Goal: Information Seeking & Learning: Learn about a topic

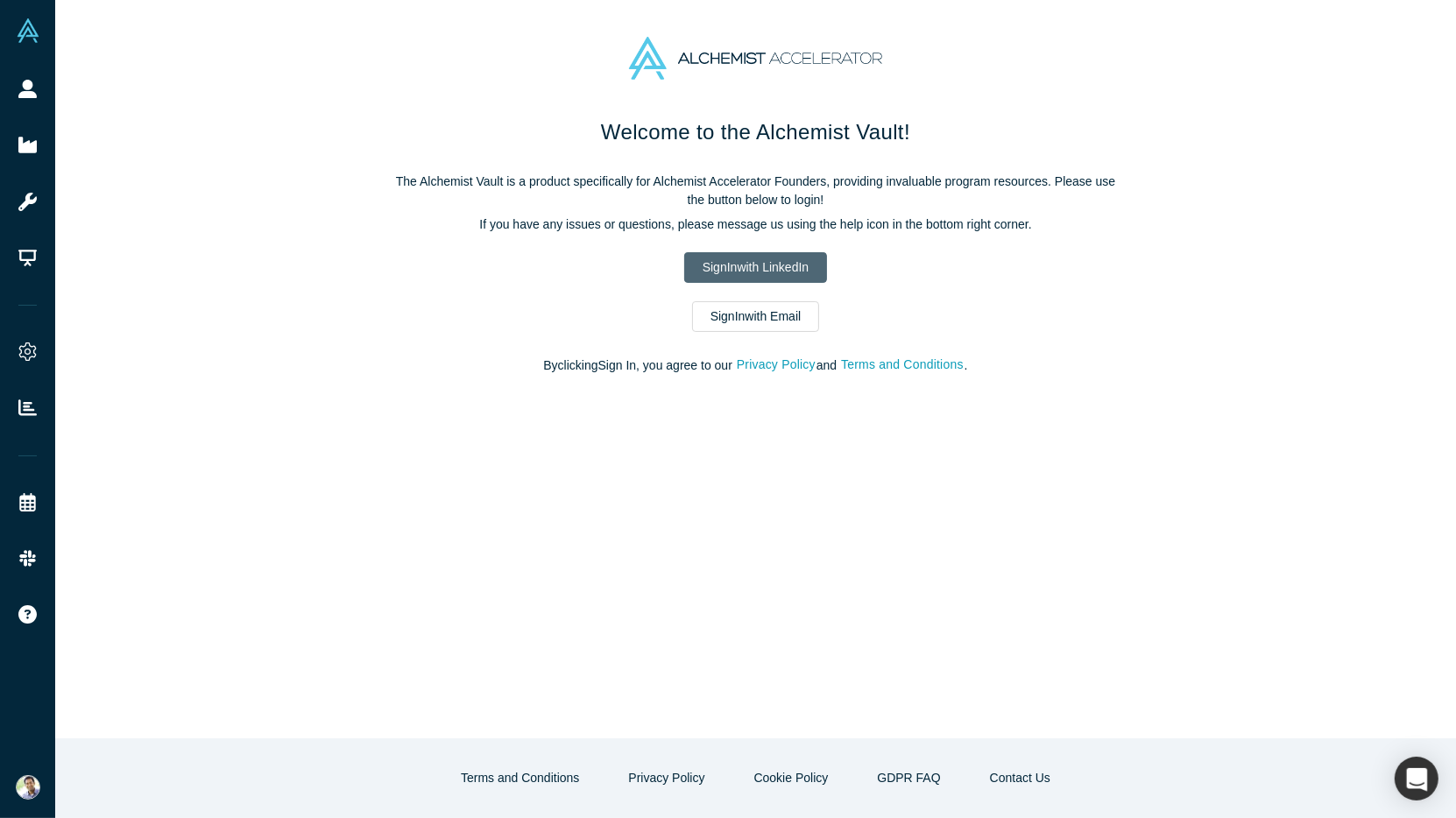
click at [702, 266] on link "Sign In with LinkedIn" at bounding box center [755, 267] width 143 height 30
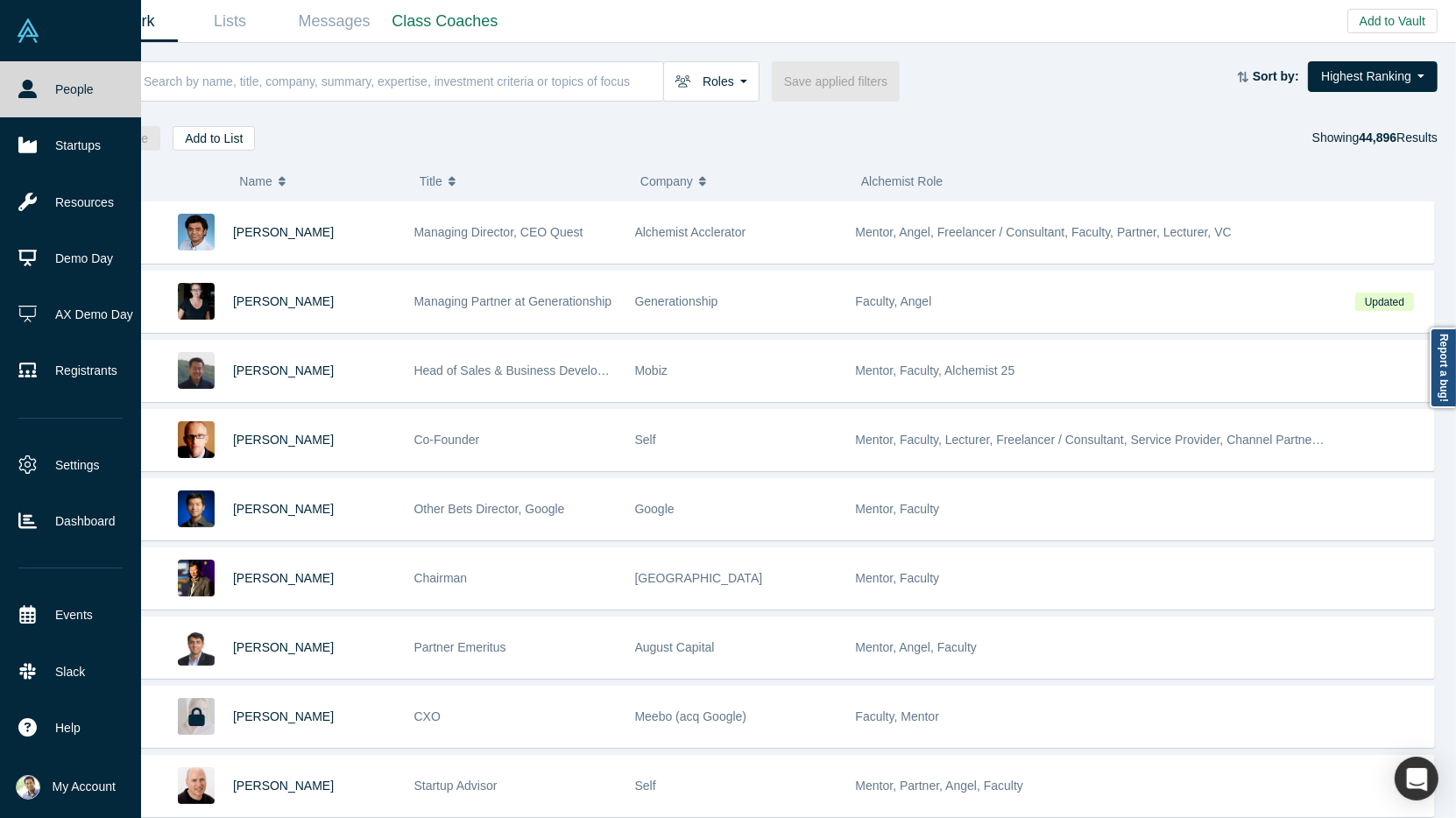
click at [73, 74] on link "People" at bounding box center [71, 89] width 141 height 56
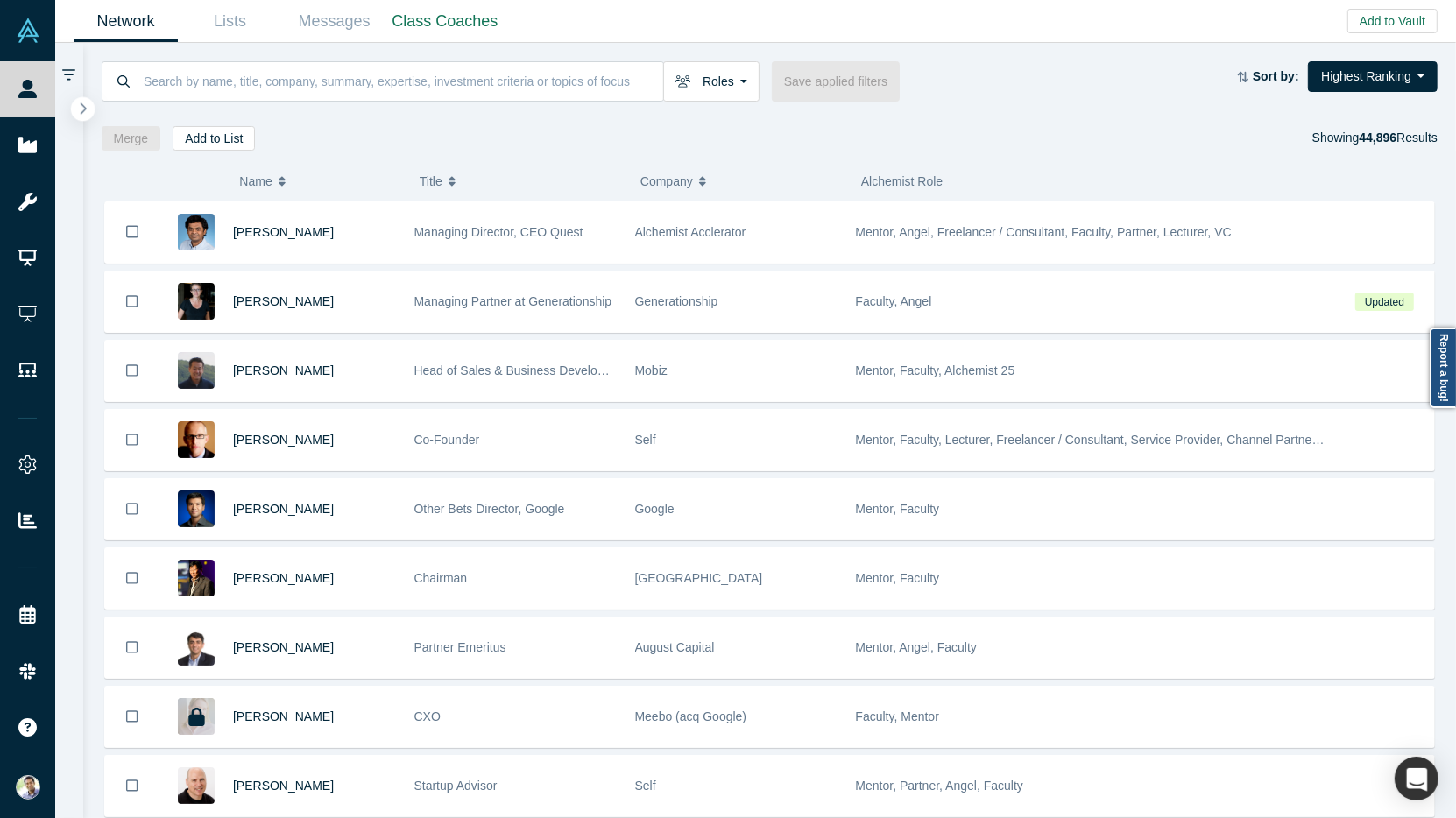
click at [85, 112] on icon "button" at bounding box center [82, 108] width 9 height 13
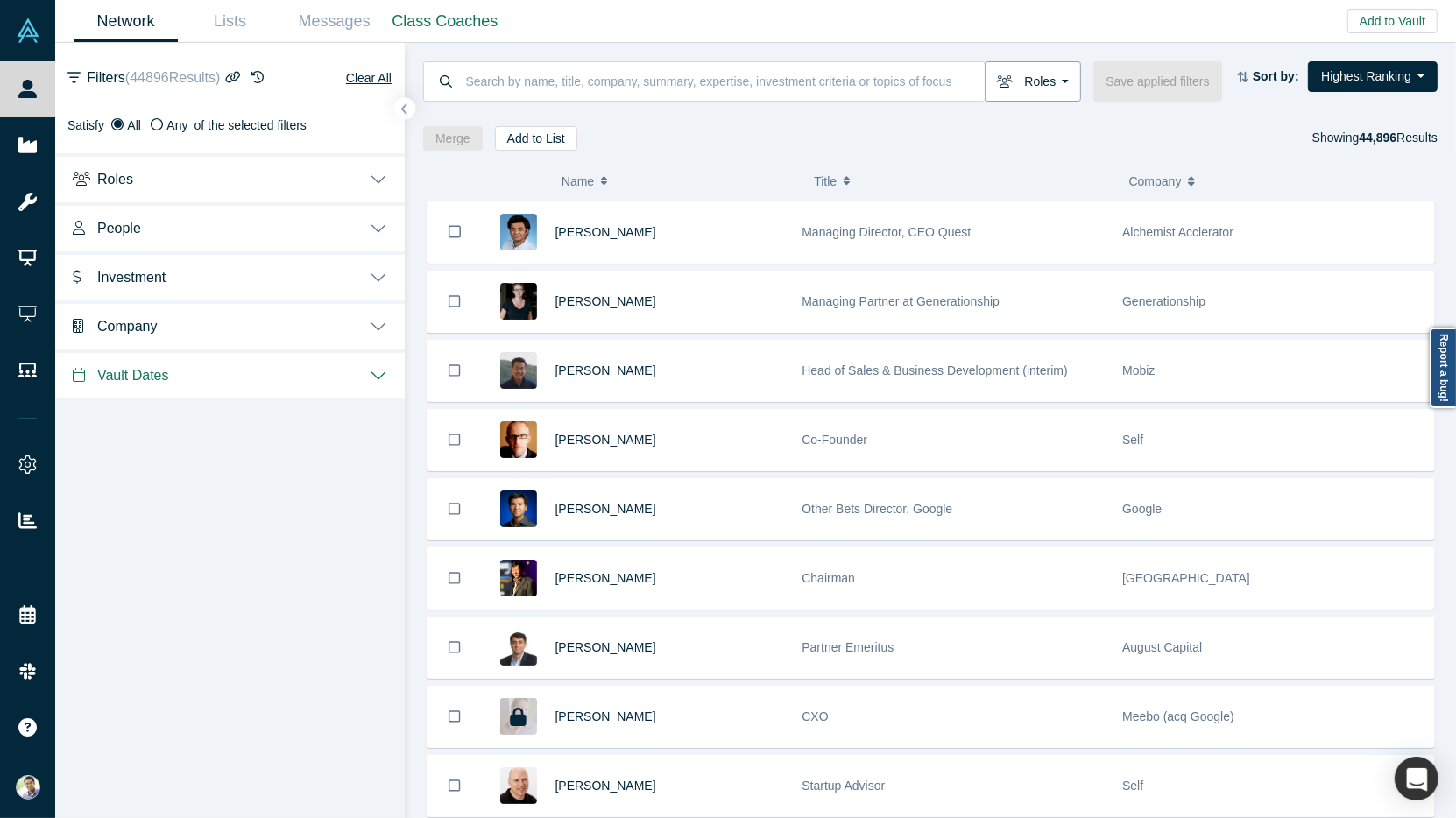
click at [1060, 84] on button "Roles" at bounding box center [1033, 81] width 96 height 40
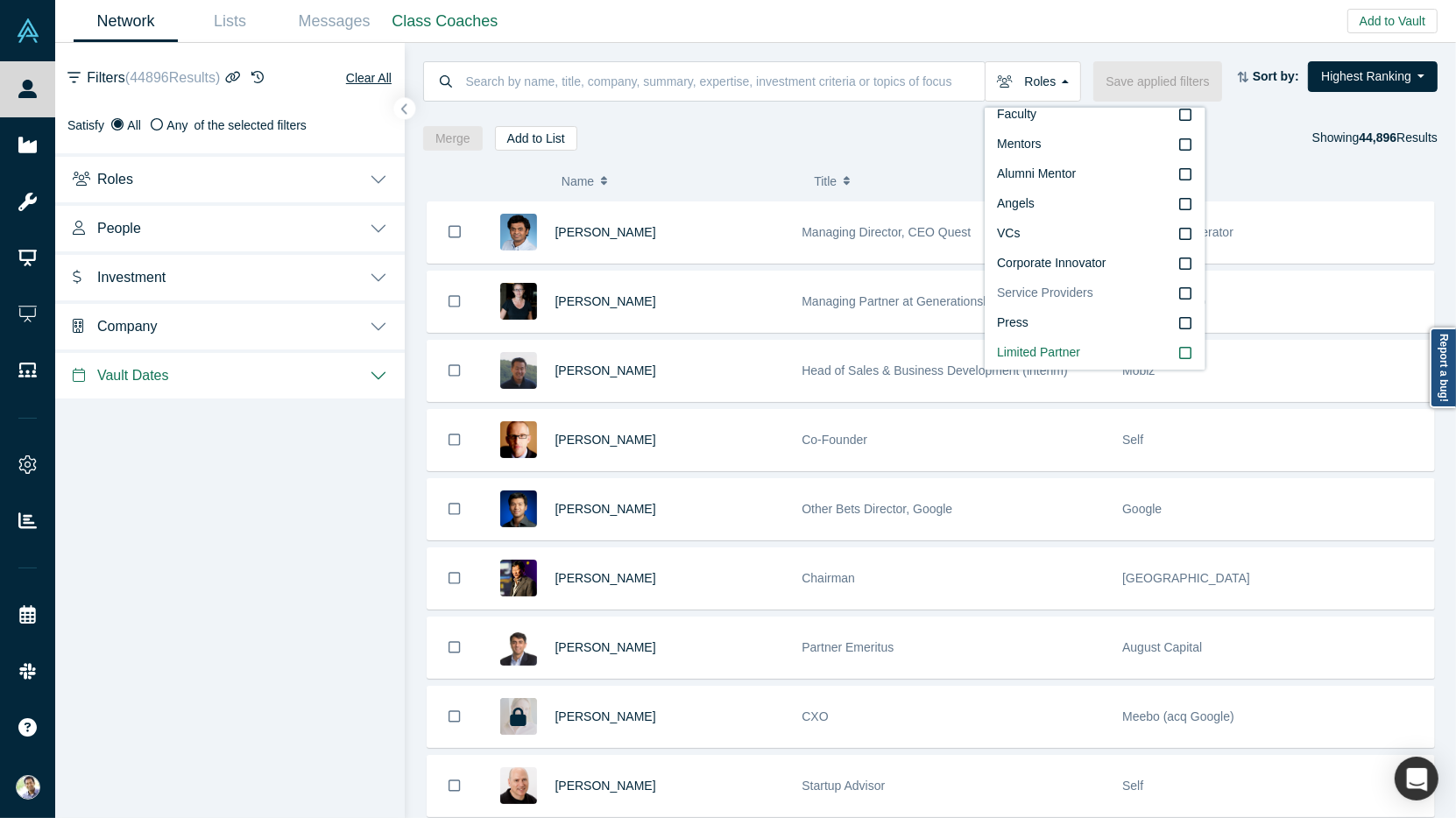
scroll to position [60, 0]
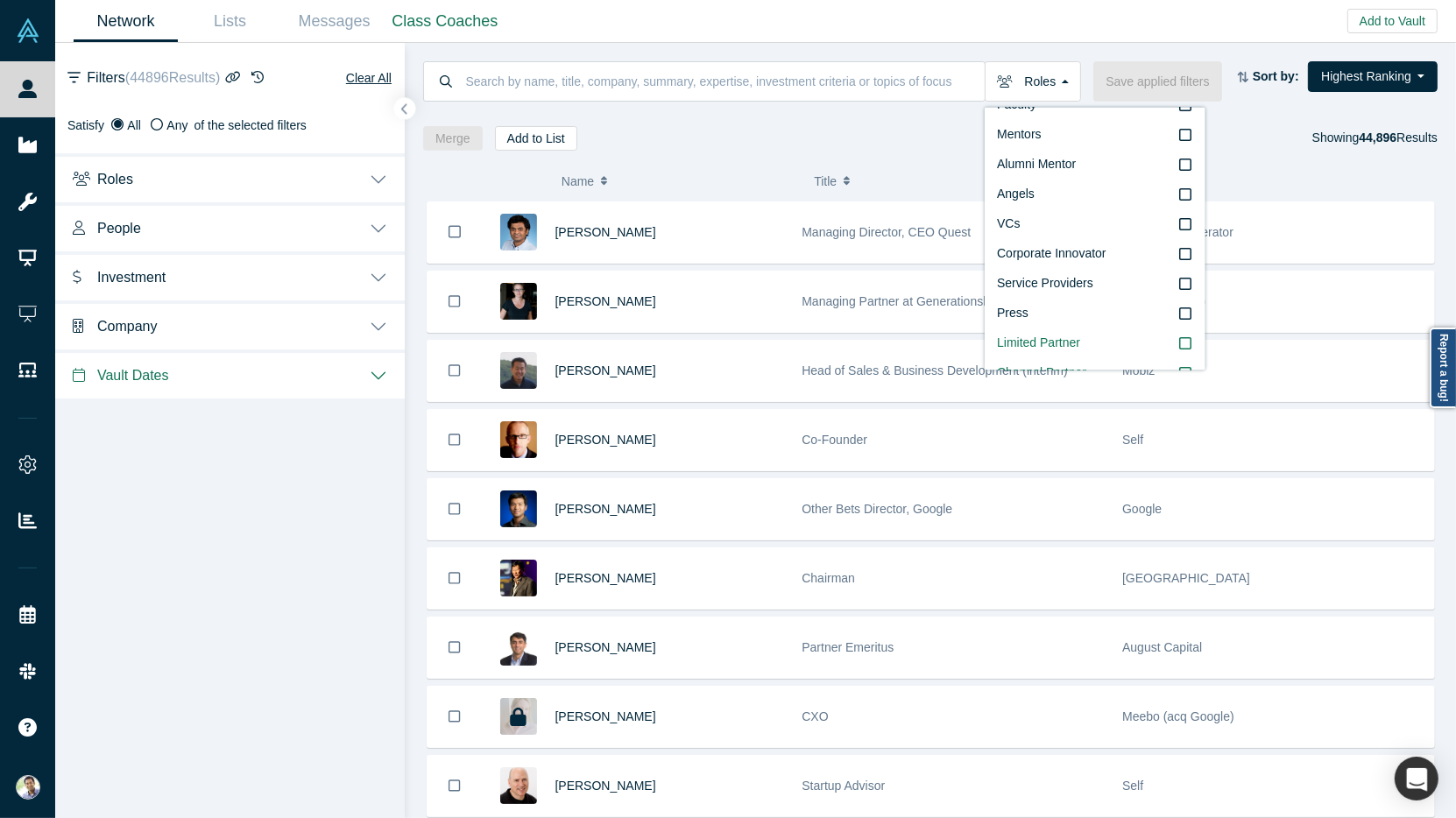
click at [874, 146] on div "Merge Add to List Showing 44,896 Results" at bounding box center [930, 138] width 1014 height 25
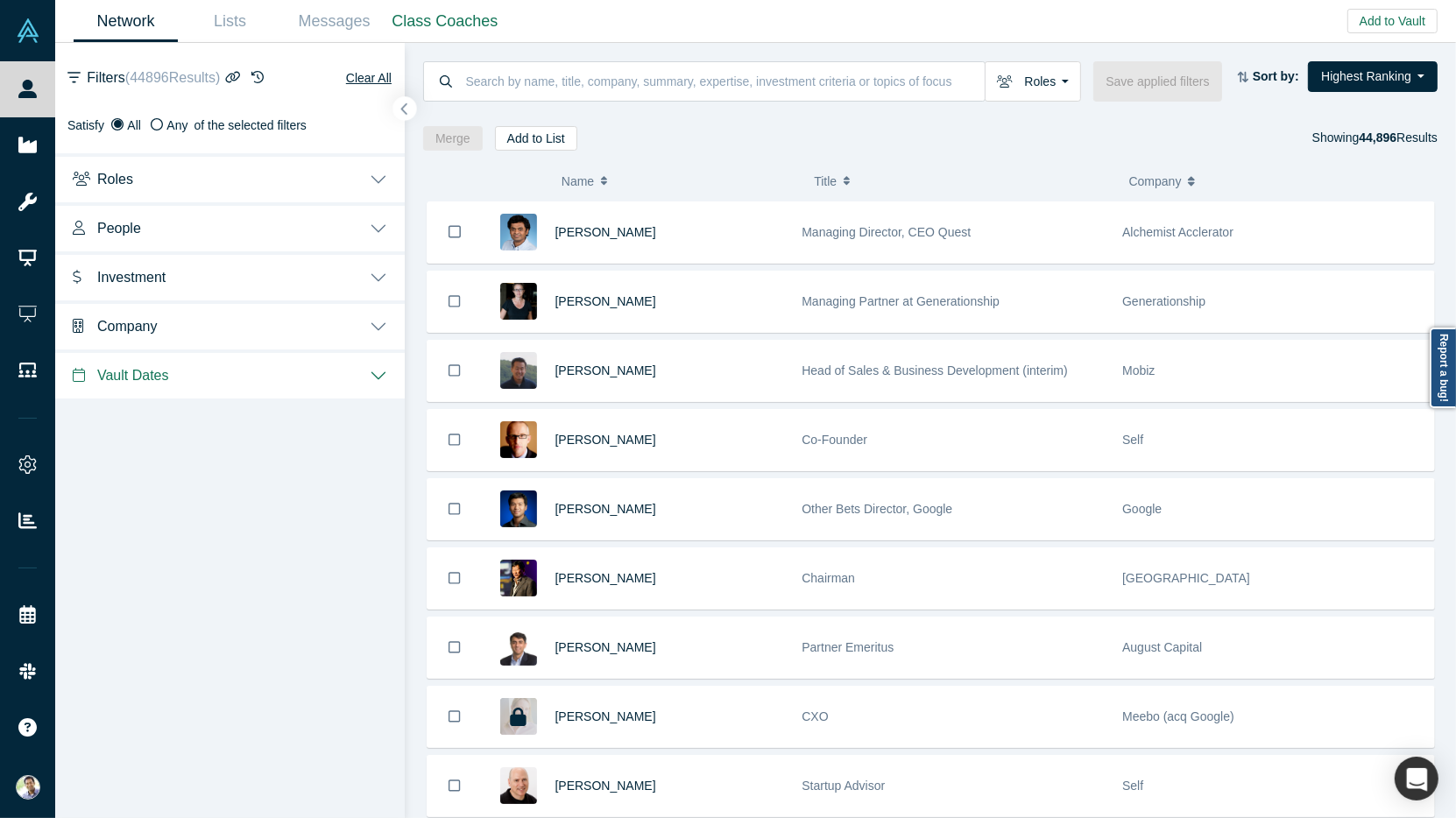
click at [405, 108] on icon "button" at bounding box center [404, 108] width 9 height 13
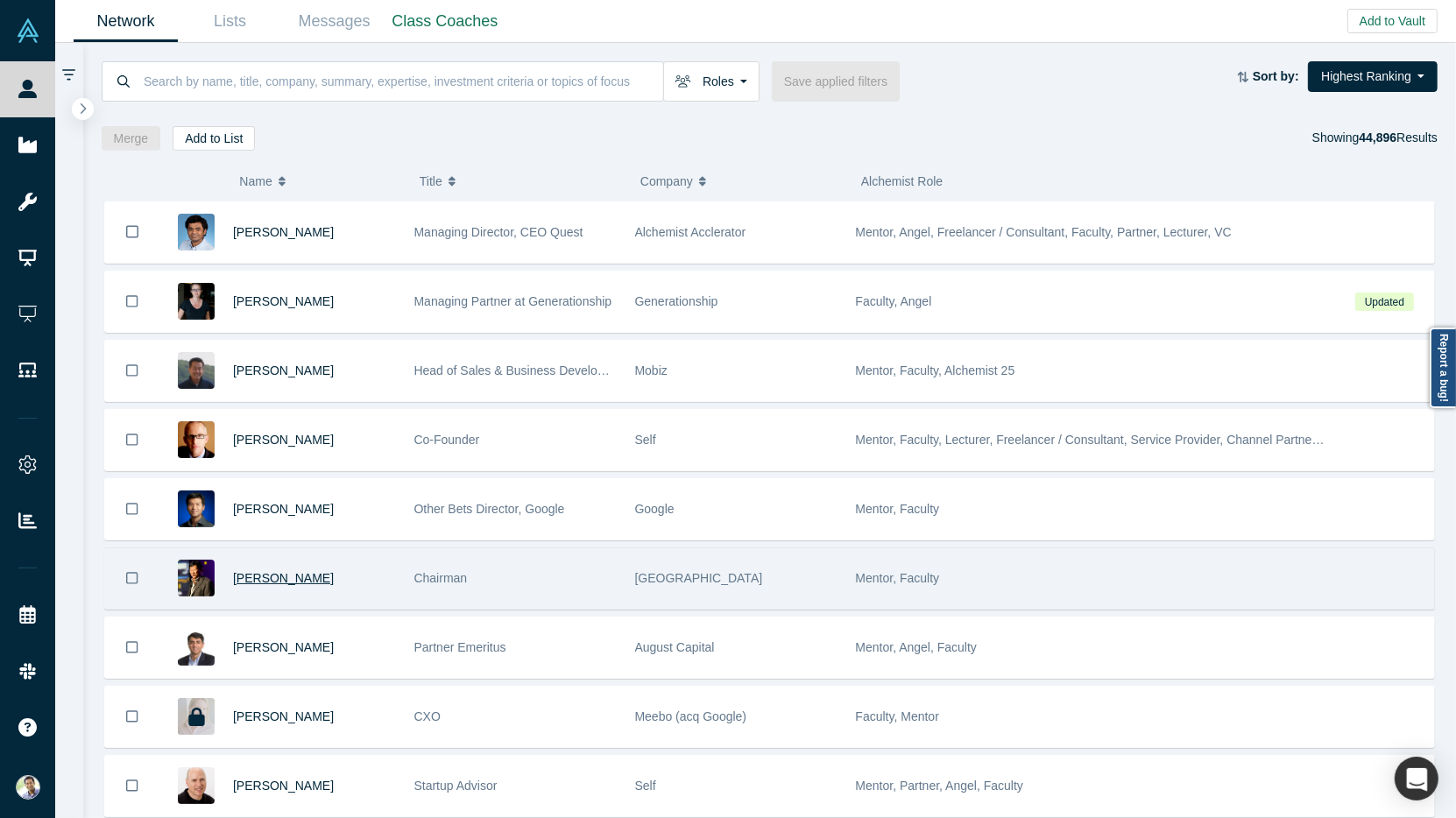
click at [248, 571] on span "[PERSON_NAME]" at bounding box center [284, 578] width 101 height 14
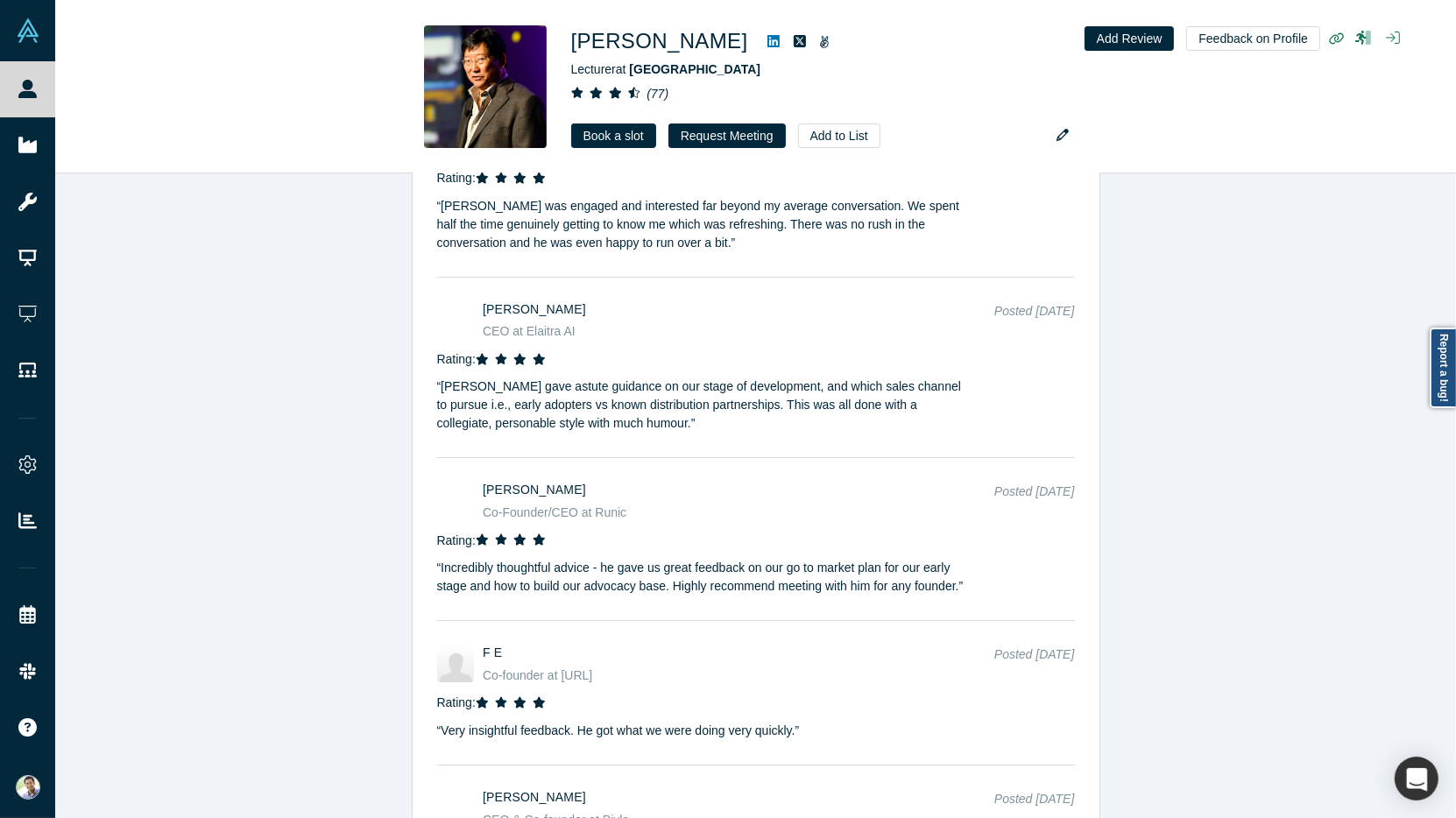
scroll to position [5752, 0]
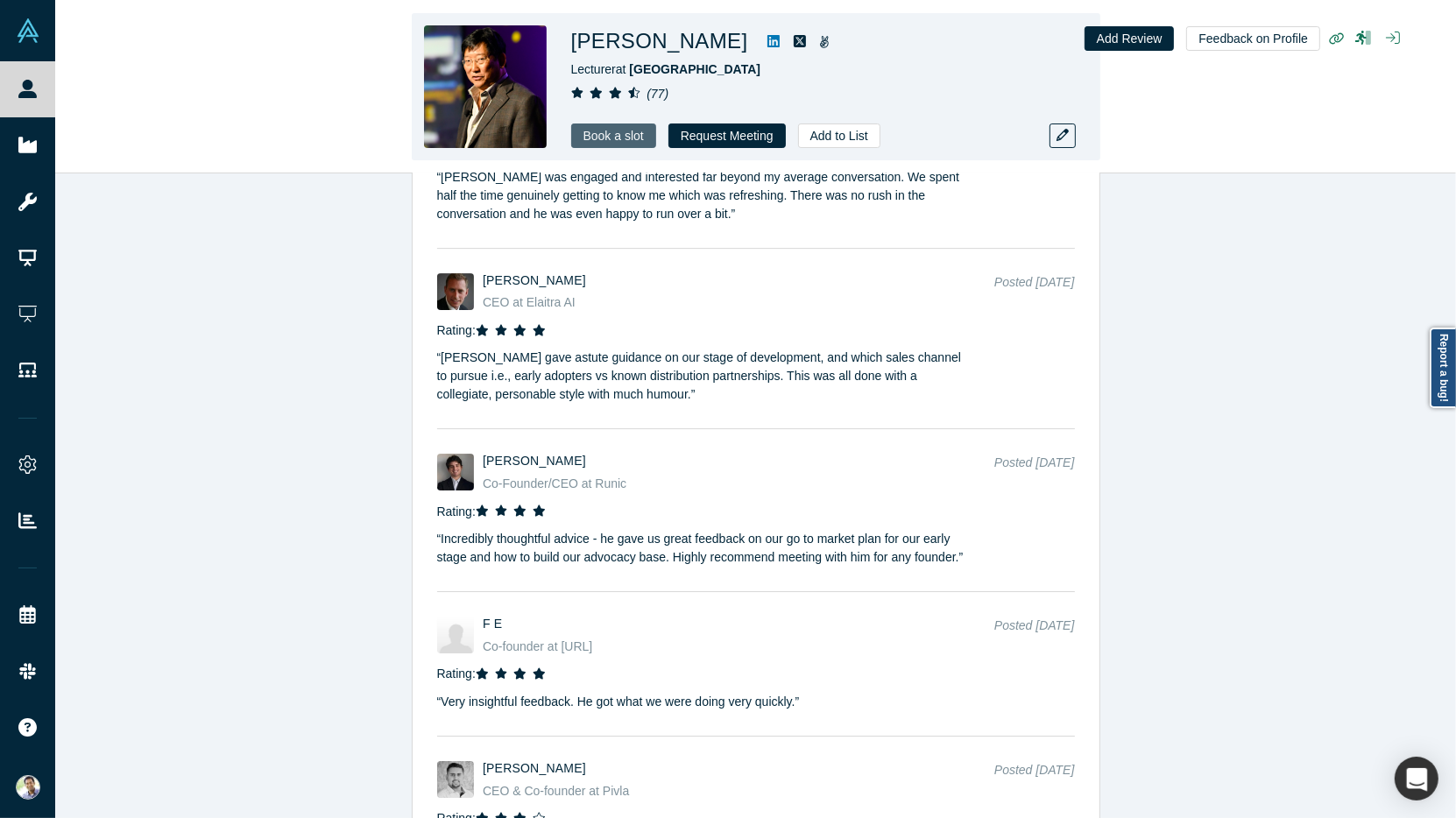
click at [625, 135] on link "Book a slot" at bounding box center [613, 135] width 85 height 25
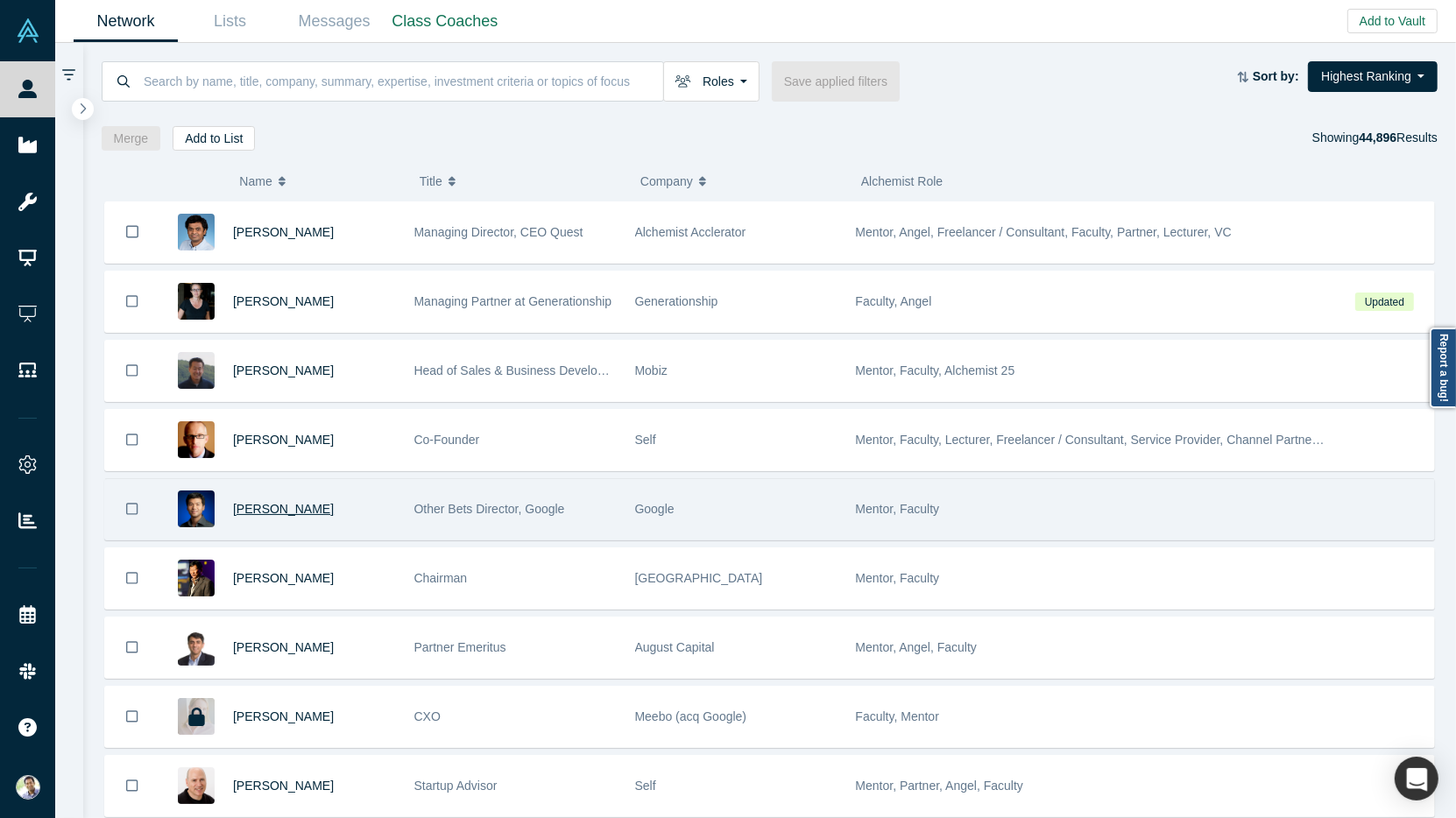
click at [257, 502] on span "[PERSON_NAME]" at bounding box center [284, 509] width 101 height 14
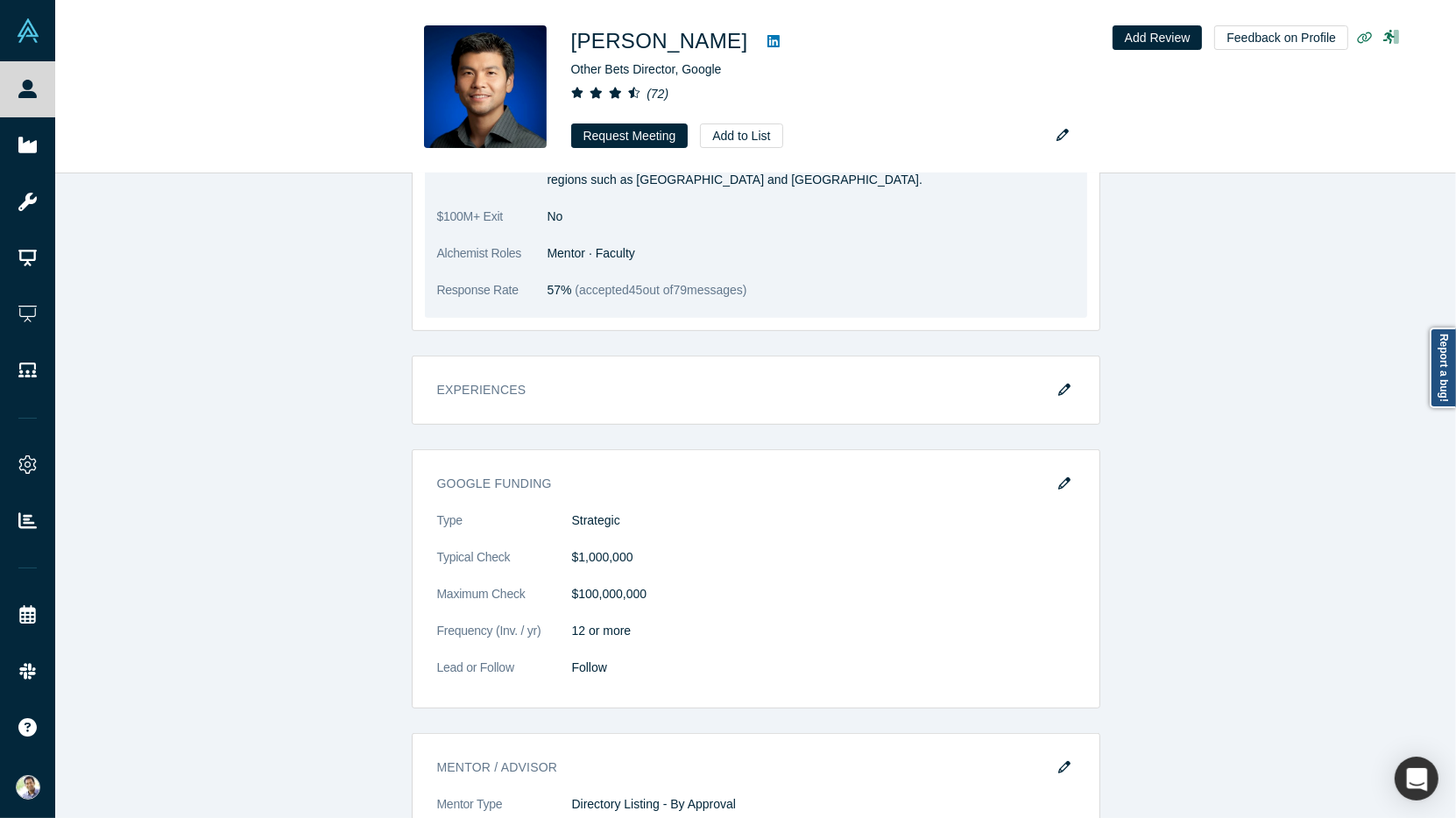
scroll to position [851, 0]
drag, startPoint x: 770, startPoint y: 266, endPoint x: 546, endPoint y: 266, distance: 224.0
click at [545, 266] on dl "Summary As Other Bets Director at Alphabet Inc, [PERSON_NAME] is responsible fo…" at bounding box center [756, 115] width 638 height 398
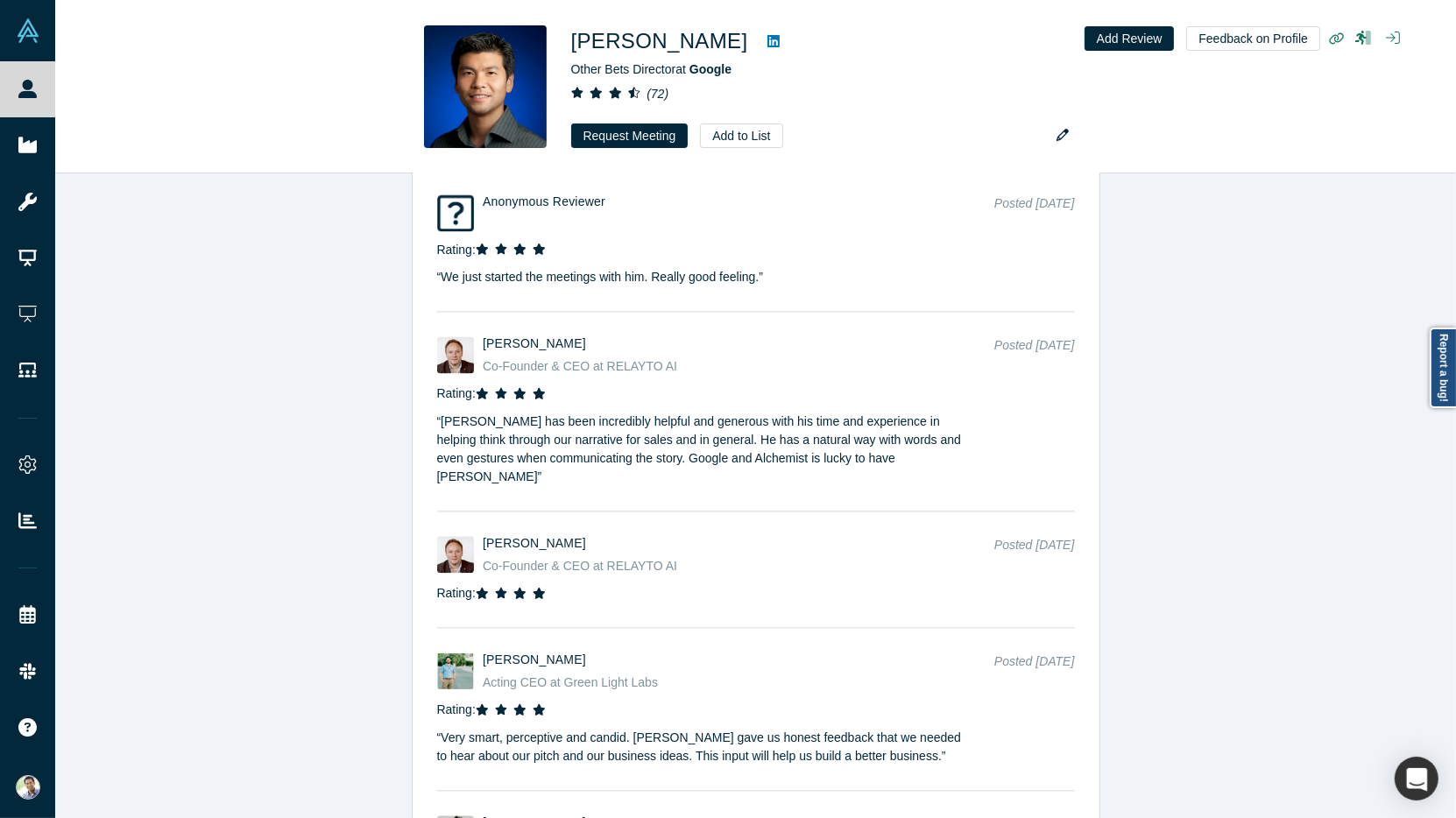
scroll to position [3793, 0]
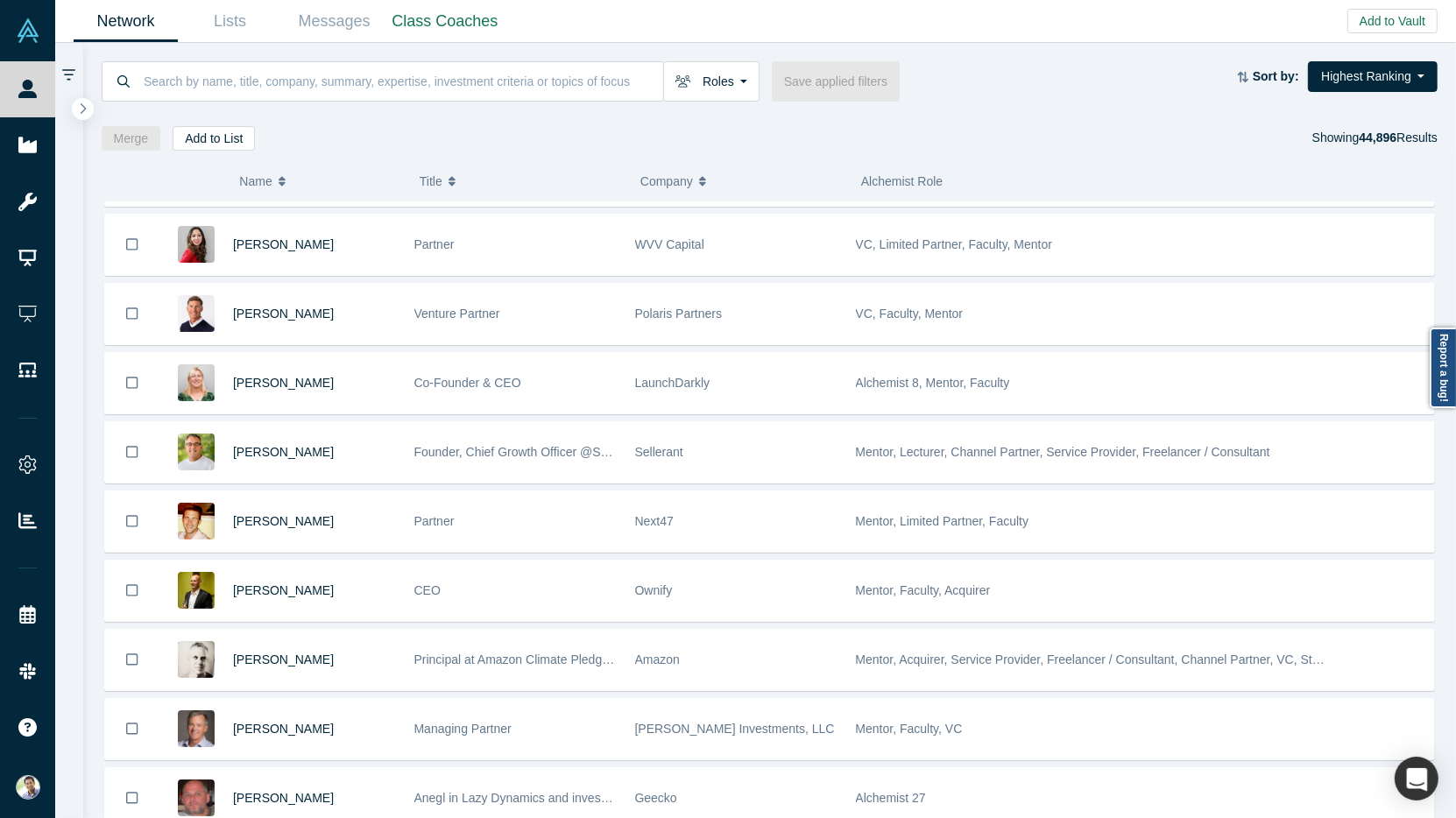
scroll to position [779, 0]
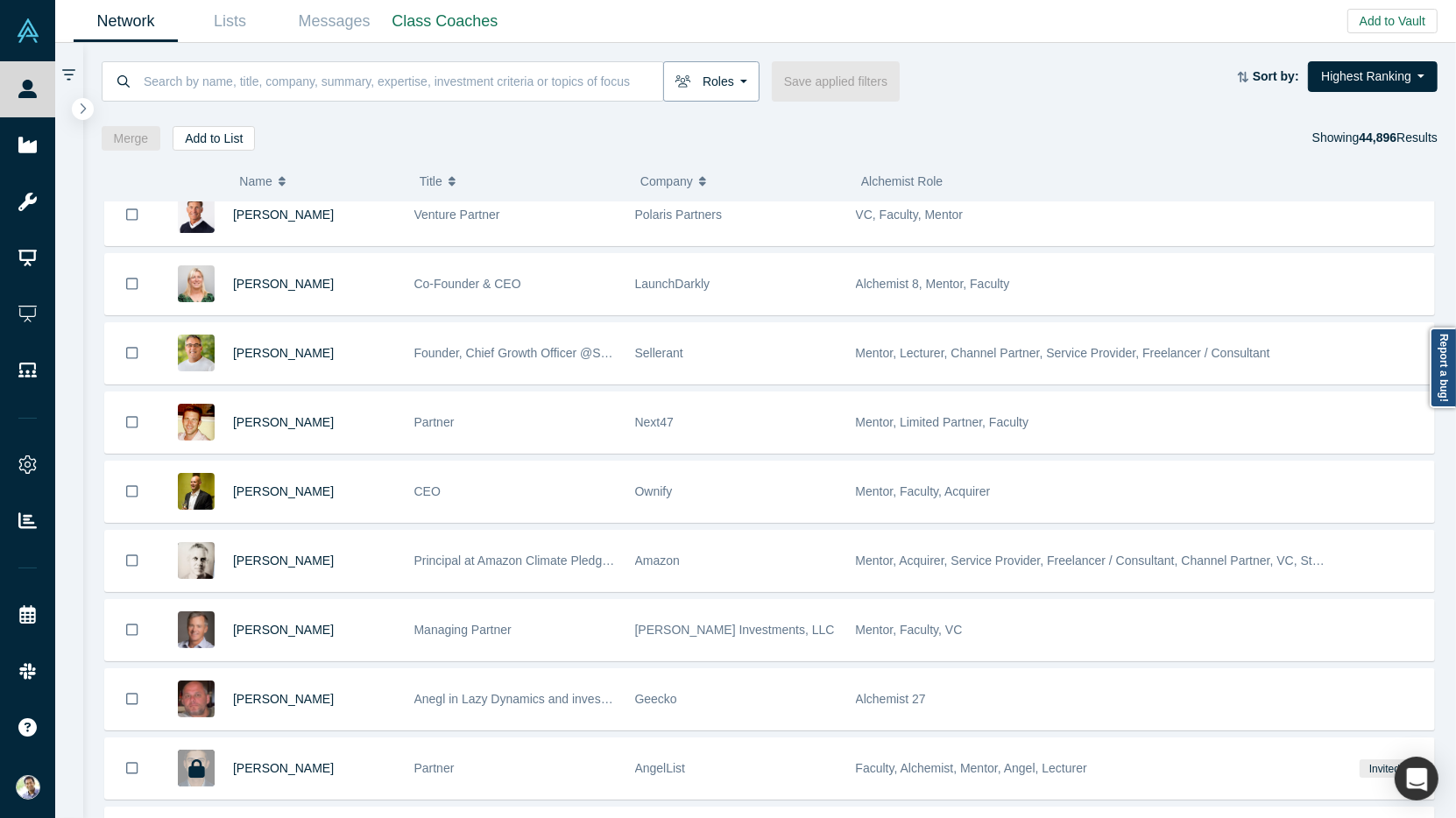
click at [740, 86] on button "Roles" at bounding box center [711, 81] width 96 height 40
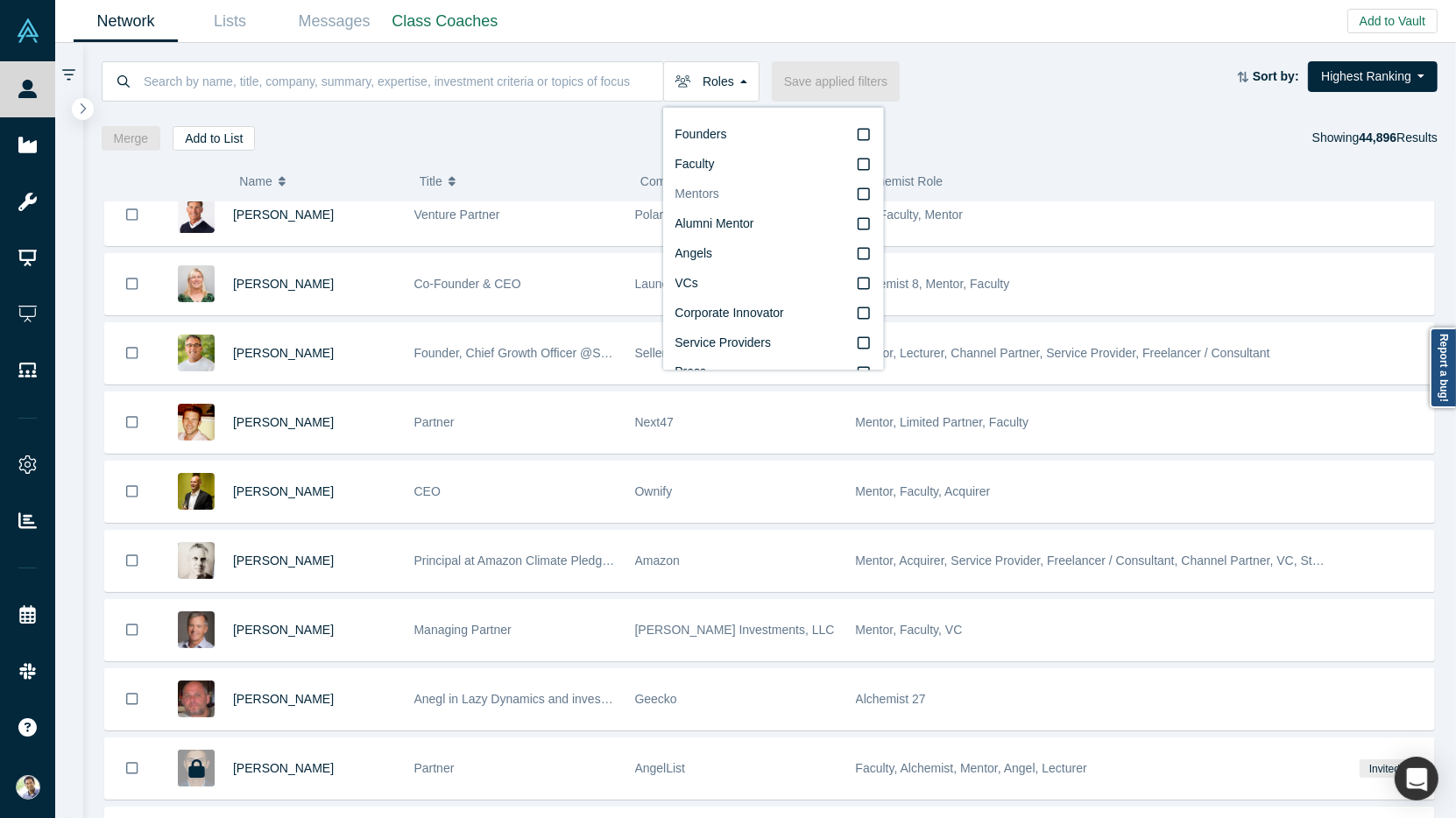
click at [861, 195] on icon at bounding box center [863, 194] width 13 height 14
click at [0, 0] on input "Mentors" at bounding box center [0, 0] width 0 height 0
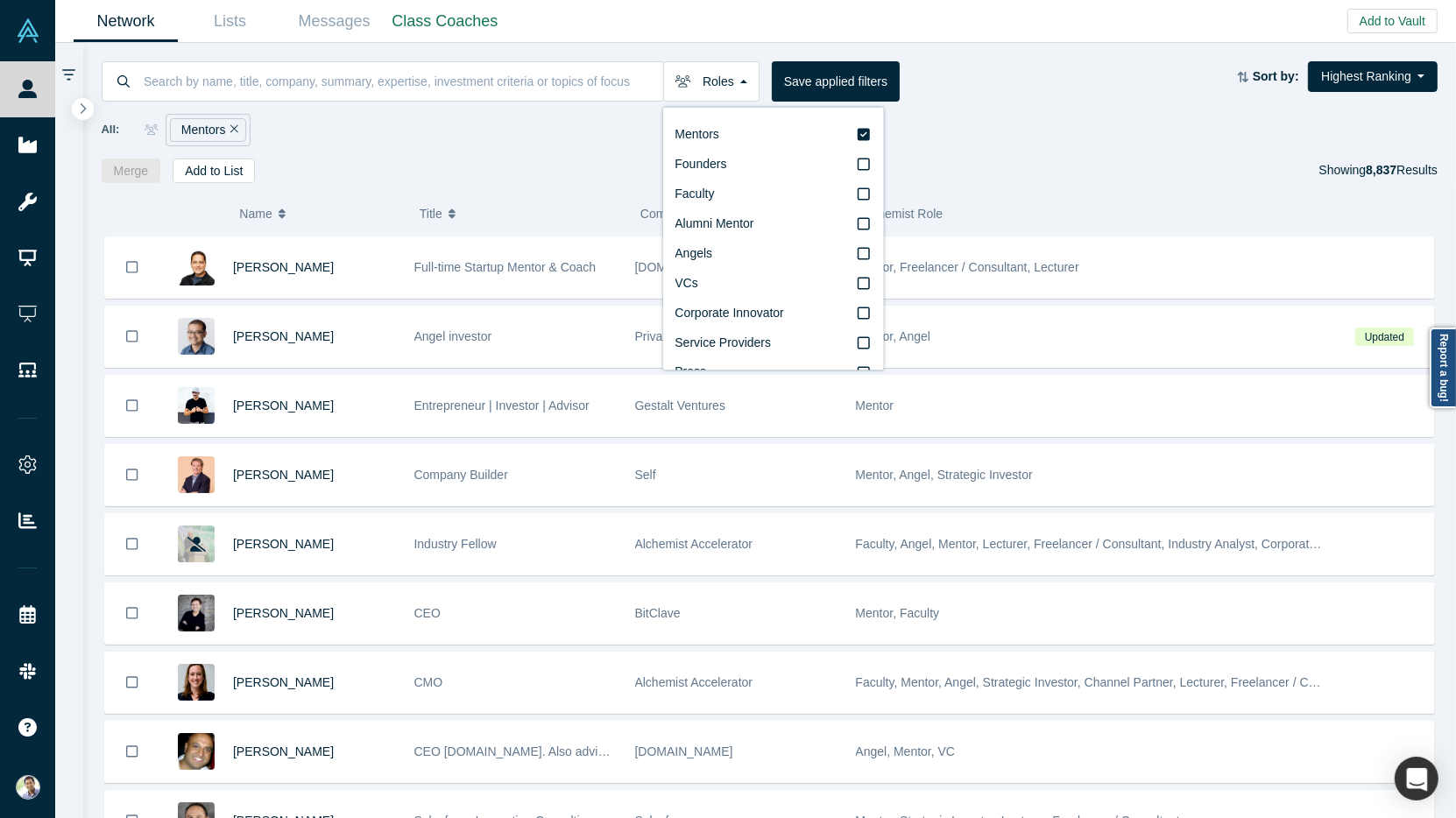
scroll to position [1244, 0]
click at [316, 159] on div "Merge Add to List Showing 8,837 Results" at bounding box center [770, 171] width 1337 height 25
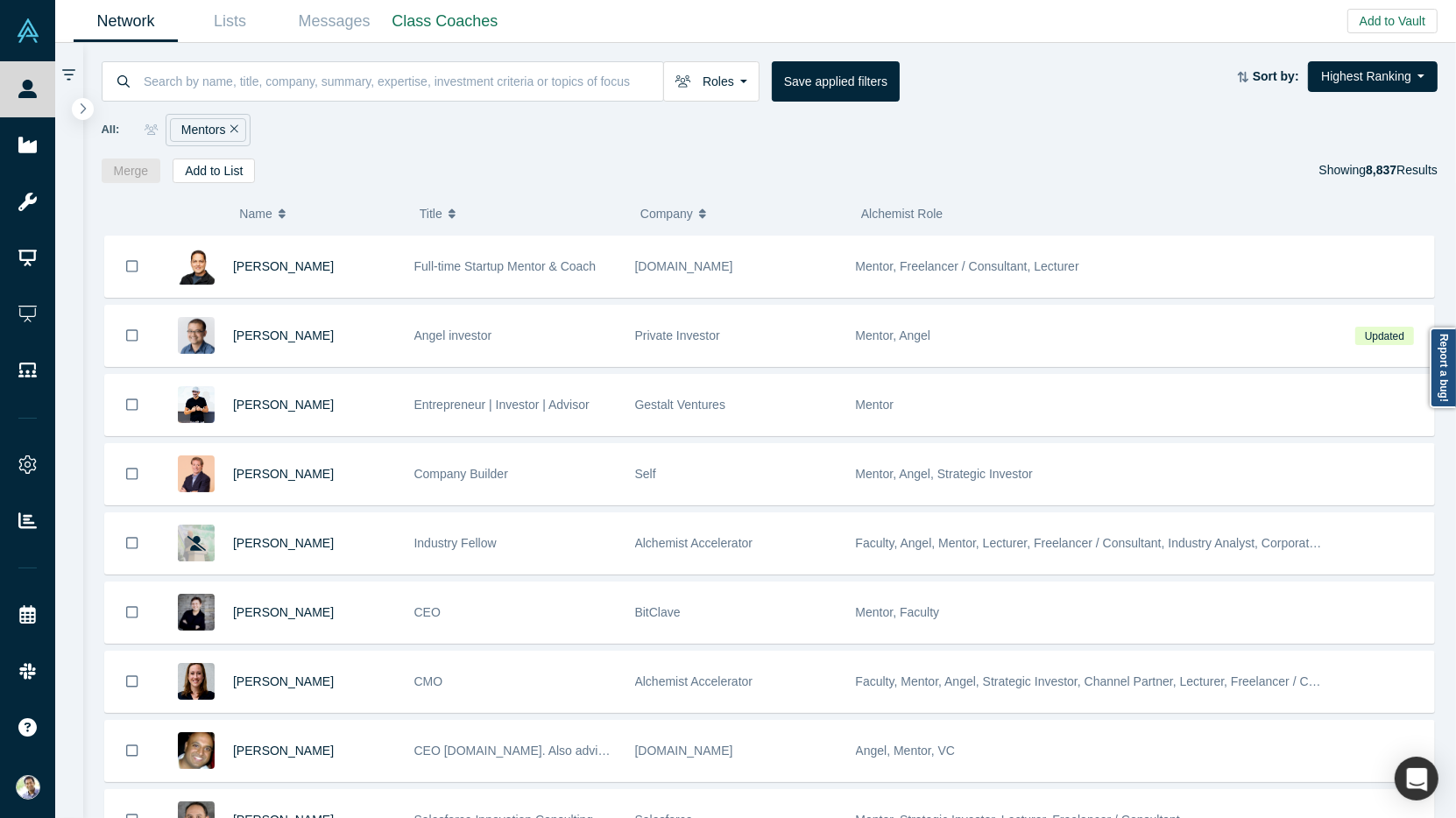
click at [233, 127] on icon "Remove Filter" at bounding box center [234, 128] width 8 height 13
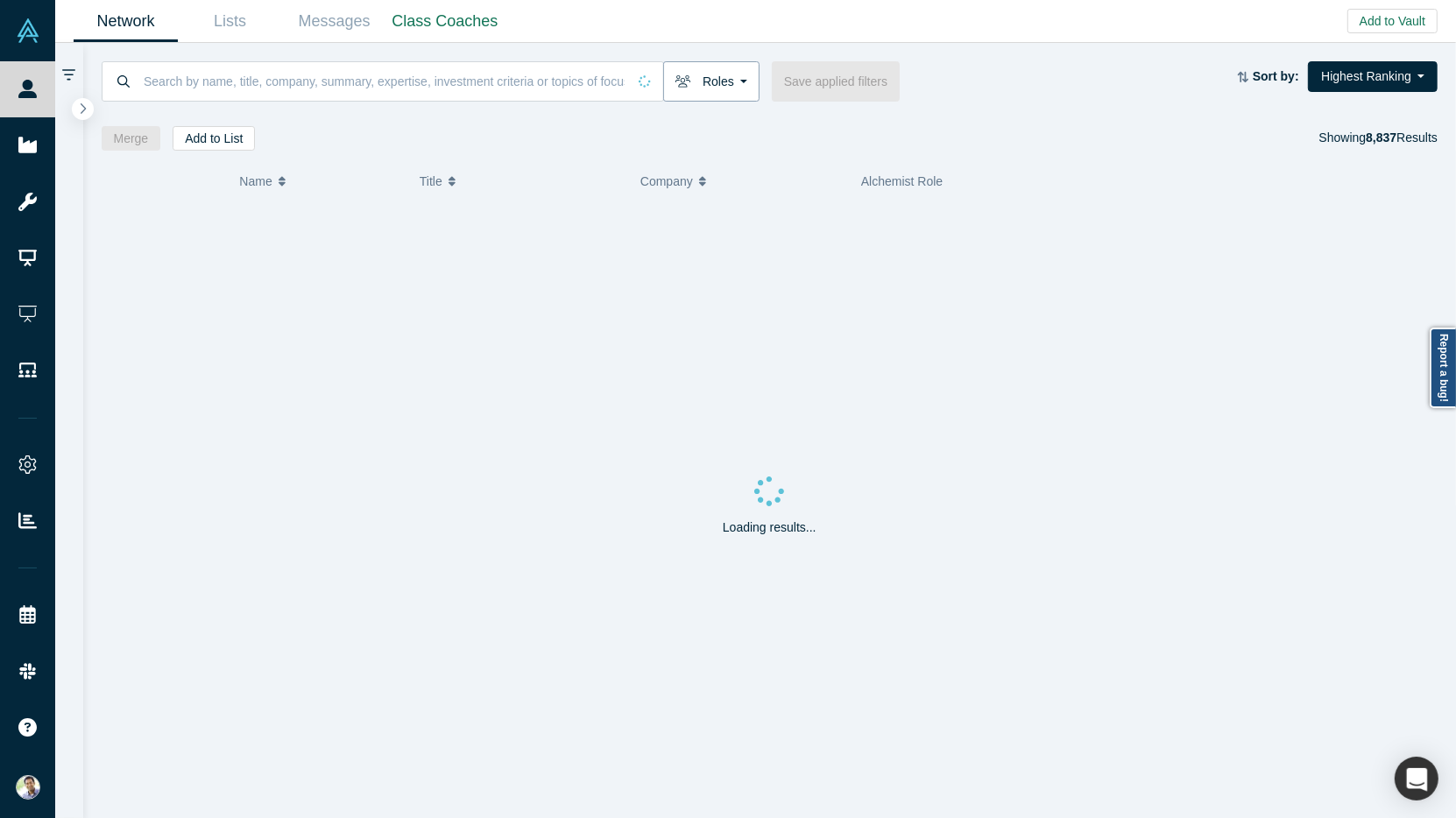
click at [733, 77] on button "Roles" at bounding box center [711, 81] width 96 height 40
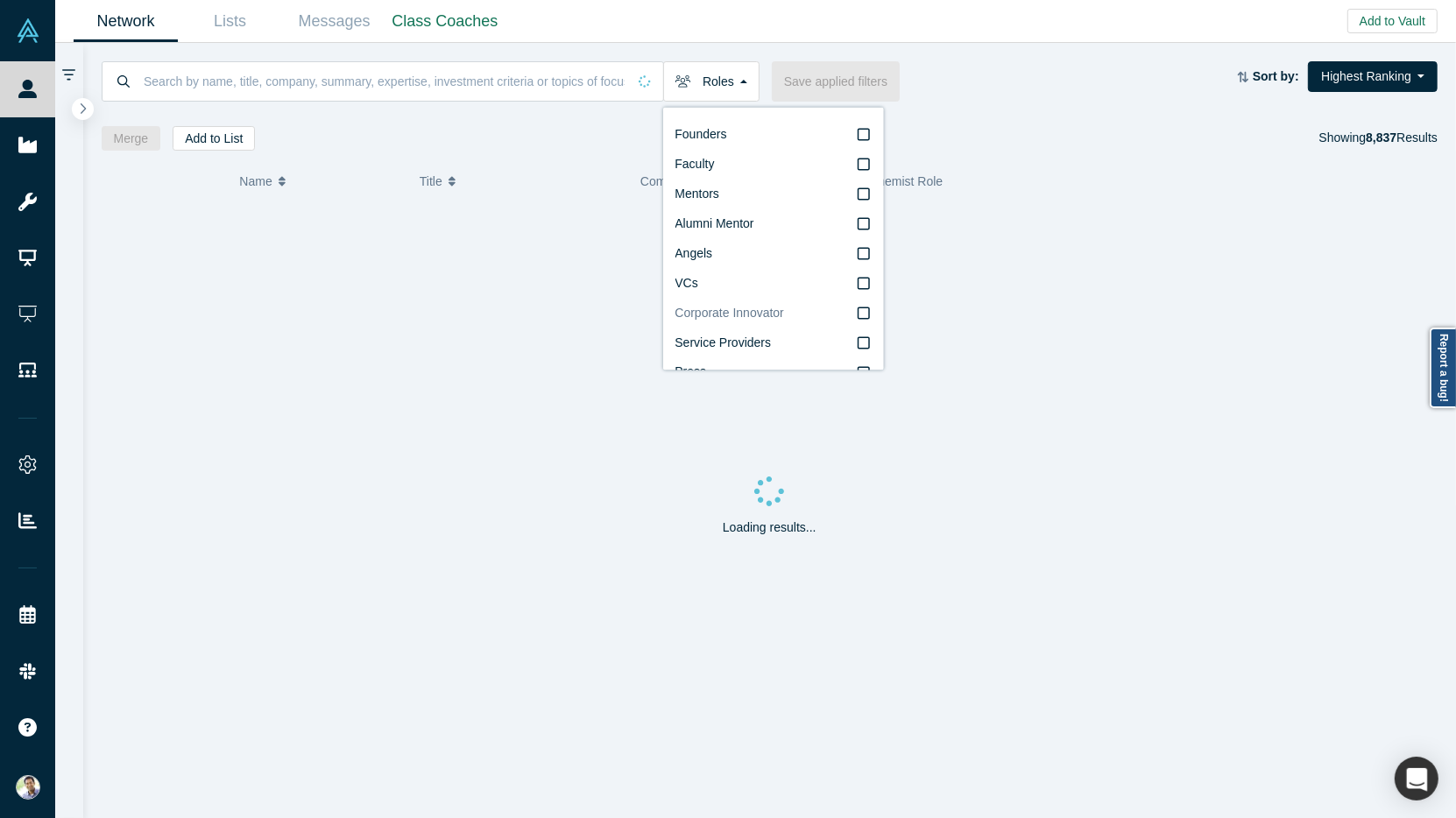
click at [866, 317] on icon at bounding box center [863, 314] width 13 height 14
click at [0, 0] on input "Corporate Innovator" at bounding box center [0, 0] width 0 height 0
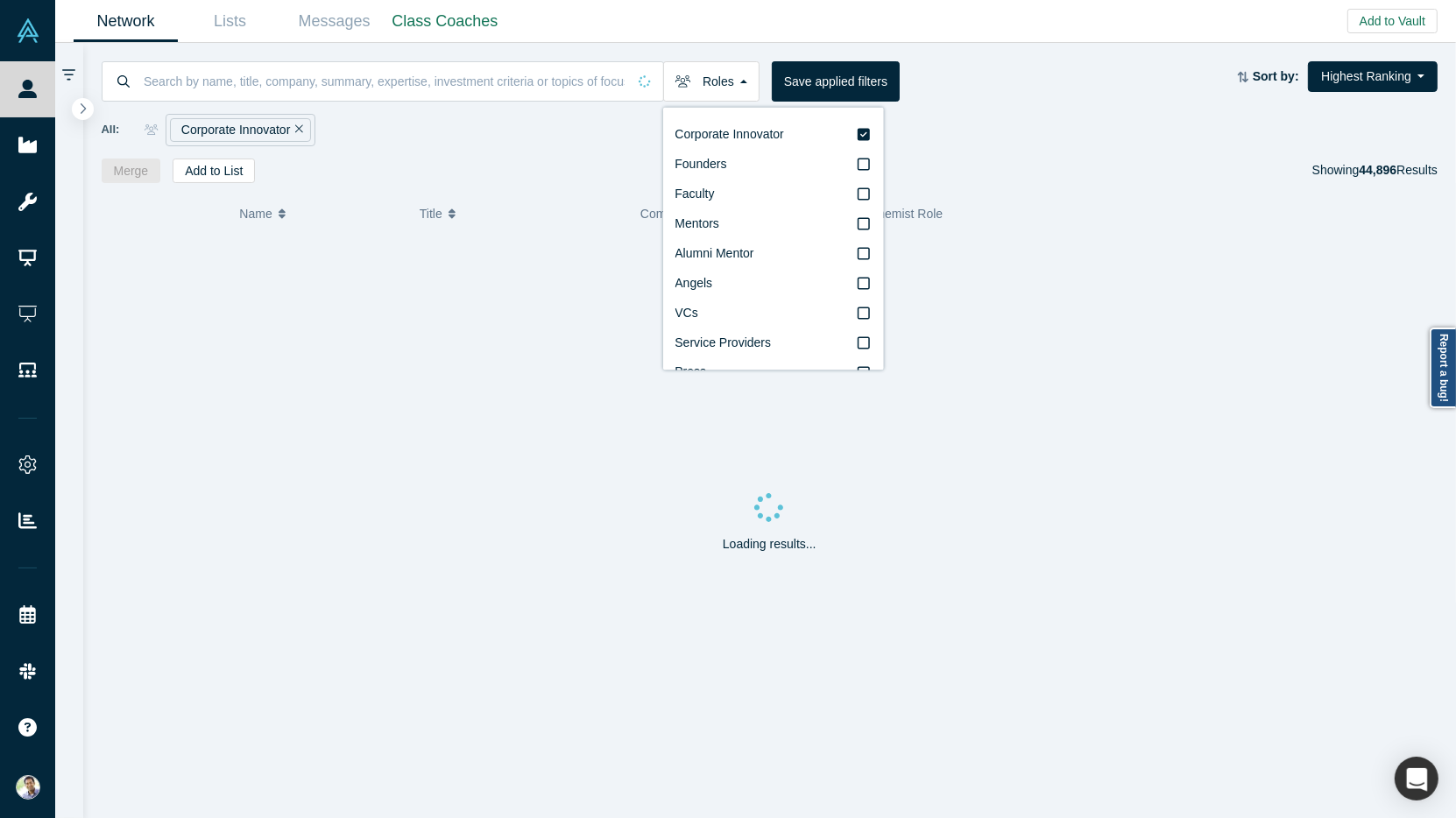
click at [497, 155] on div "Roles Corporate Innovator Founders Faculty Mentors Alumni Mentor Angels VCs Ser…" at bounding box center [770, 113] width 1374 height 140
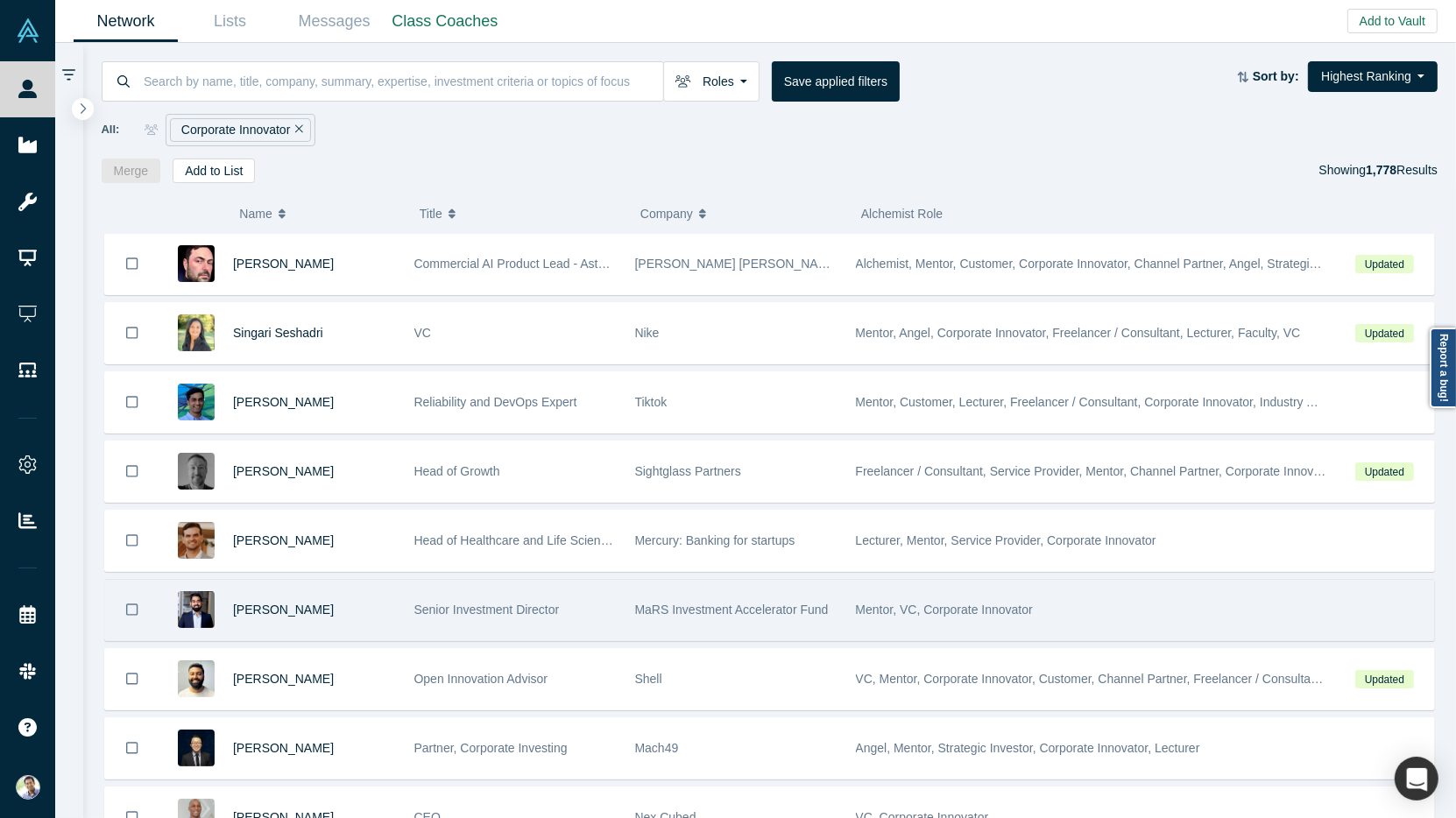
scroll to position [4926, 0]
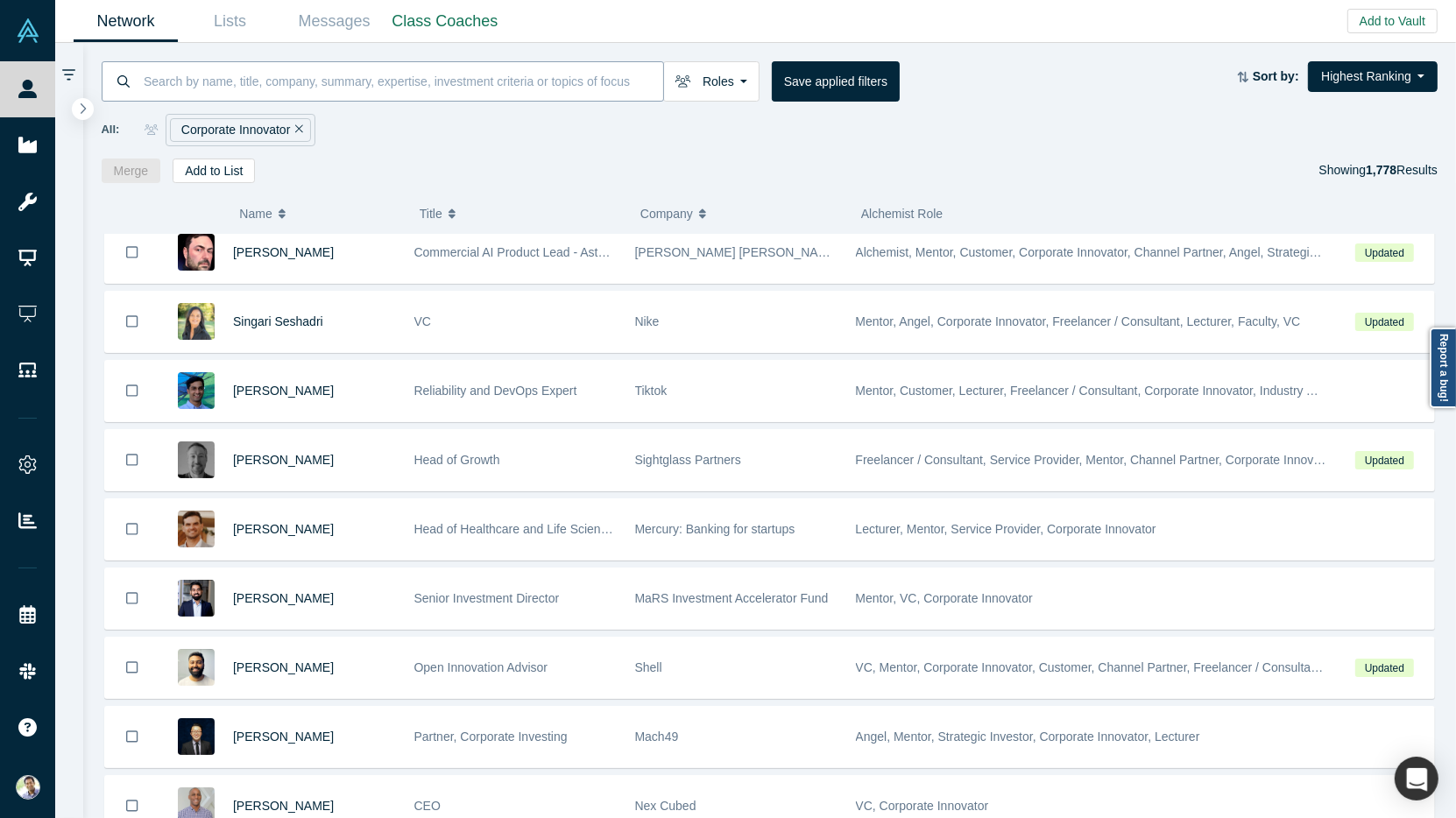
click at [243, 82] on input at bounding box center [402, 81] width 521 height 41
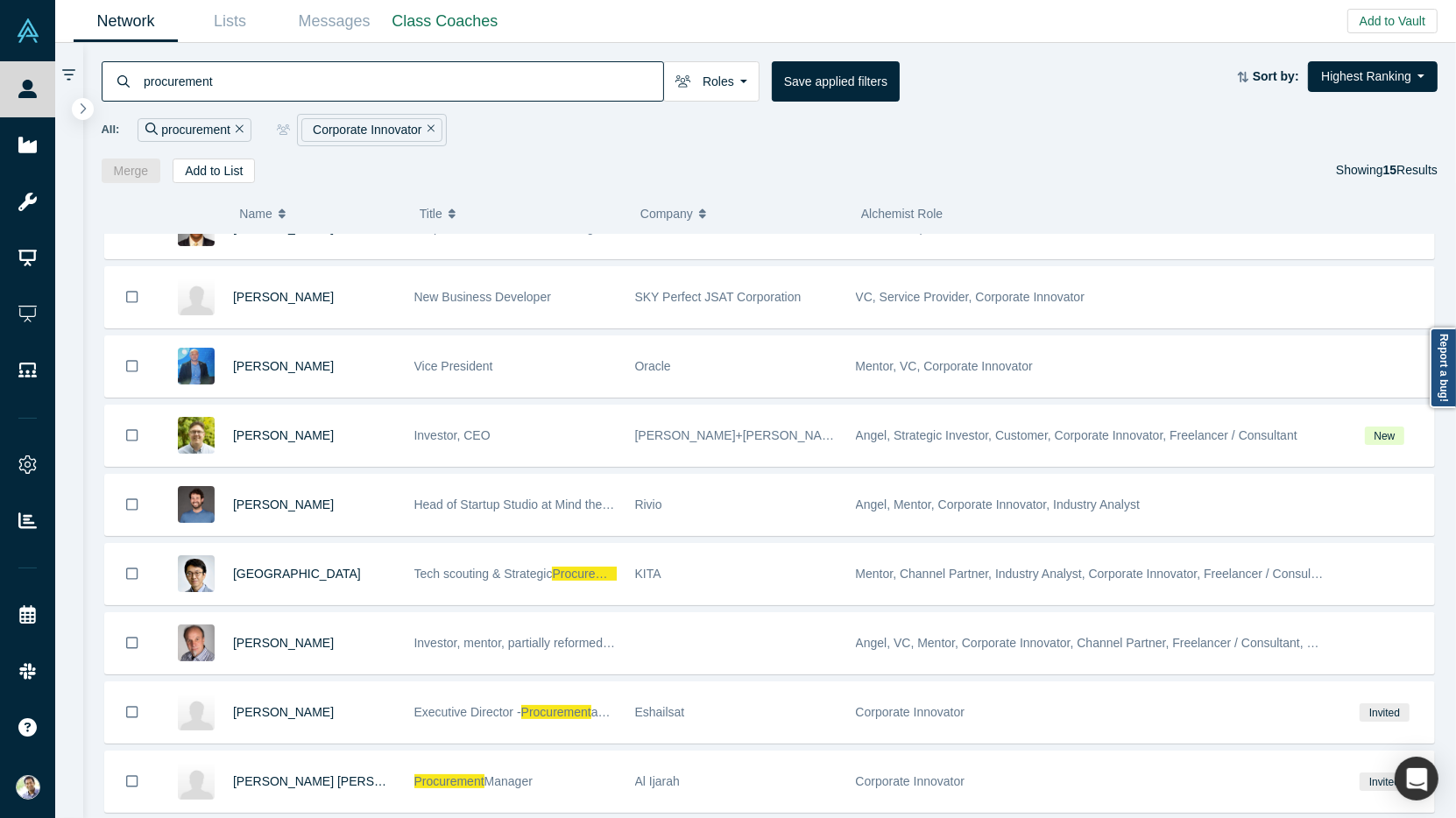
scroll to position [155, 0]
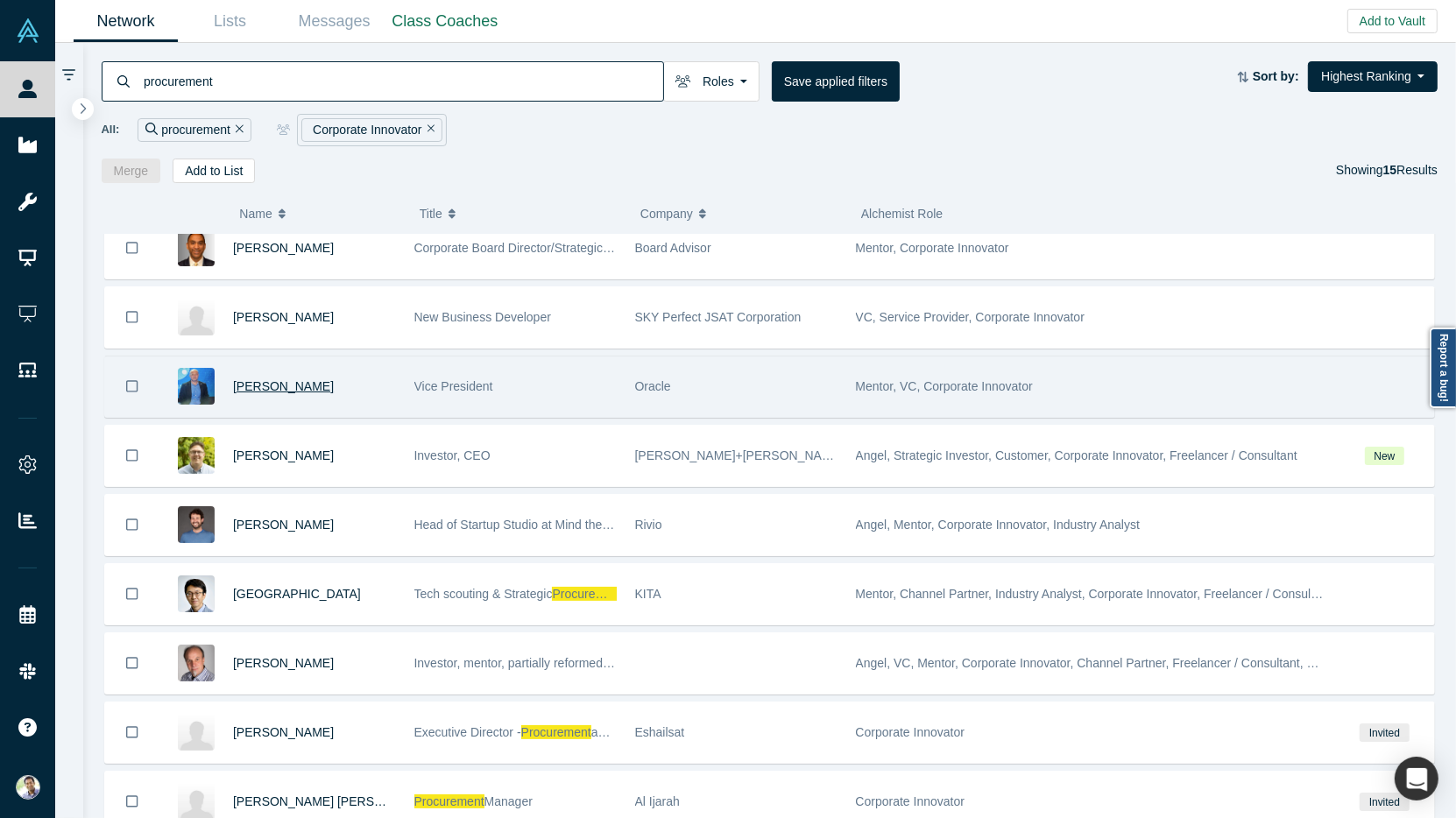
type input "procurement"
click at [300, 381] on span "[PERSON_NAME]" at bounding box center [284, 386] width 101 height 14
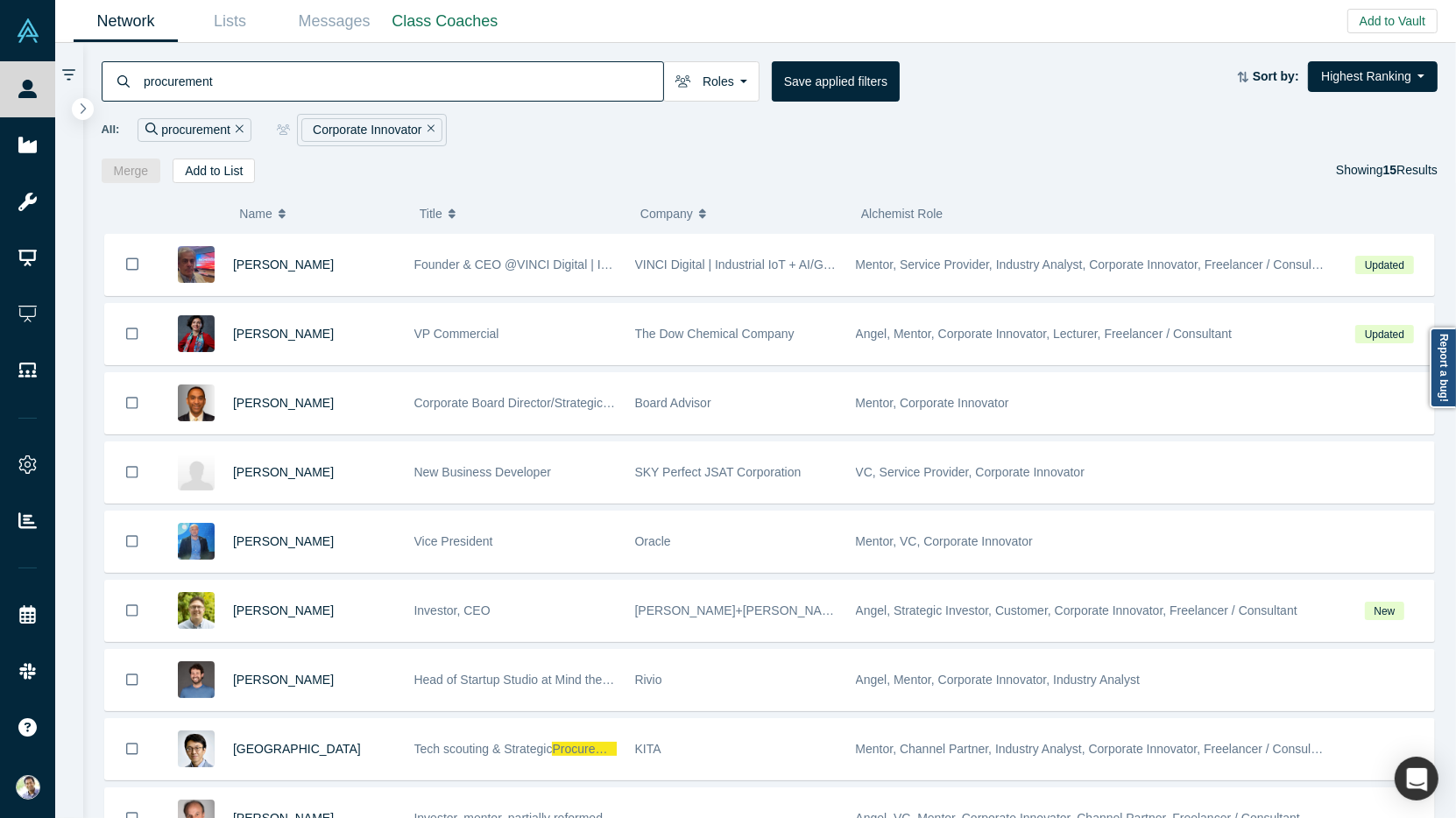
click at [430, 126] on icon "Remove Filter" at bounding box center [432, 128] width 8 height 13
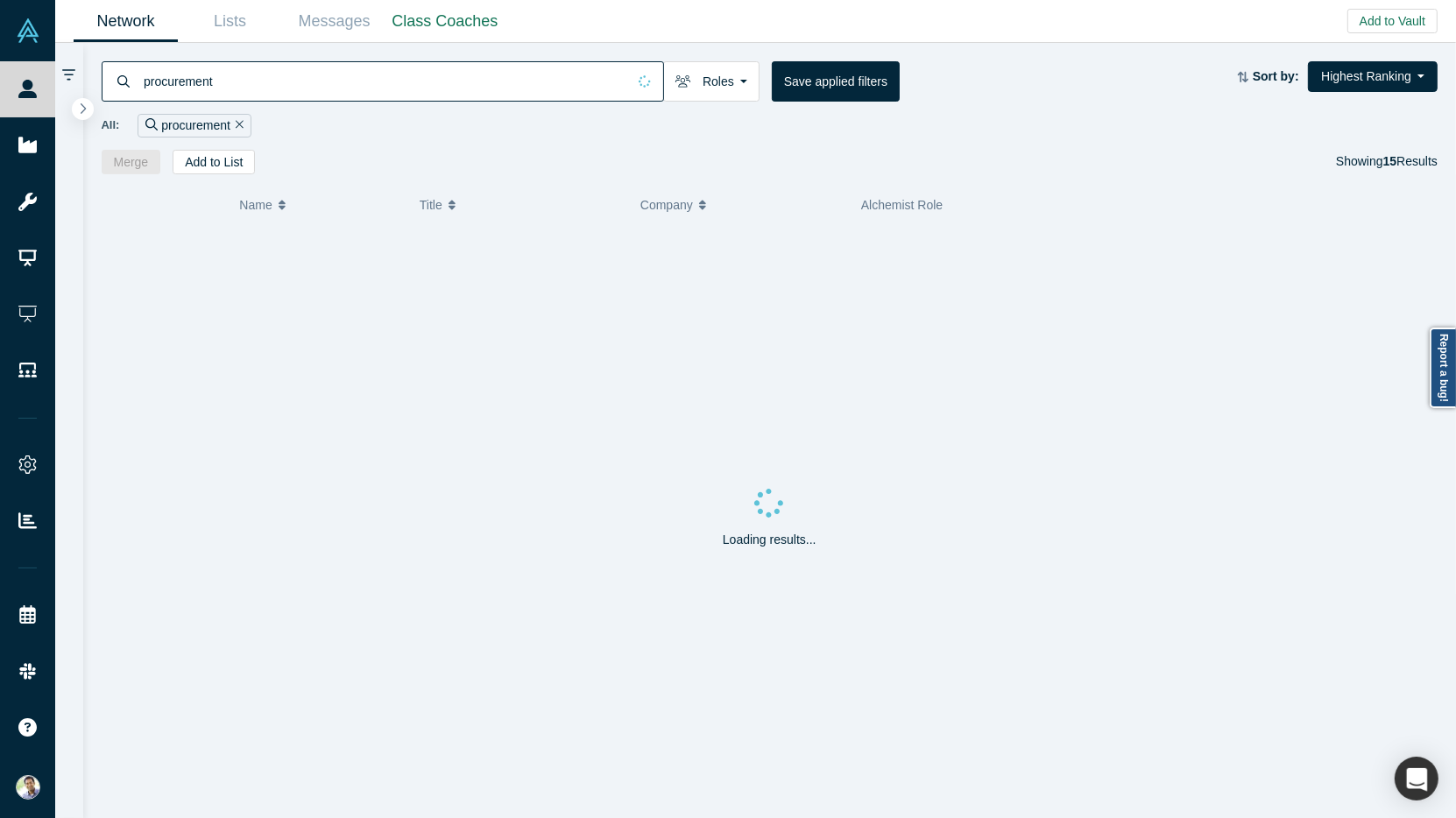
click at [240, 128] on icon "Remove Filter" at bounding box center [239, 125] width 8 height 13
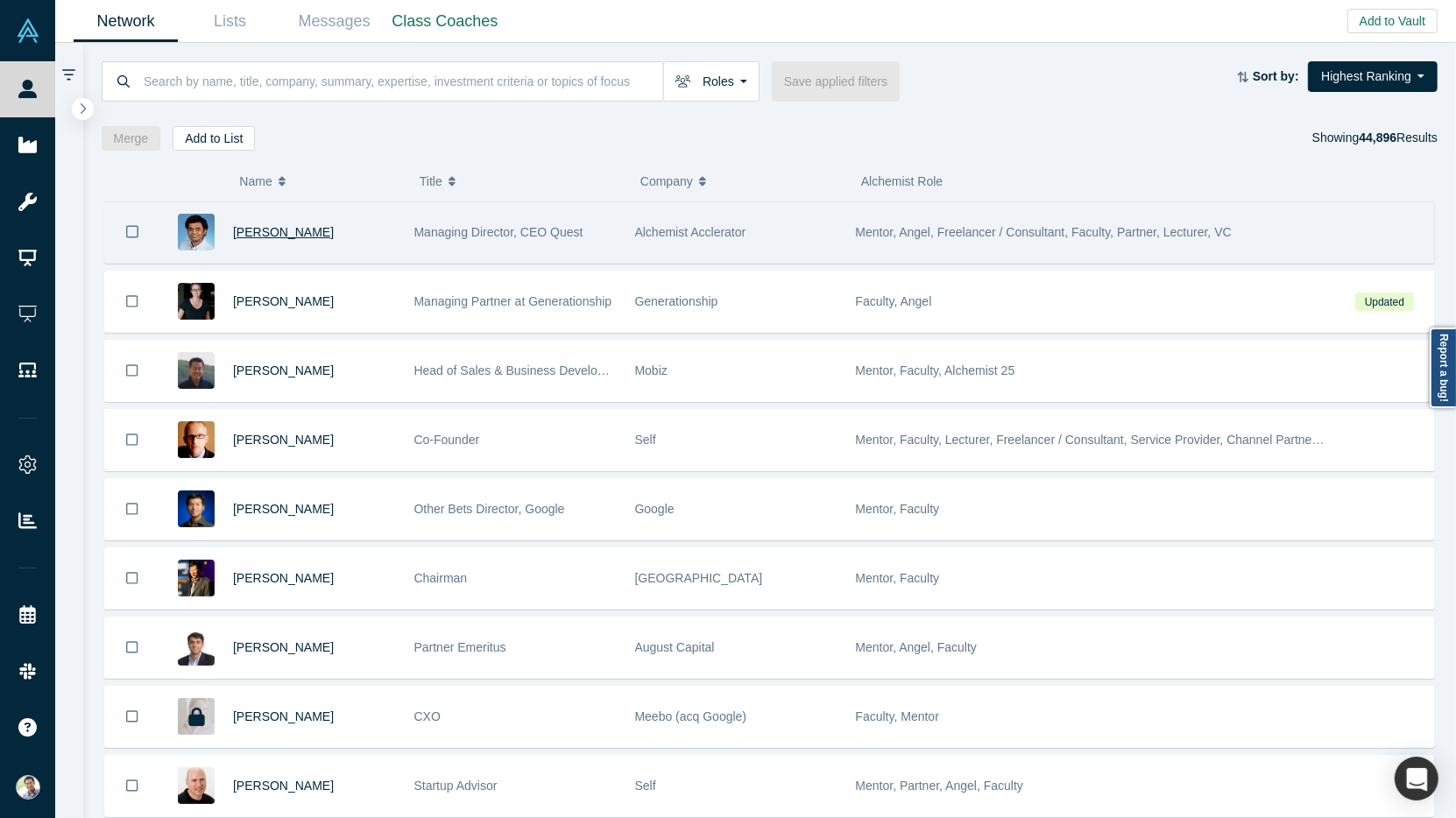
click at [283, 229] on span "[PERSON_NAME]" at bounding box center [284, 232] width 101 height 14
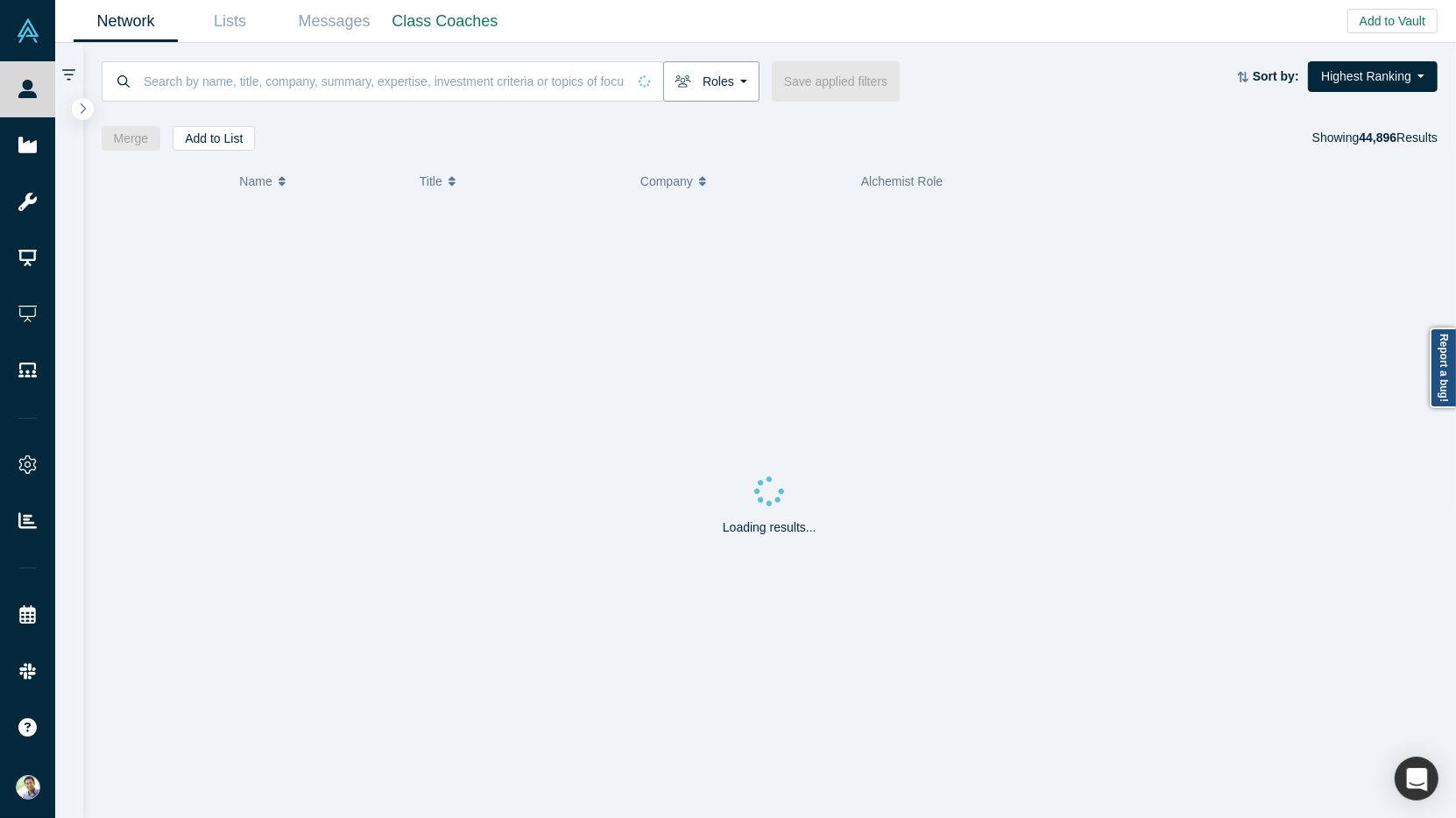
click at [734, 81] on button "Roles" at bounding box center [711, 81] width 96 height 40
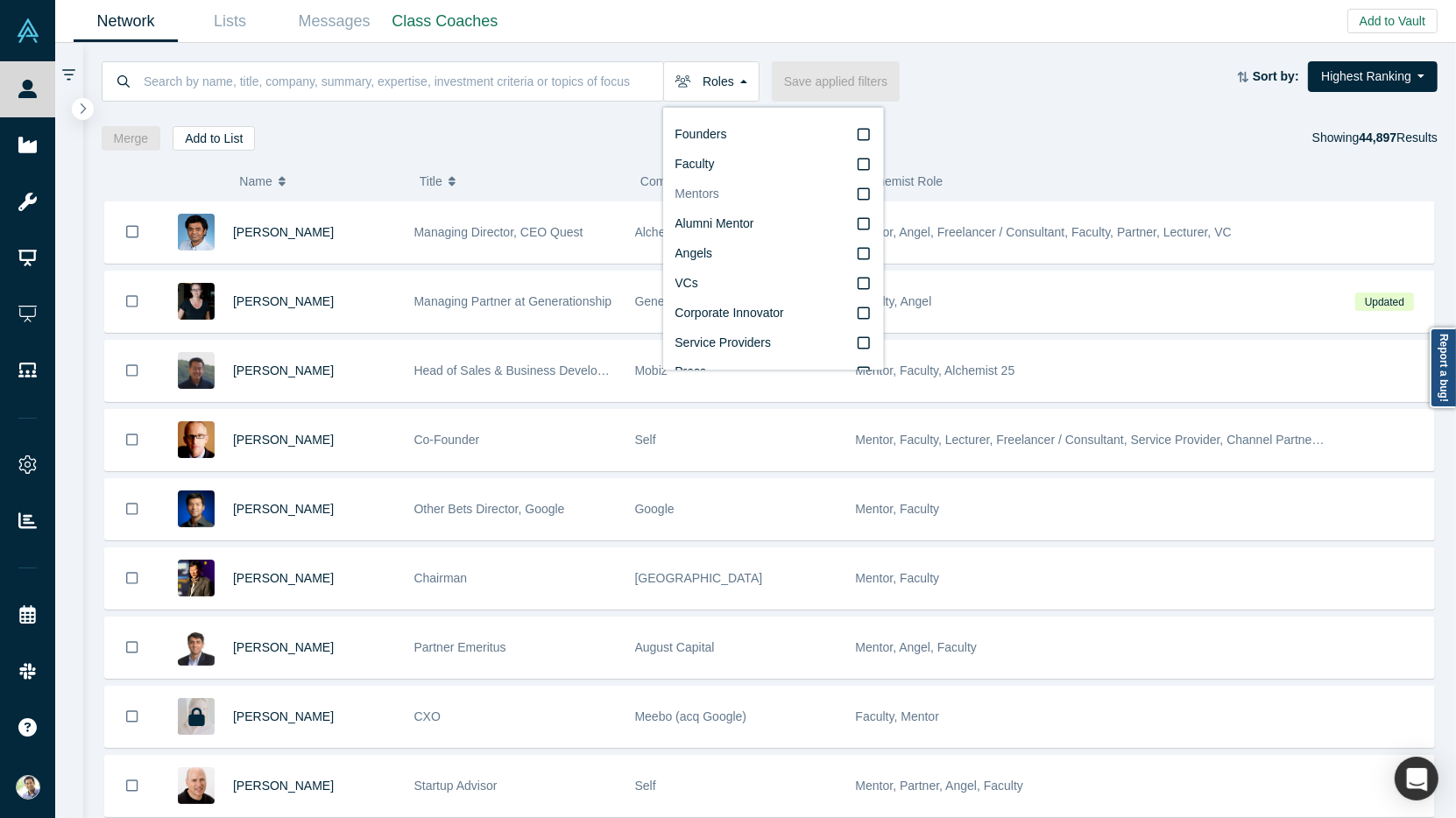
click at [859, 191] on icon at bounding box center [863, 194] width 13 height 14
click at [0, 0] on input "Mentors" at bounding box center [0, 0] width 0 height 0
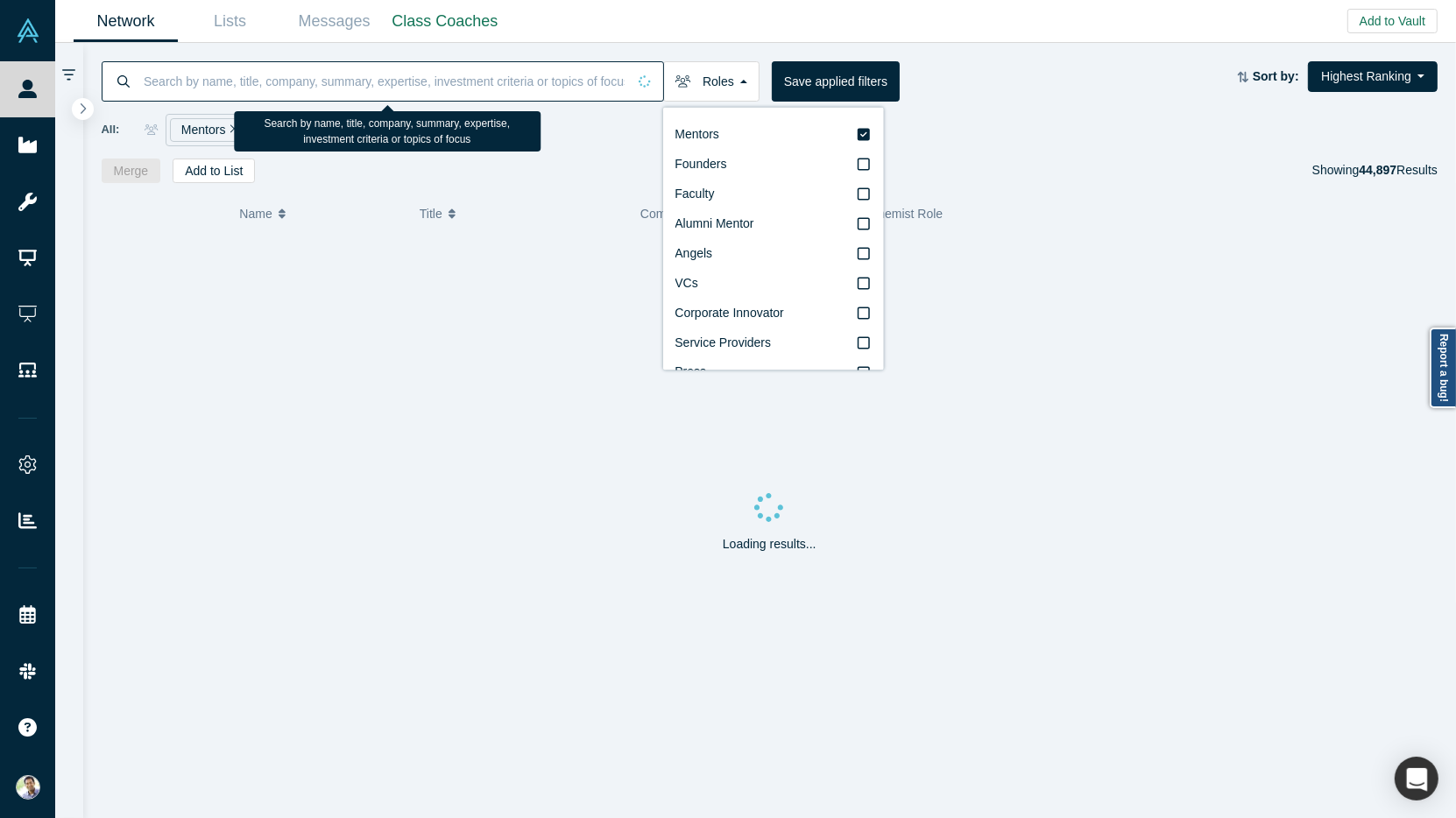
click at [369, 84] on input at bounding box center [385, 81] width 485 height 41
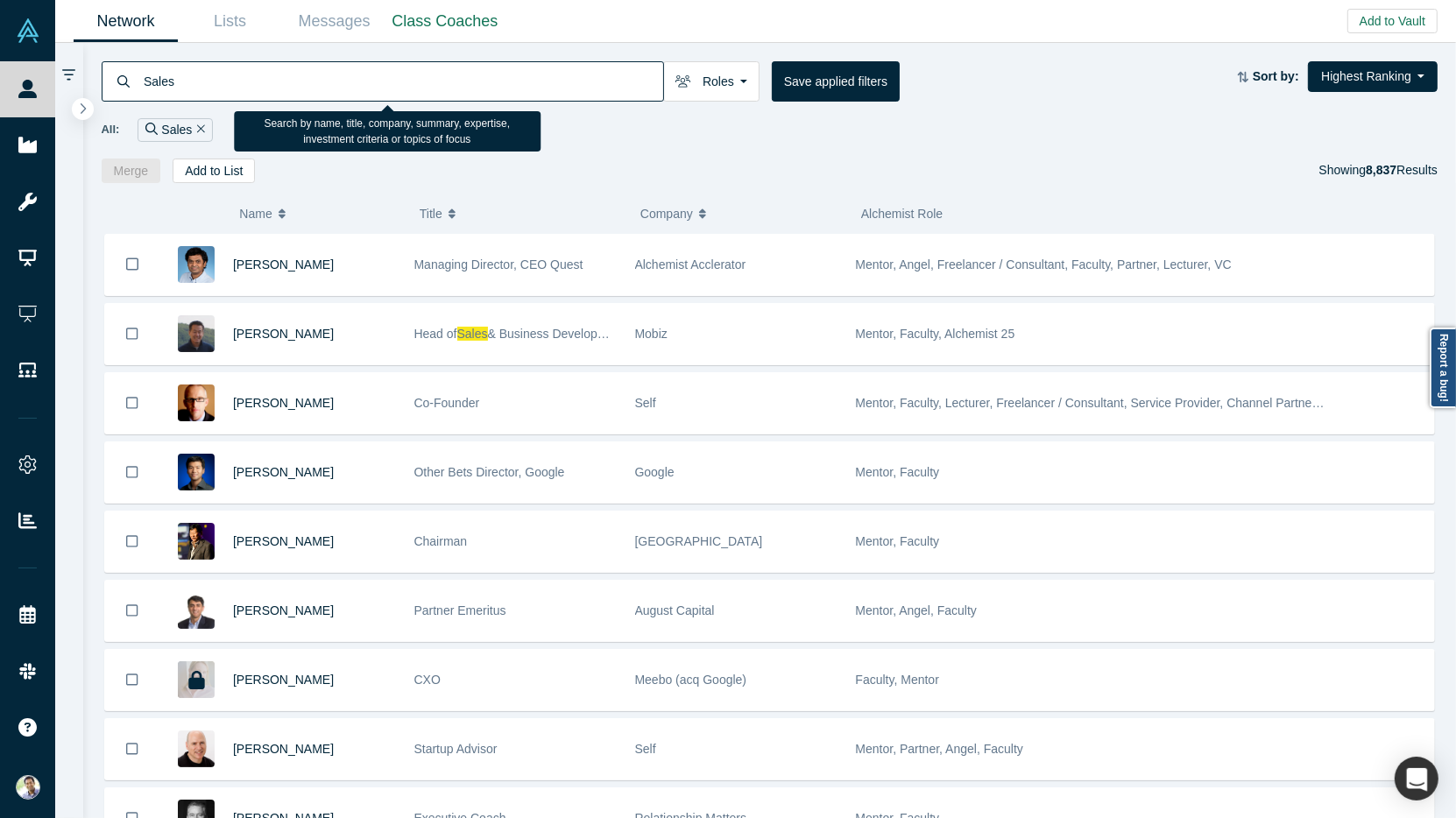
type input "Sales"
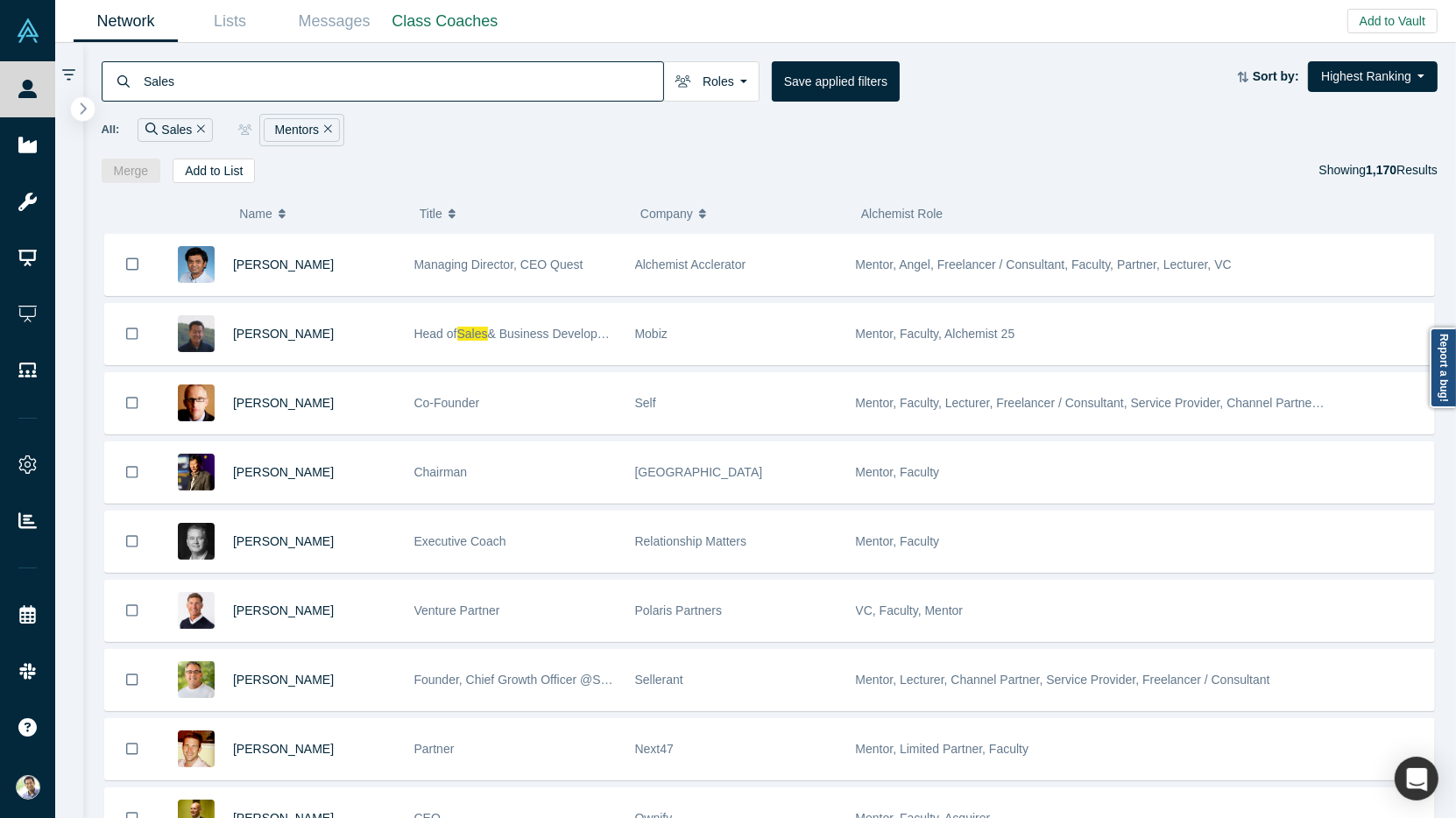
click at [89, 114] on button "button" at bounding box center [82, 109] width 24 height 24
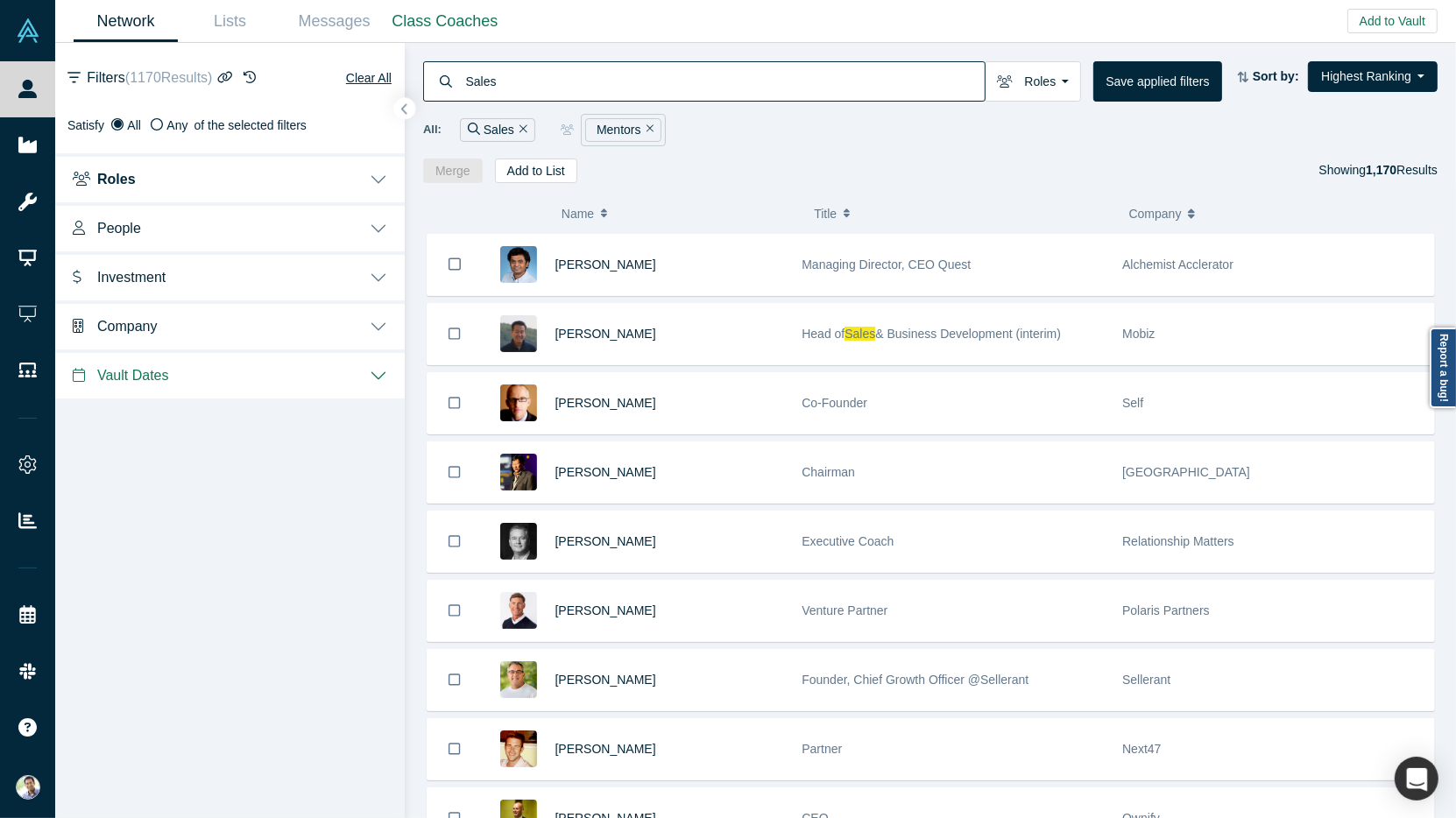
click at [381, 230] on button "People" at bounding box center [230, 227] width 349 height 49
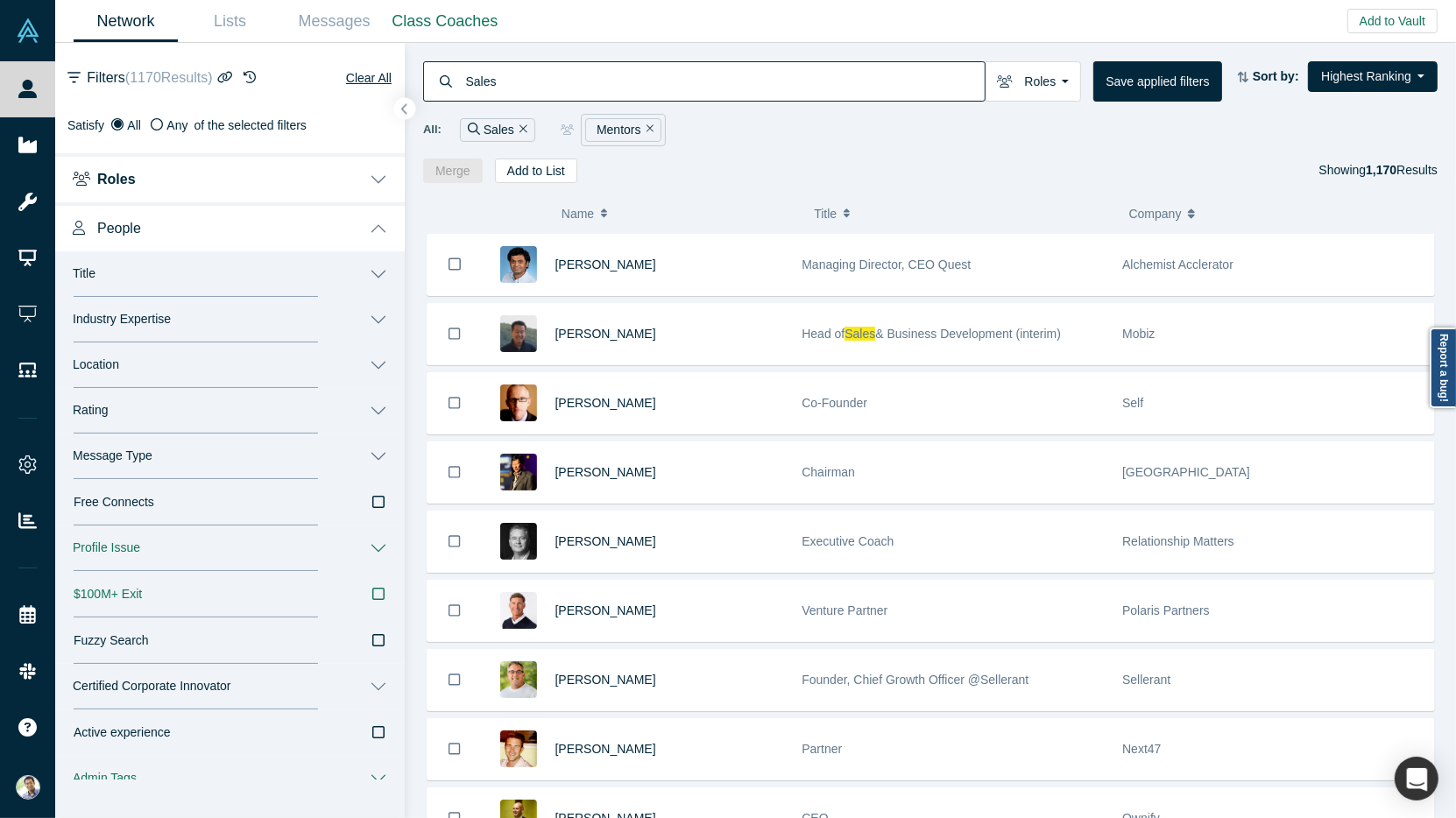
click at [377, 316] on button "Industry Expertise" at bounding box center [230, 320] width 349 height 45
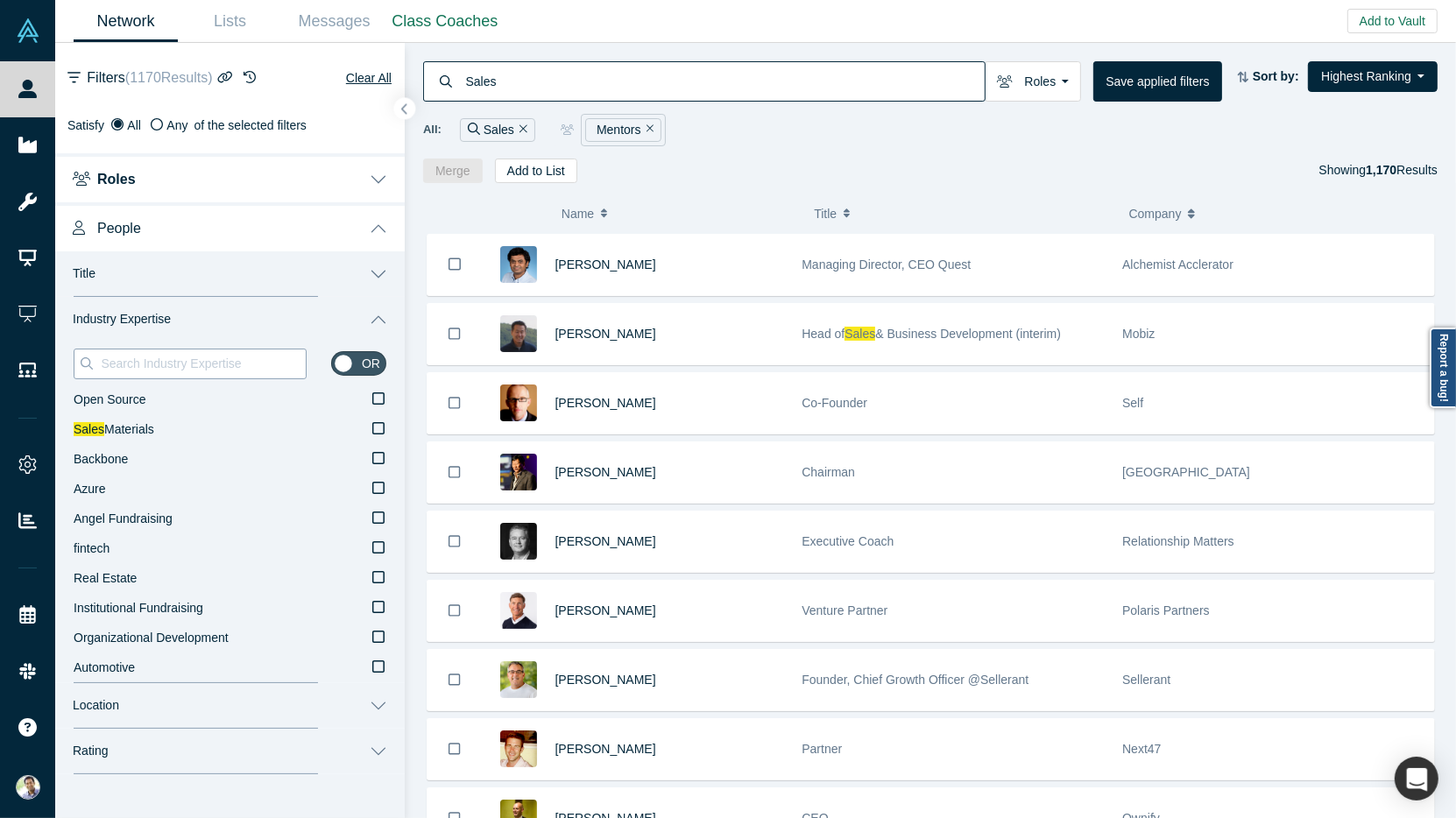
click at [146, 363] on input at bounding box center [202, 363] width 207 height 23
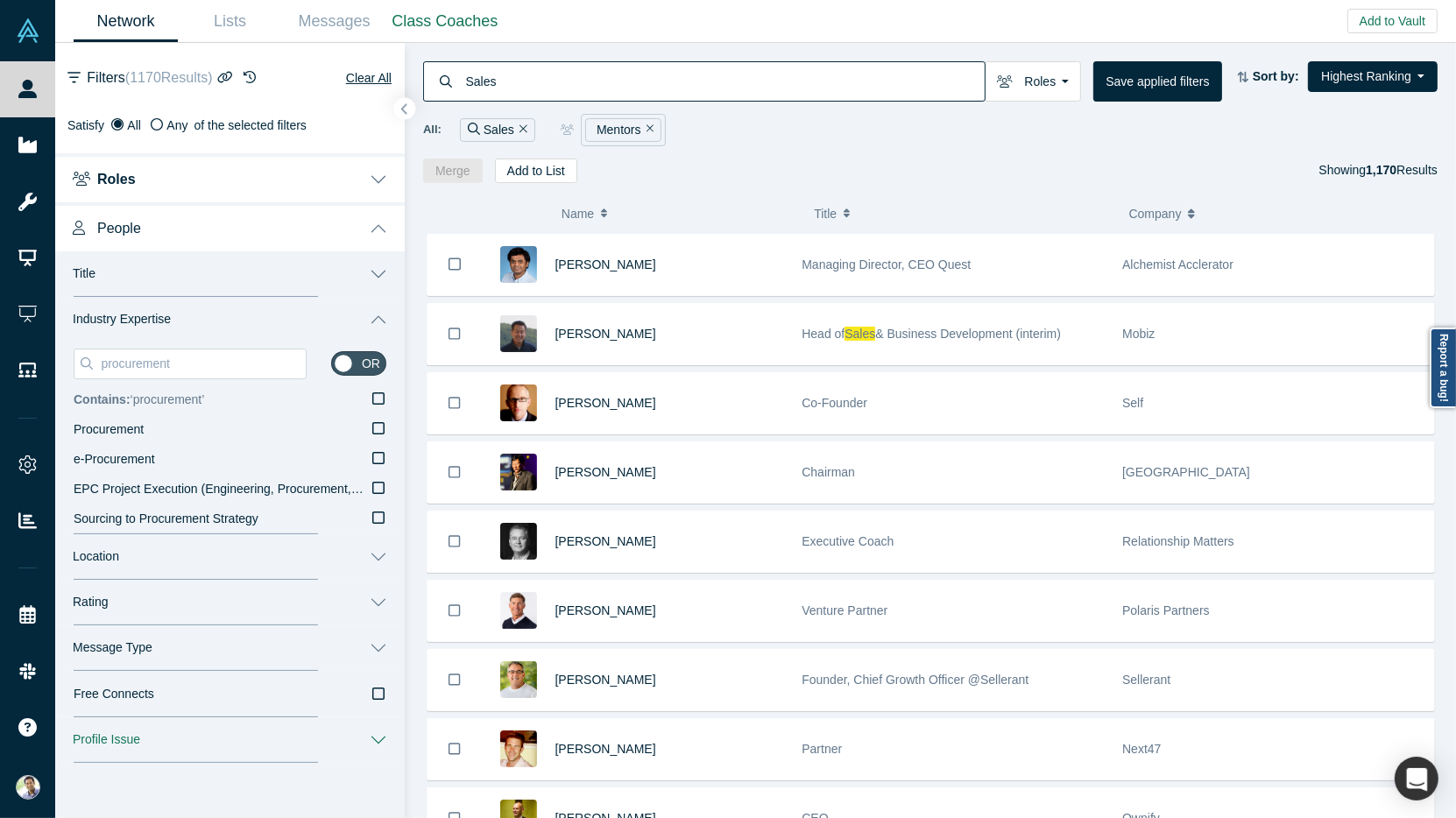
type input "procurement"
click at [384, 395] on icon at bounding box center [379, 398] width 13 height 13
click at [0, 0] on input "Contains: ‘ procurement ’" at bounding box center [0, 0] width 0 height 0
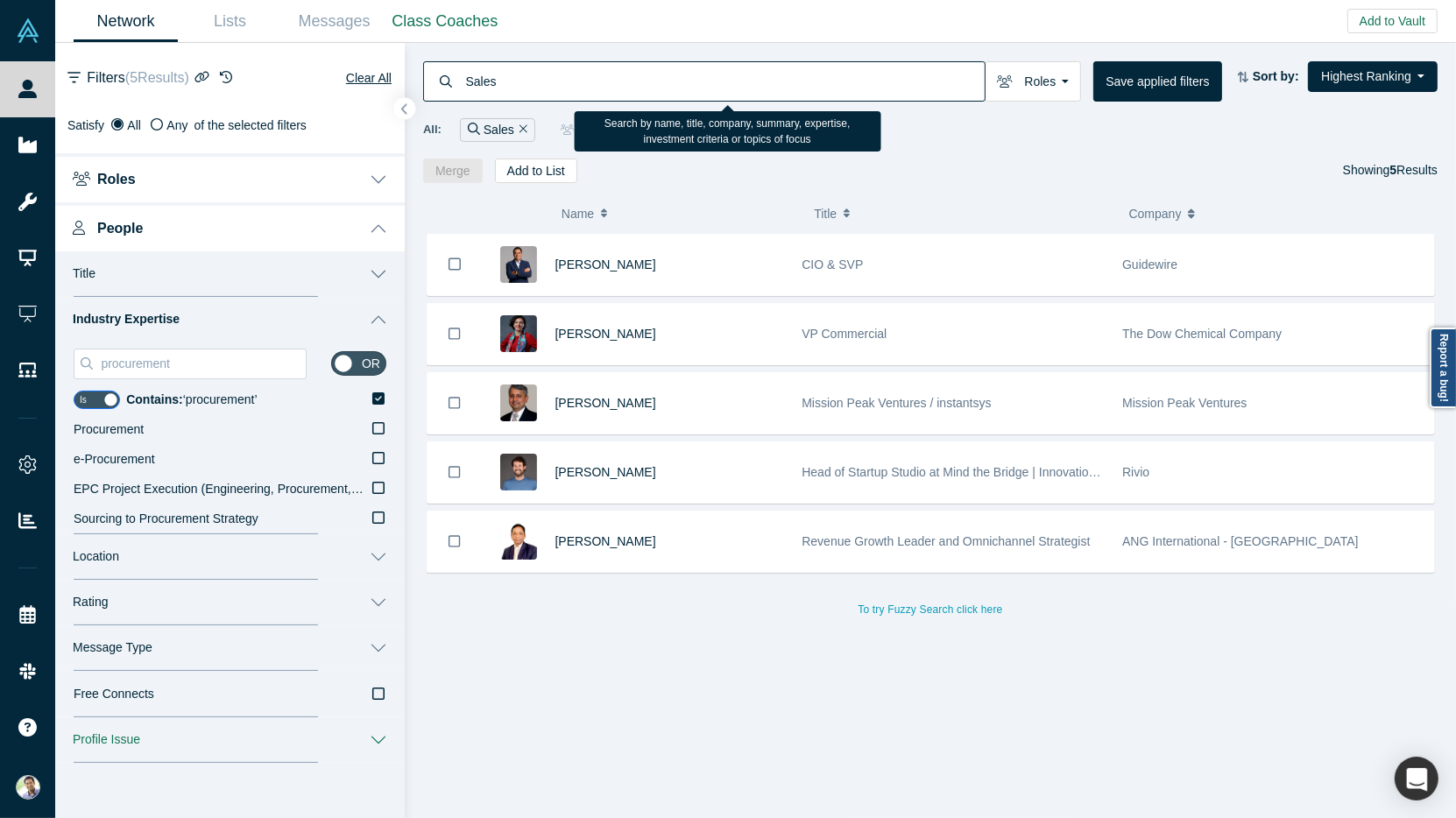
click at [476, 84] on input "Sales" at bounding box center [724, 81] width 521 height 41
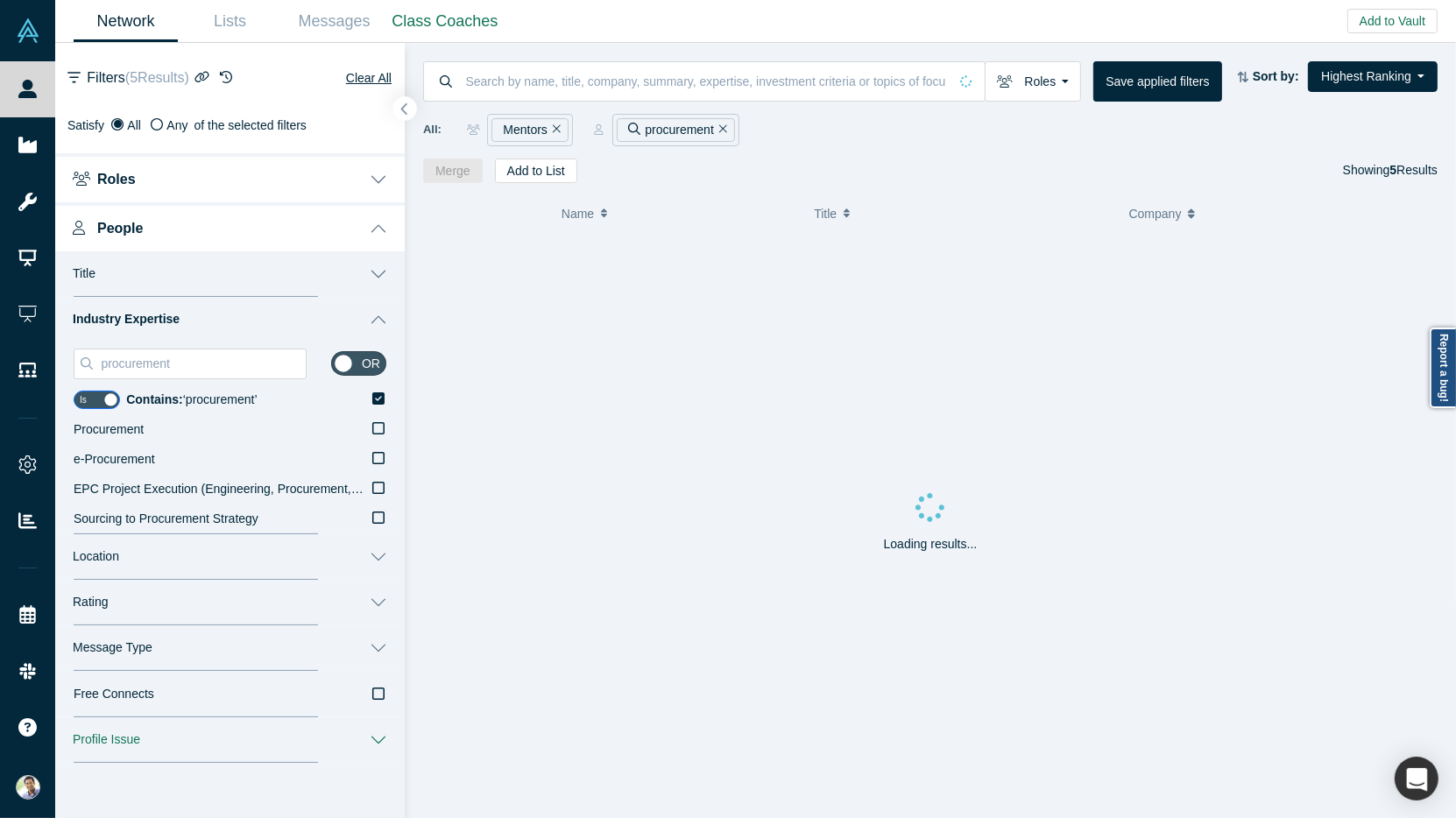
click at [406, 108] on icon "button" at bounding box center [404, 108] width 9 height 13
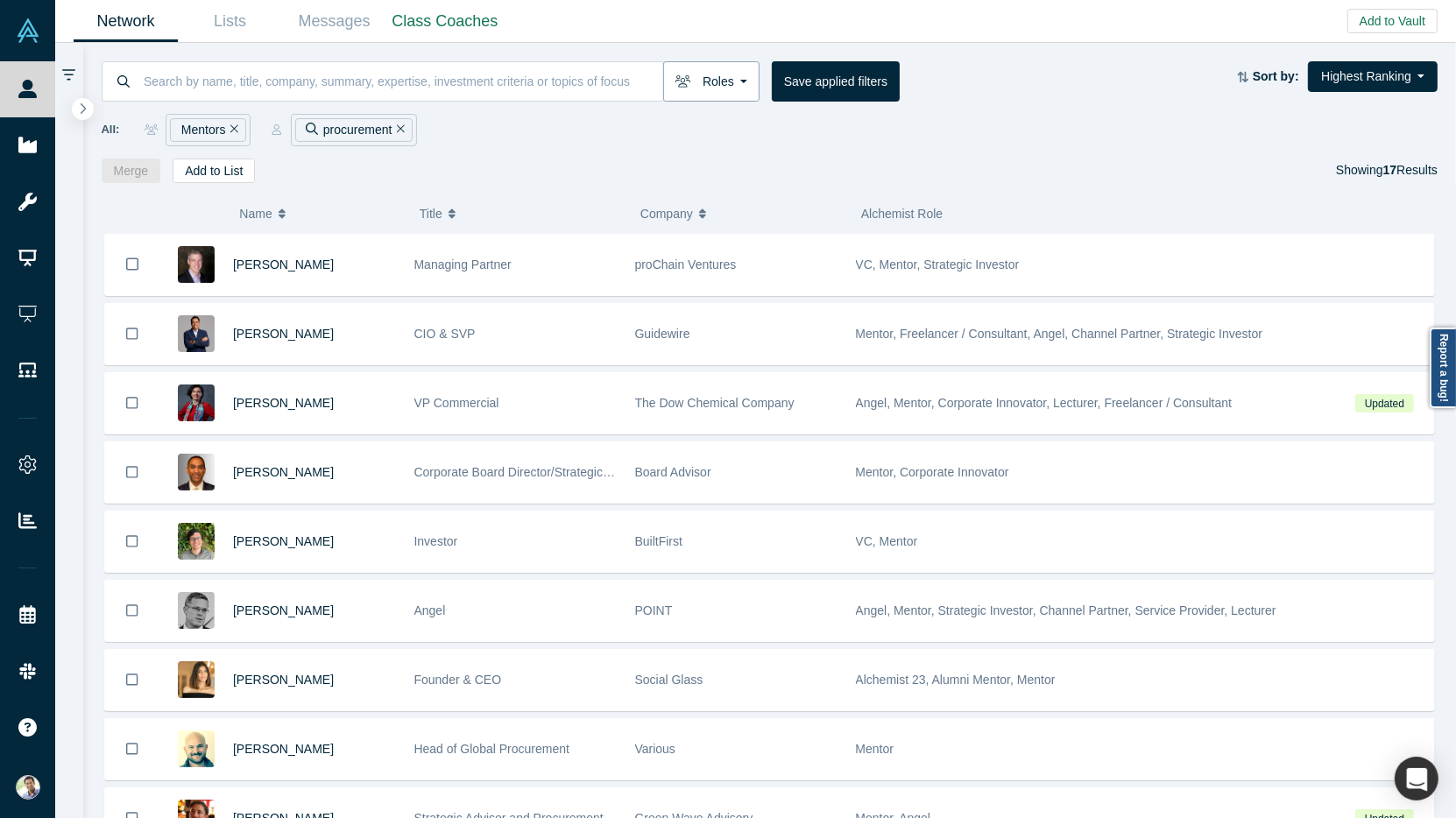
click at [739, 88] on button "Roles" at bounding box center [711, 81] width 96 height 40
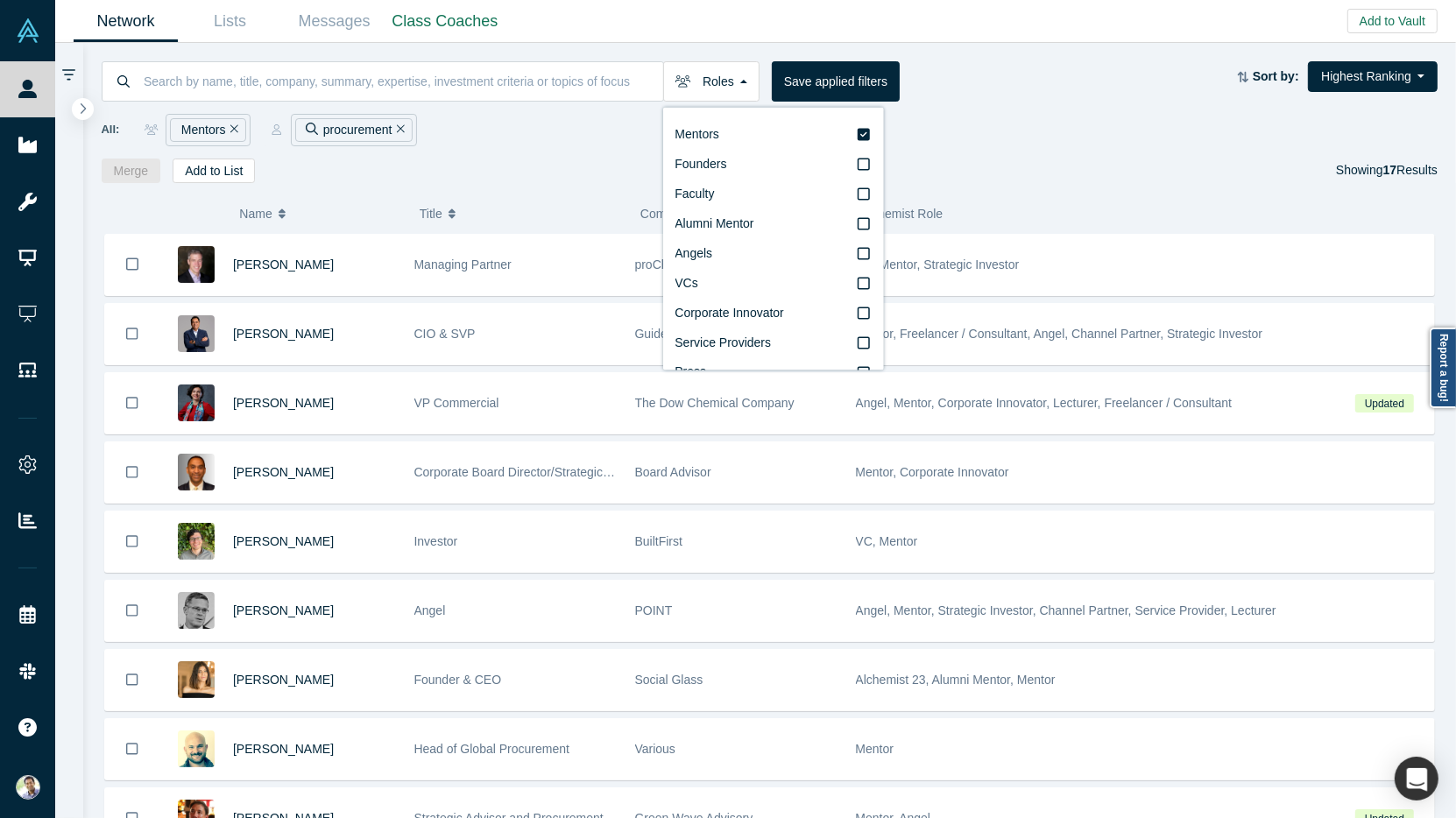
click at [472, 195] on button "Title" at bounding box center [521, 214] width 202 height 37
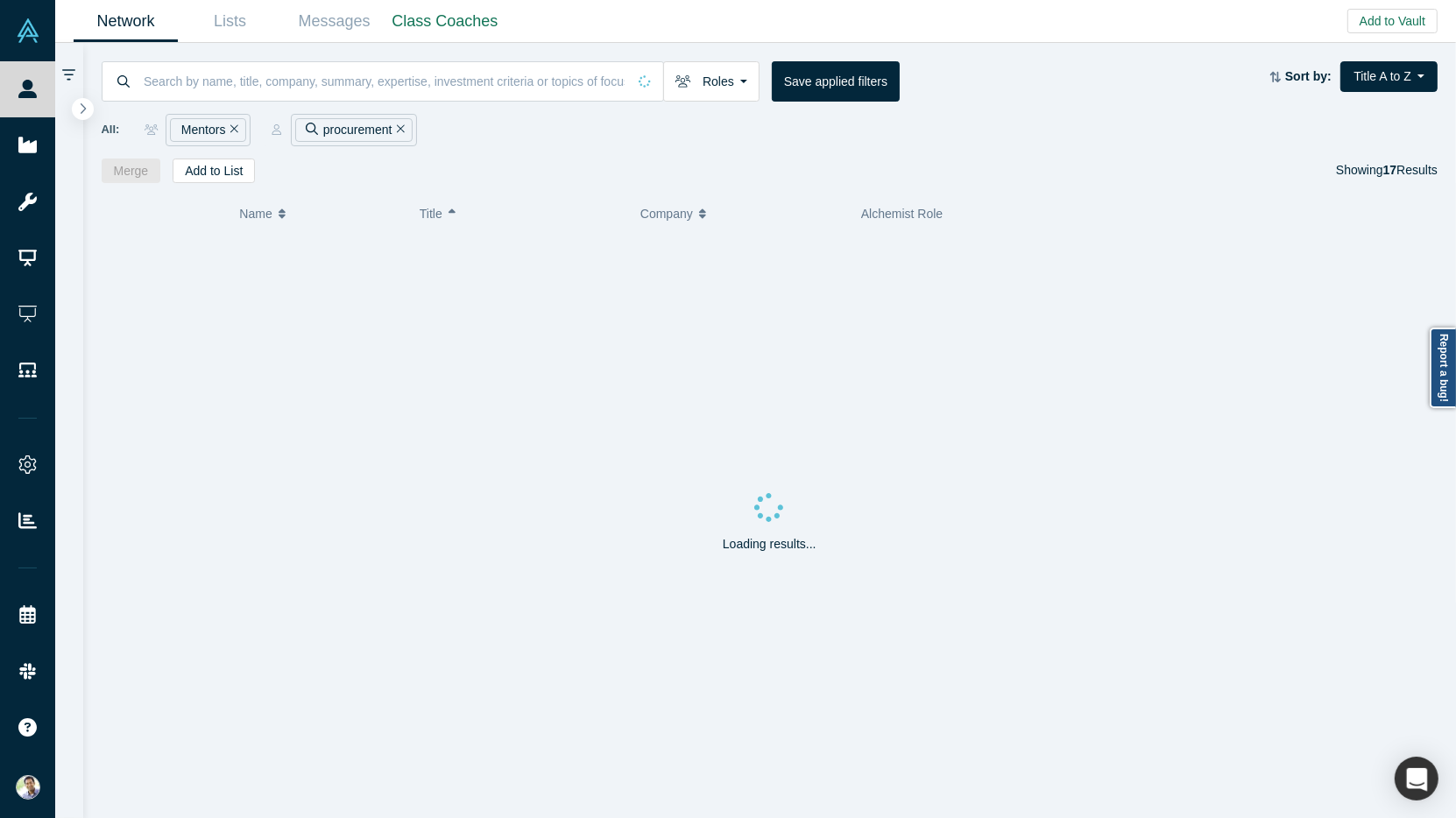
click at [402, 128] on icon "Remove Filter" at bounding box center [401, 128] width 8 height 13
click at [232, 128] on icon "Remove Filter" at bounding box center [234, 128] width 8 height 13
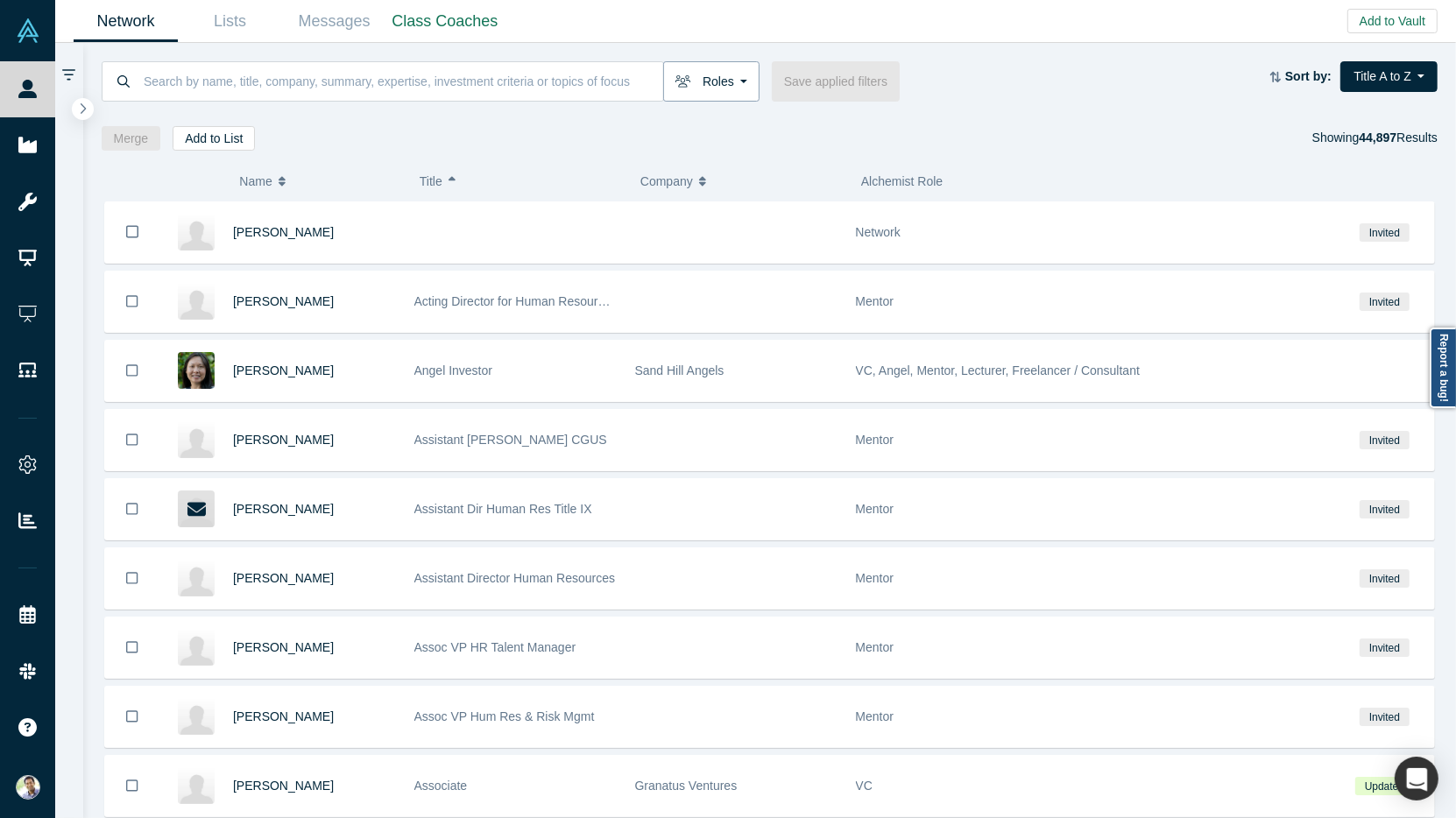
click at [736, 86] on button "Roles" at bounding box center [711, 81] width 96 height 40
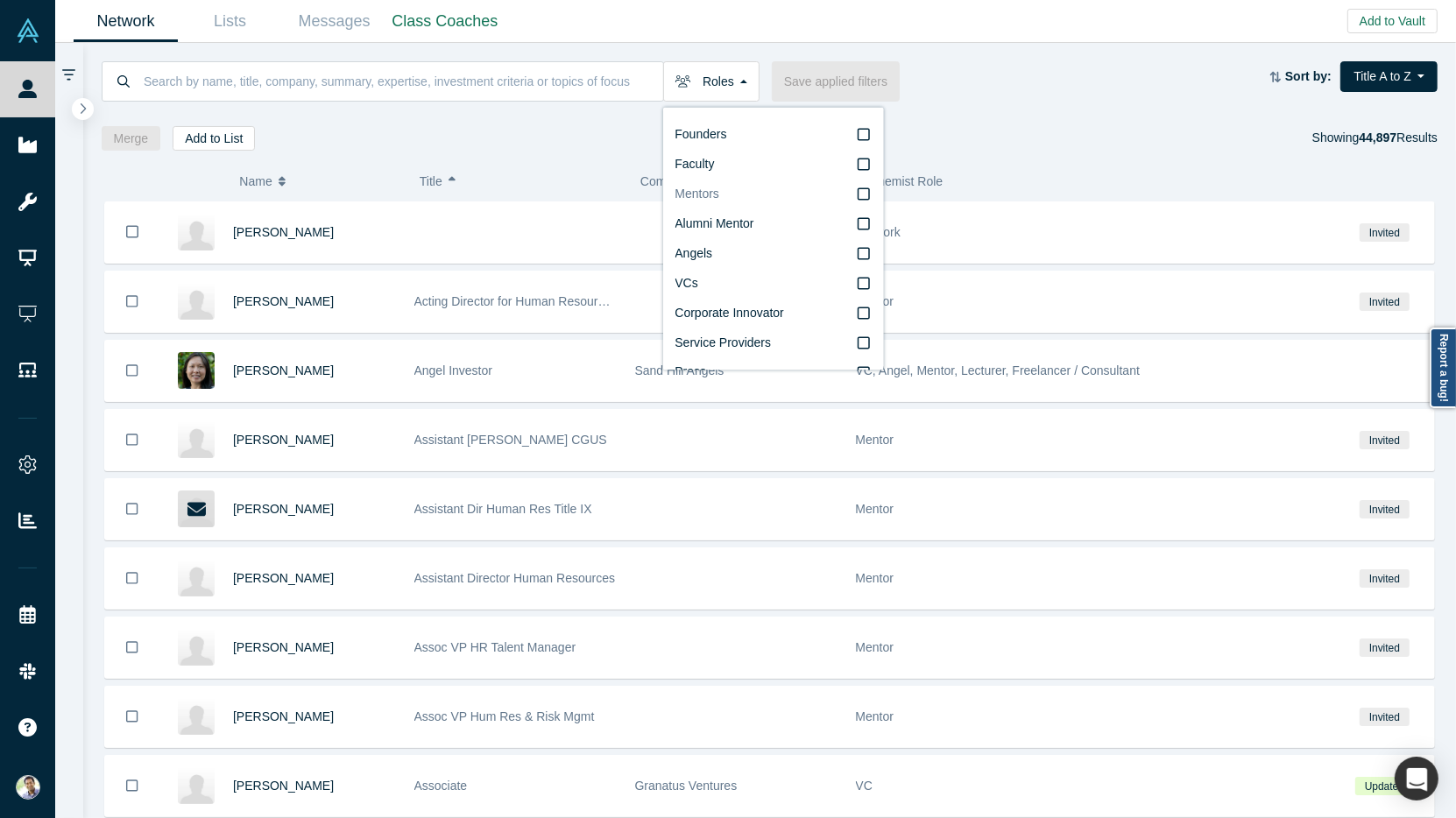
click at [863, 195] on icon at bounding box center [863, 194] width 13 height 14
click at [0, 0] on input "Mentors" at bounding box center [0, 0] width 0 height 0
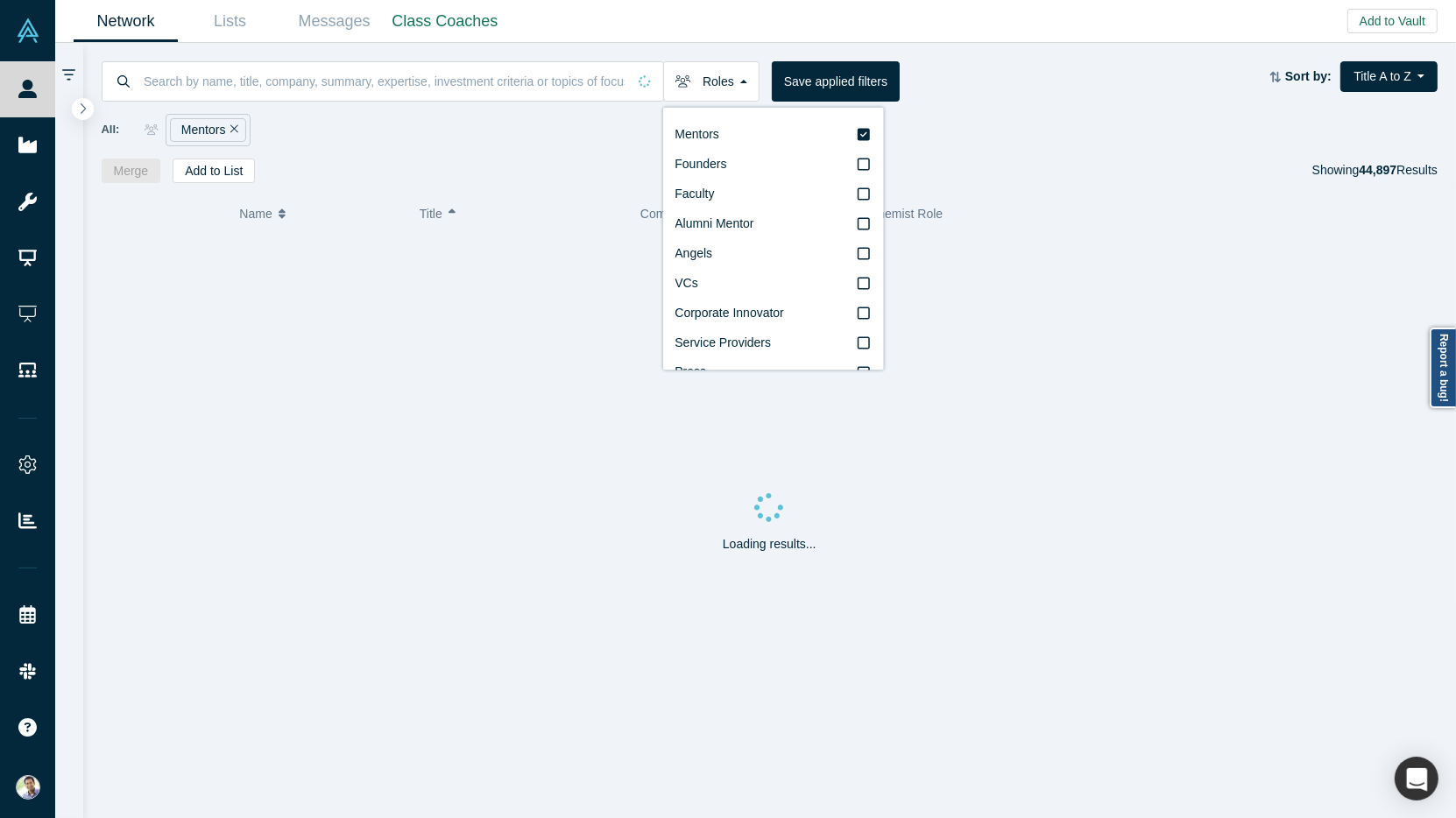
click at [566, 151] on div "Roles Mentors Founders Faculty Alumni Mentor Angels VCs Corporate Innovator Ser…" at bounding box center [770, 113] width 1374 height 140
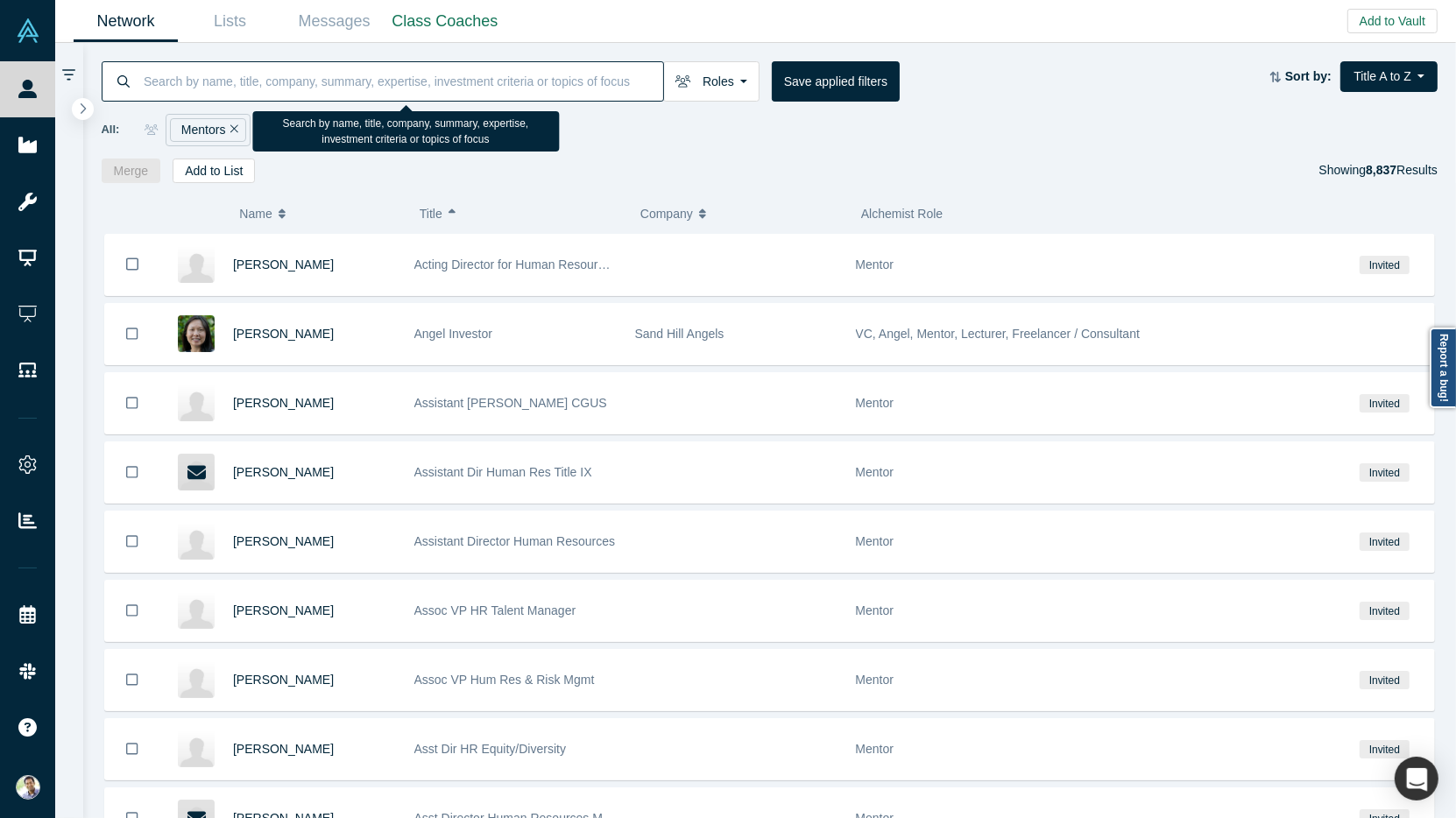
click at [209, 86] on input at bounding box center [402, 81] width 521 height 41
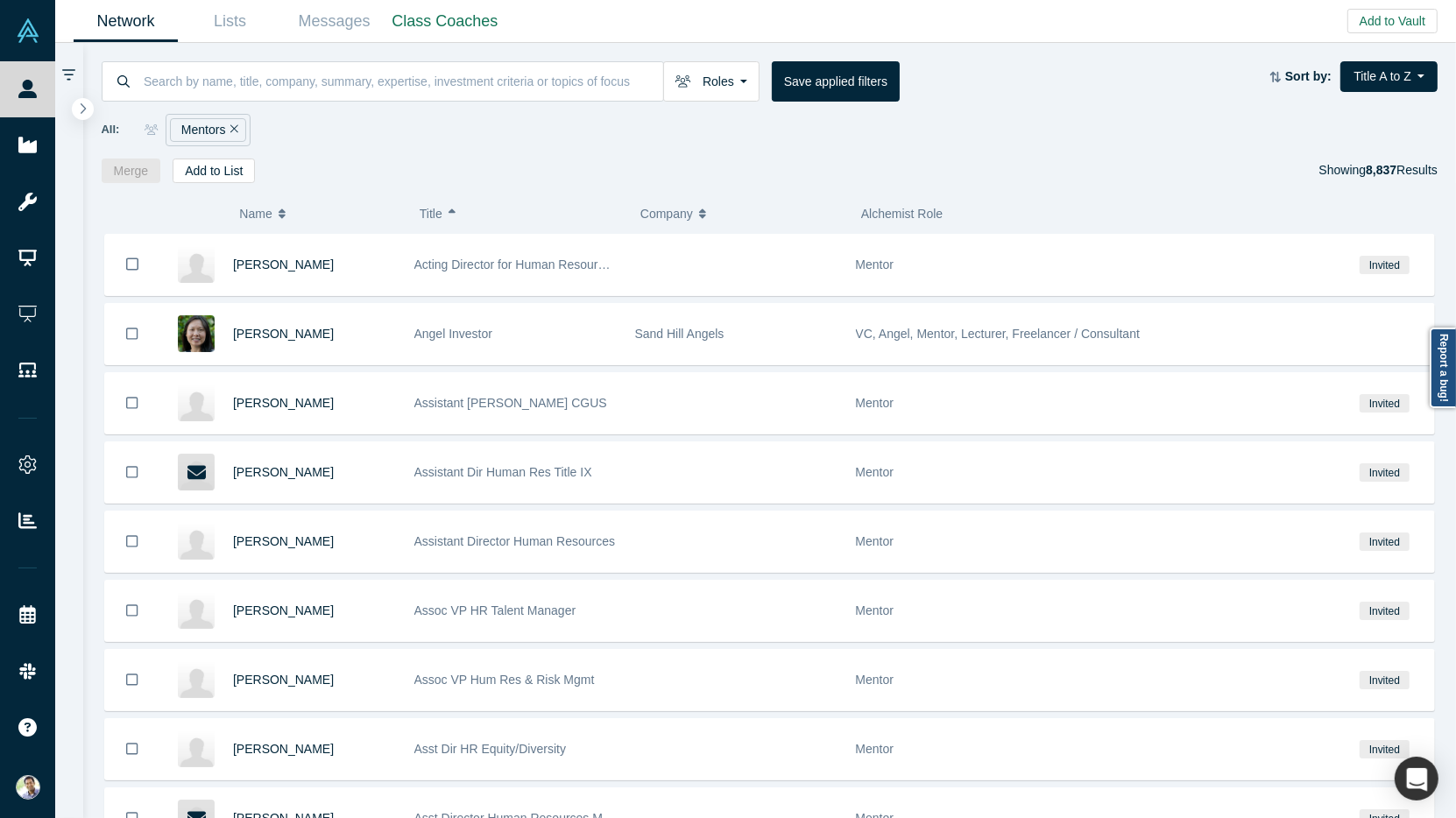
click at [237, 130] on div "Mentors" at bounding box center [208, 130] width 77 height 24
click at [234, 128] on icon "Remove Filter" at bounding box center [234, 129] width 8 height 8
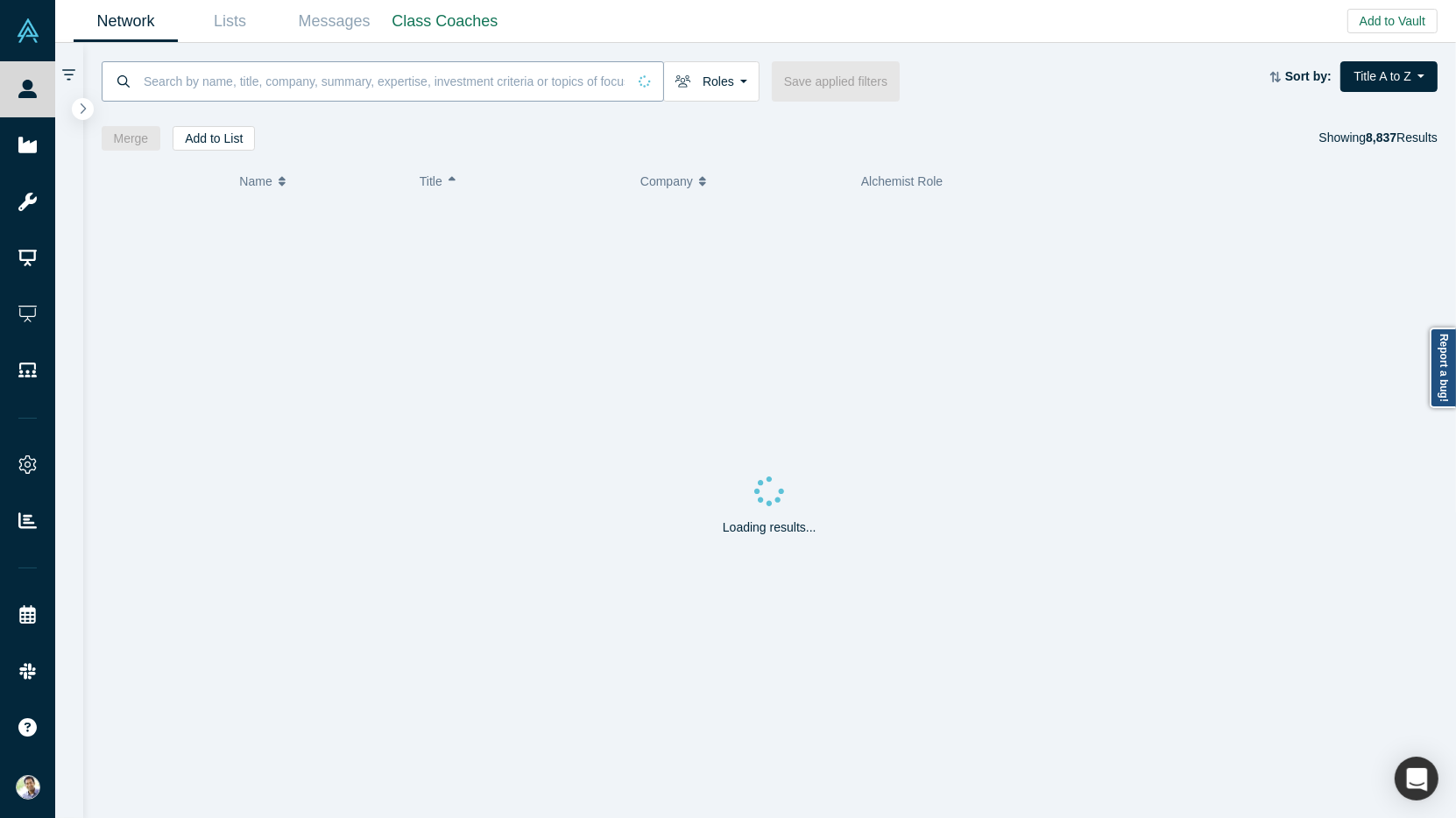
click at [205, 94] on input at bounding box center [385, 81] width 485 height 41
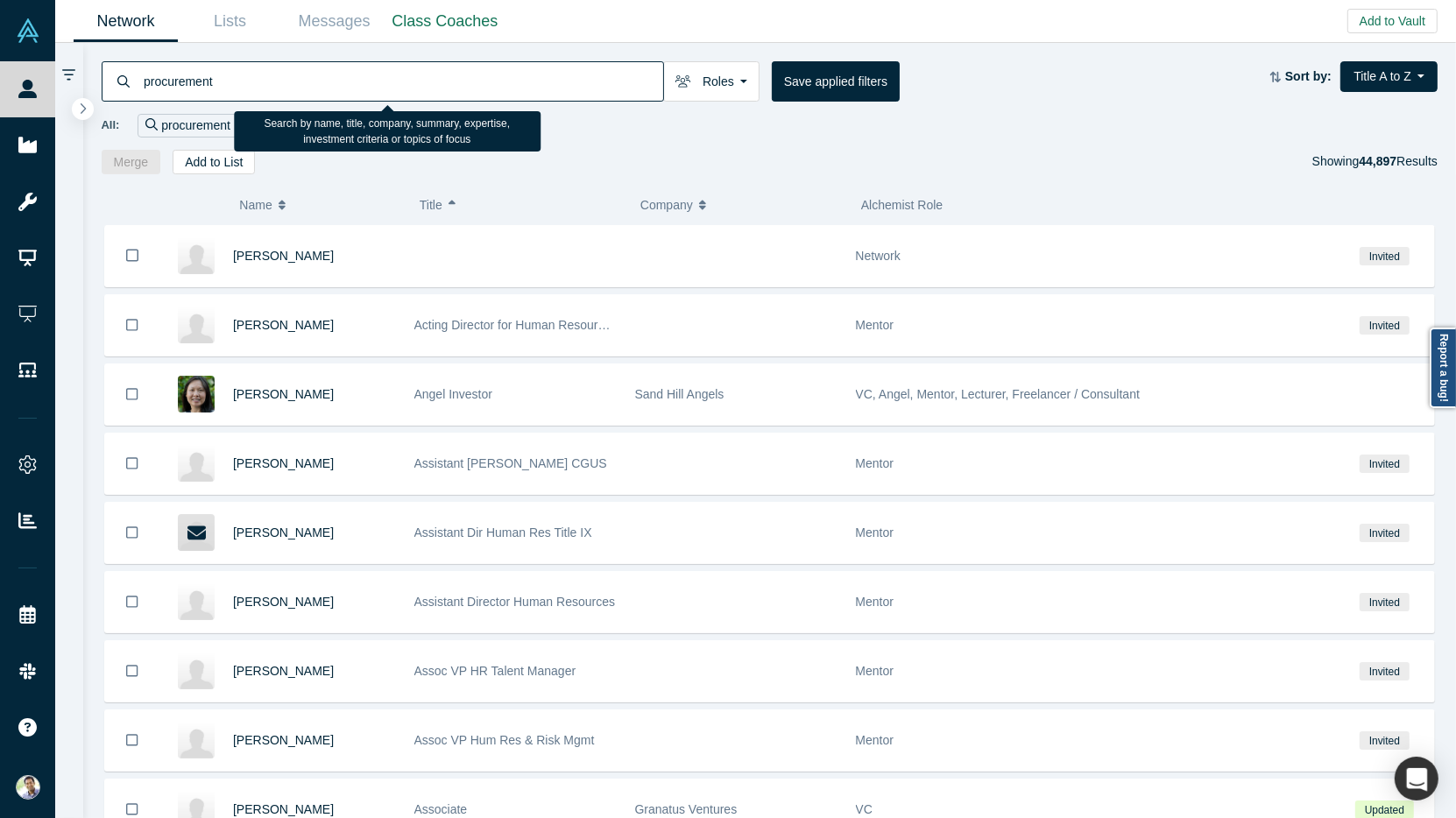
type input "procurement"
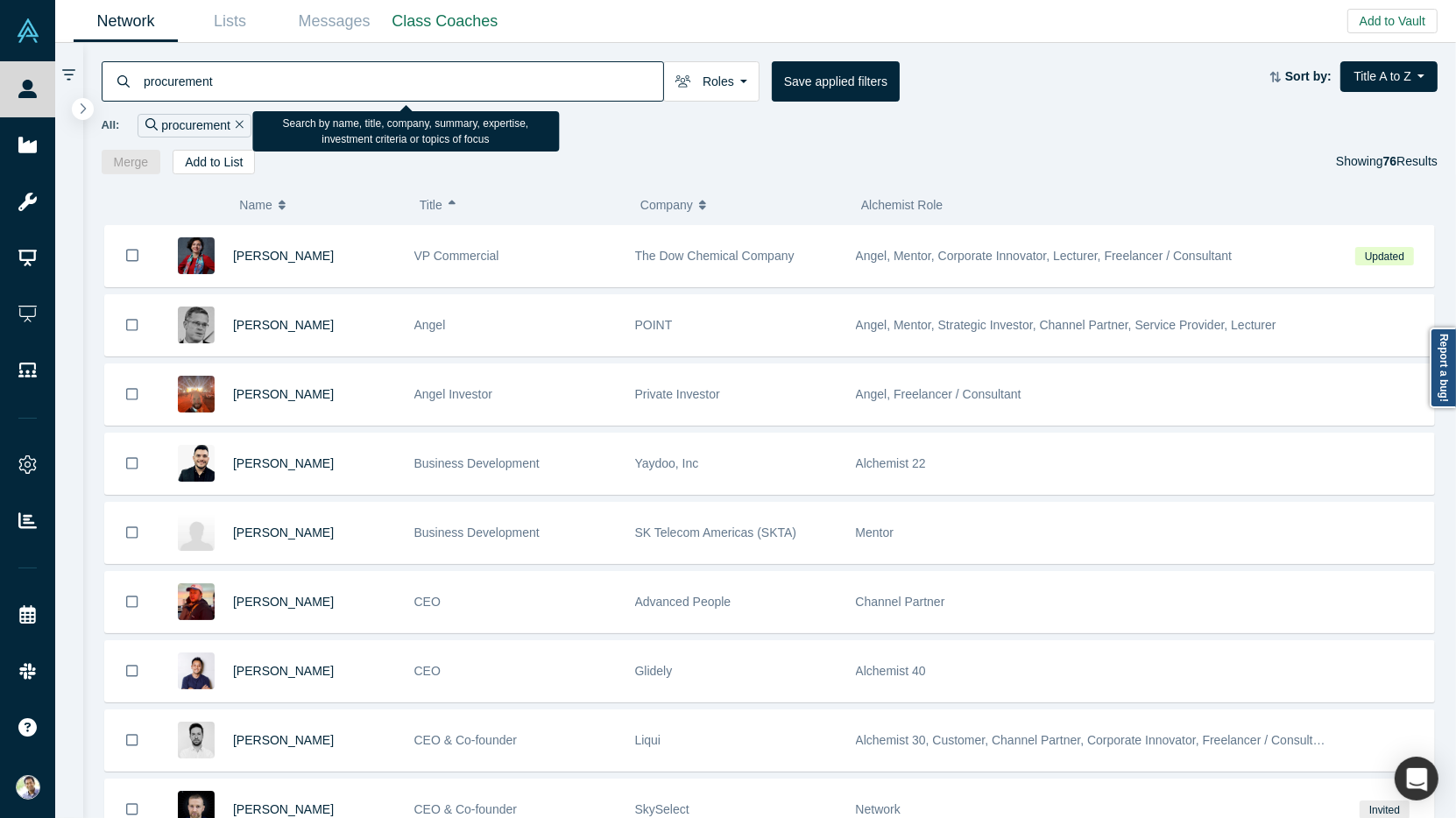
click at [168, 77] on input "procurement" at bounding box center [402, 81] width 521 height 41
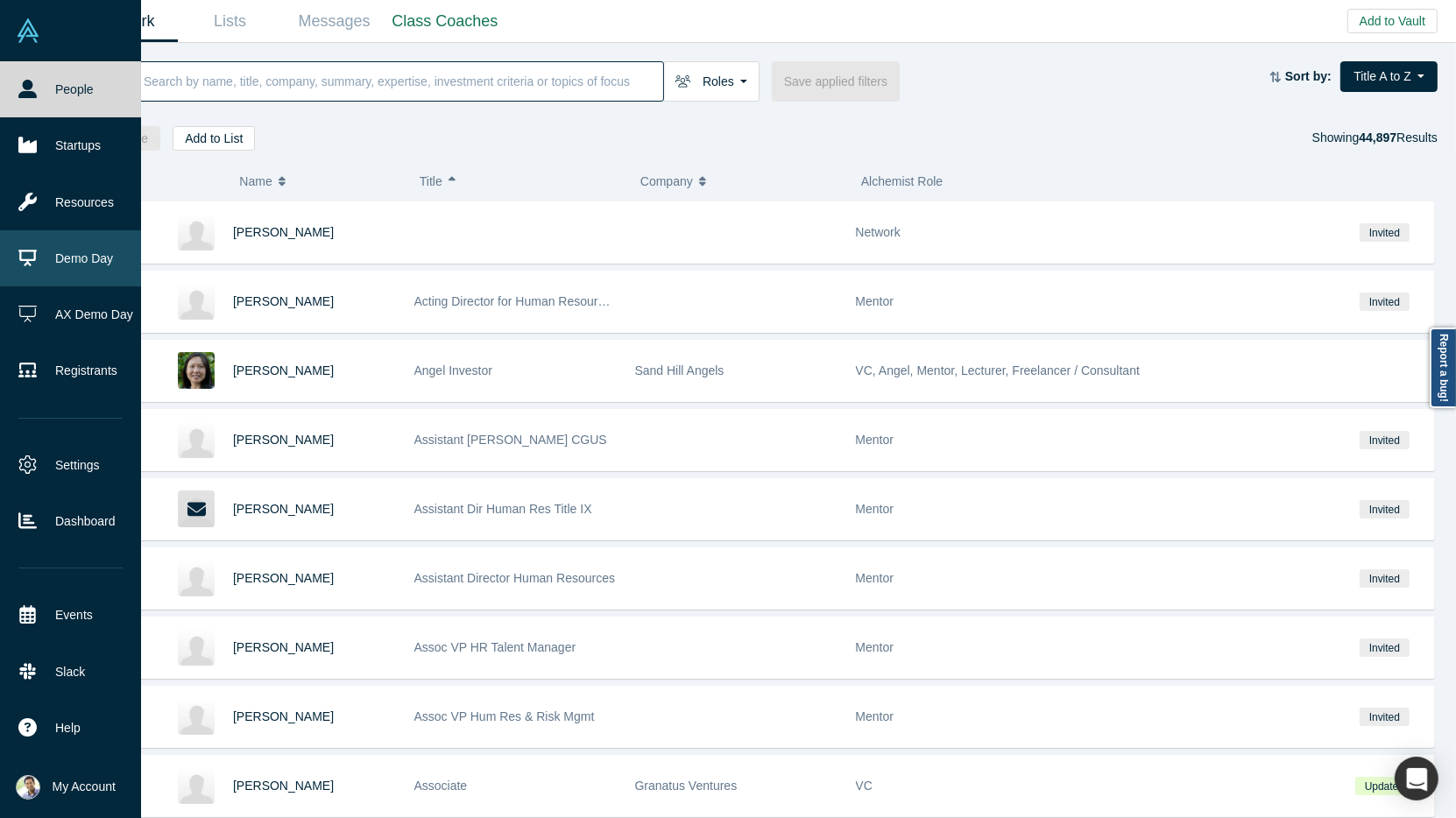
click at [57, 257] on link "Demo Day" at bounding box center [71, 258] width 141 height 56
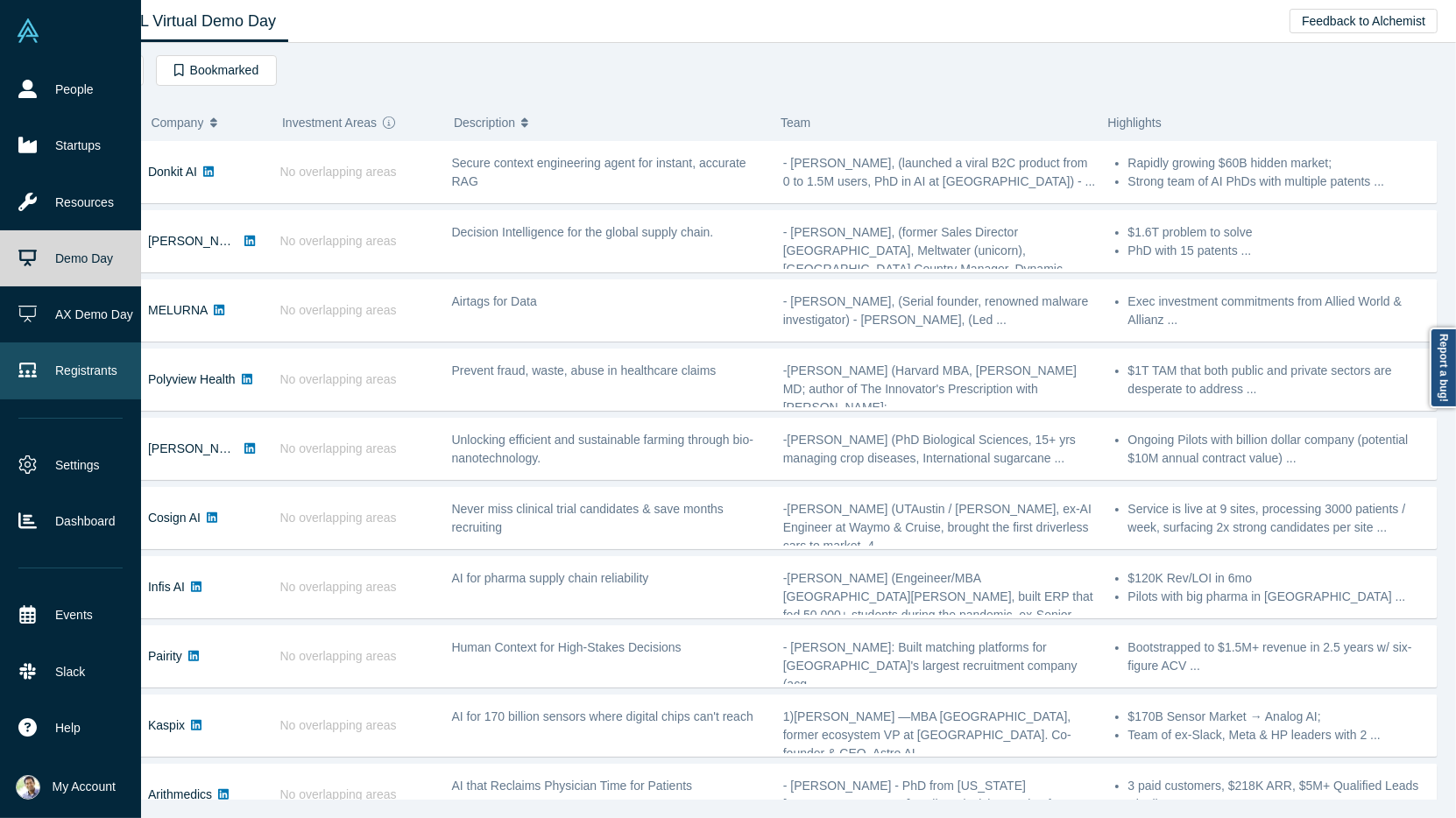
click at [74, 371] on link "Registrants" at bounding box center [71, 370] width 141 height 56
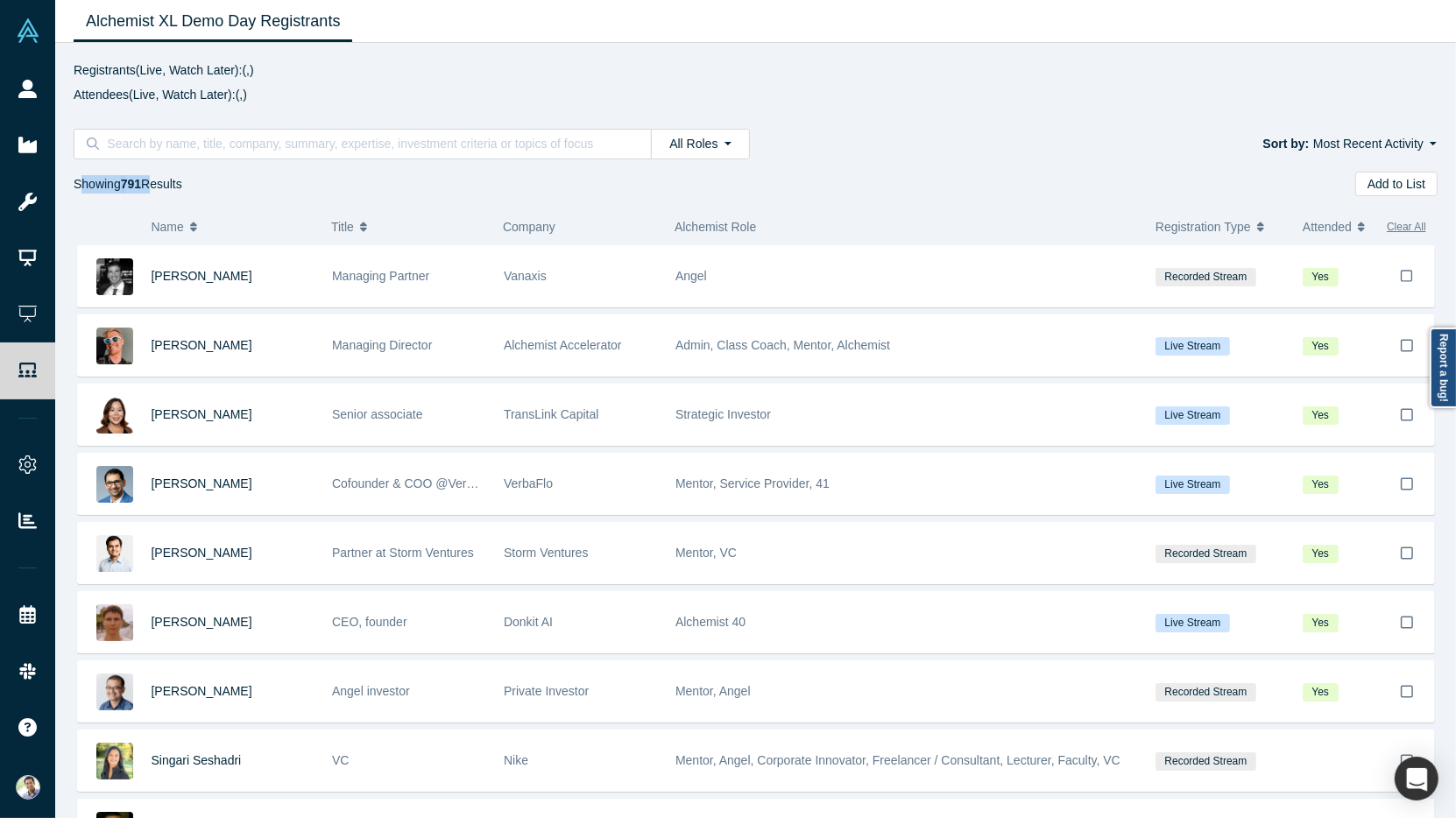
drag, startPoint x: 148, startPoint y: 182, endPoint x: 78, endPoint y: 177, distance: 70.2
click at [78, 177] on div "Showing 791 Results" at bounding box center [128, 183] width 109 height 25
click at [733, 143] on button "All Roles" at bounding box center [701, 143] width 98 height 30
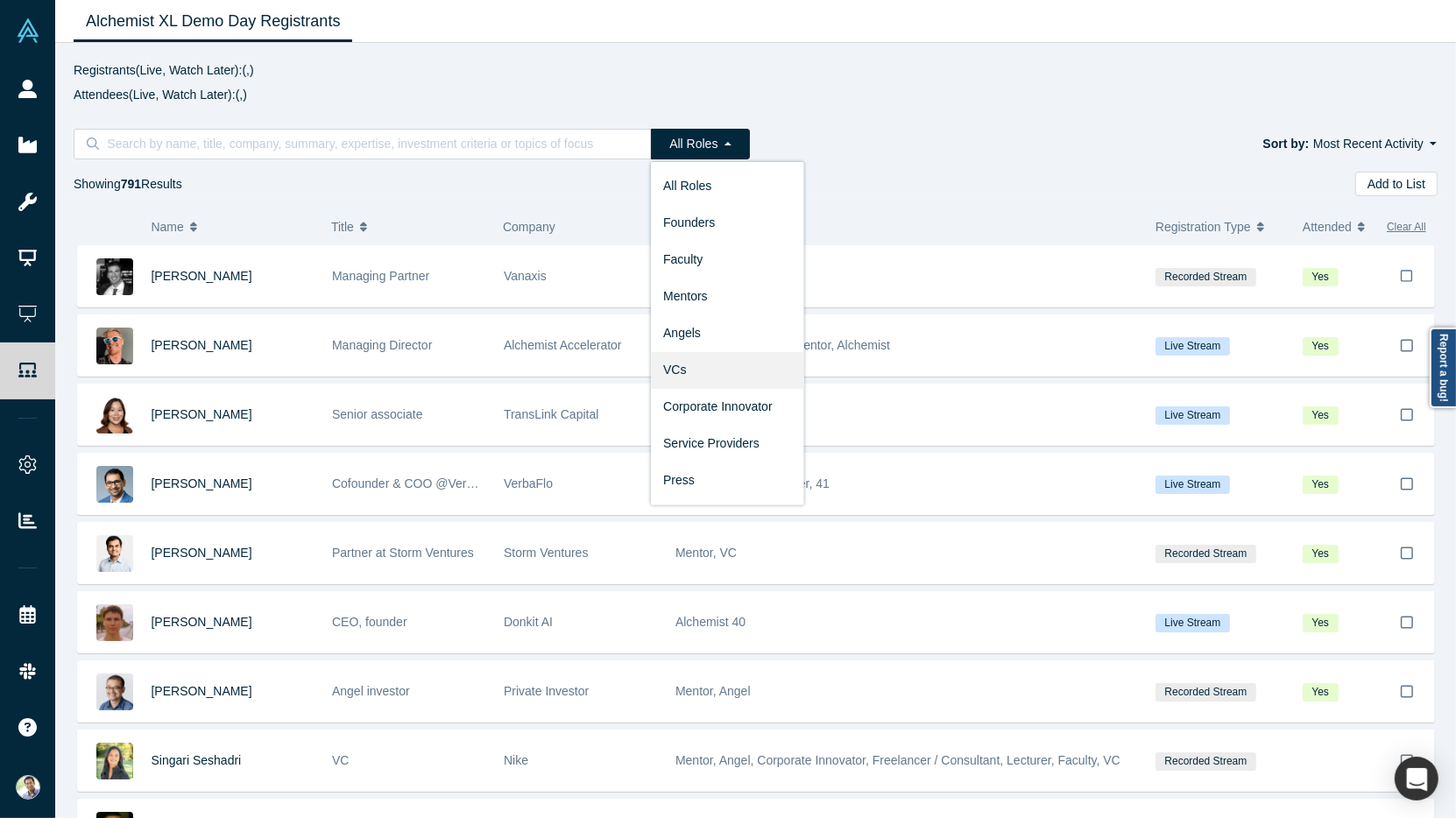
click at [729, 363] on link "VCs" at bounding box center [728, 370] width 153 height 37
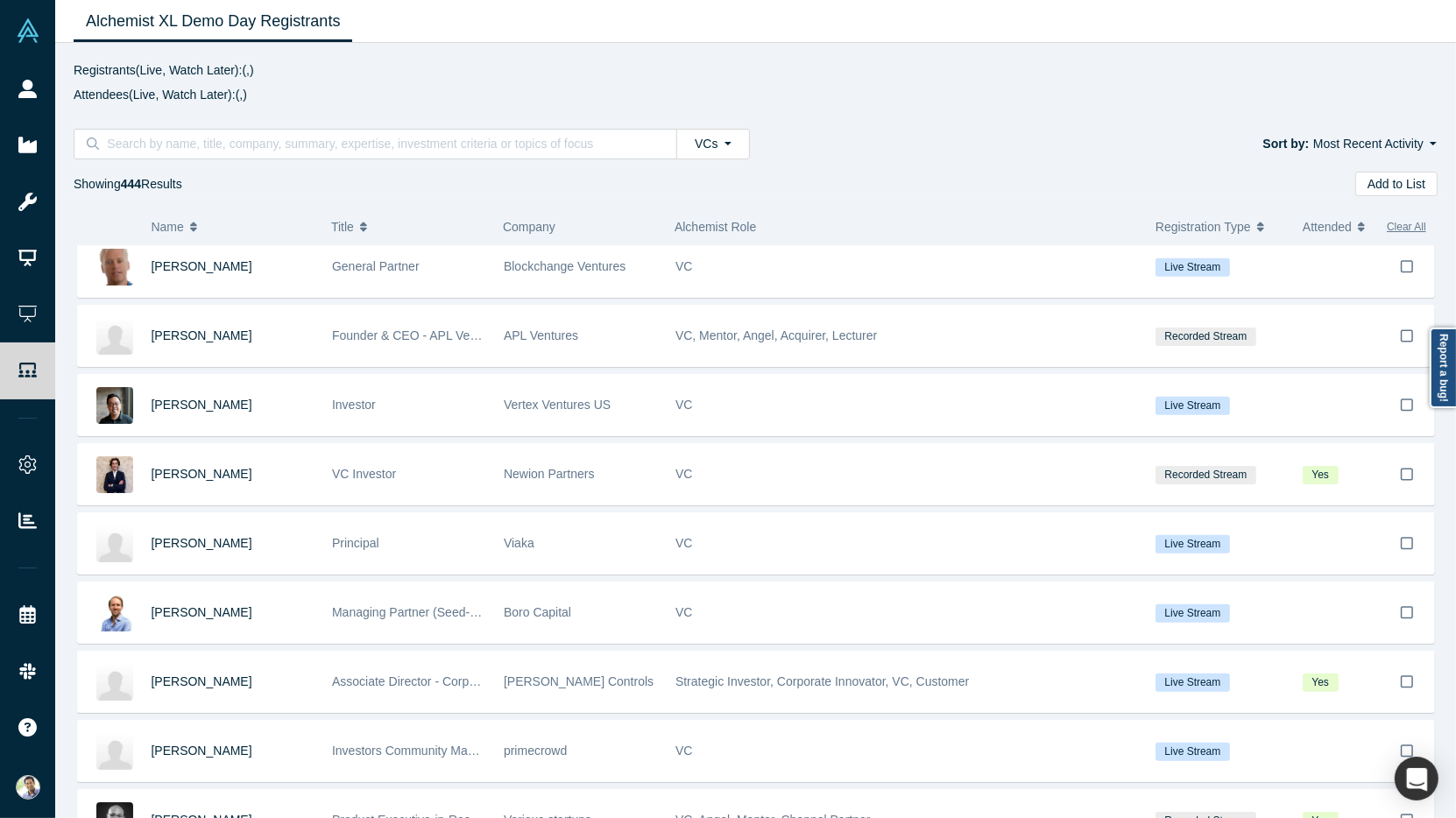
scroll to position [1044, 0]
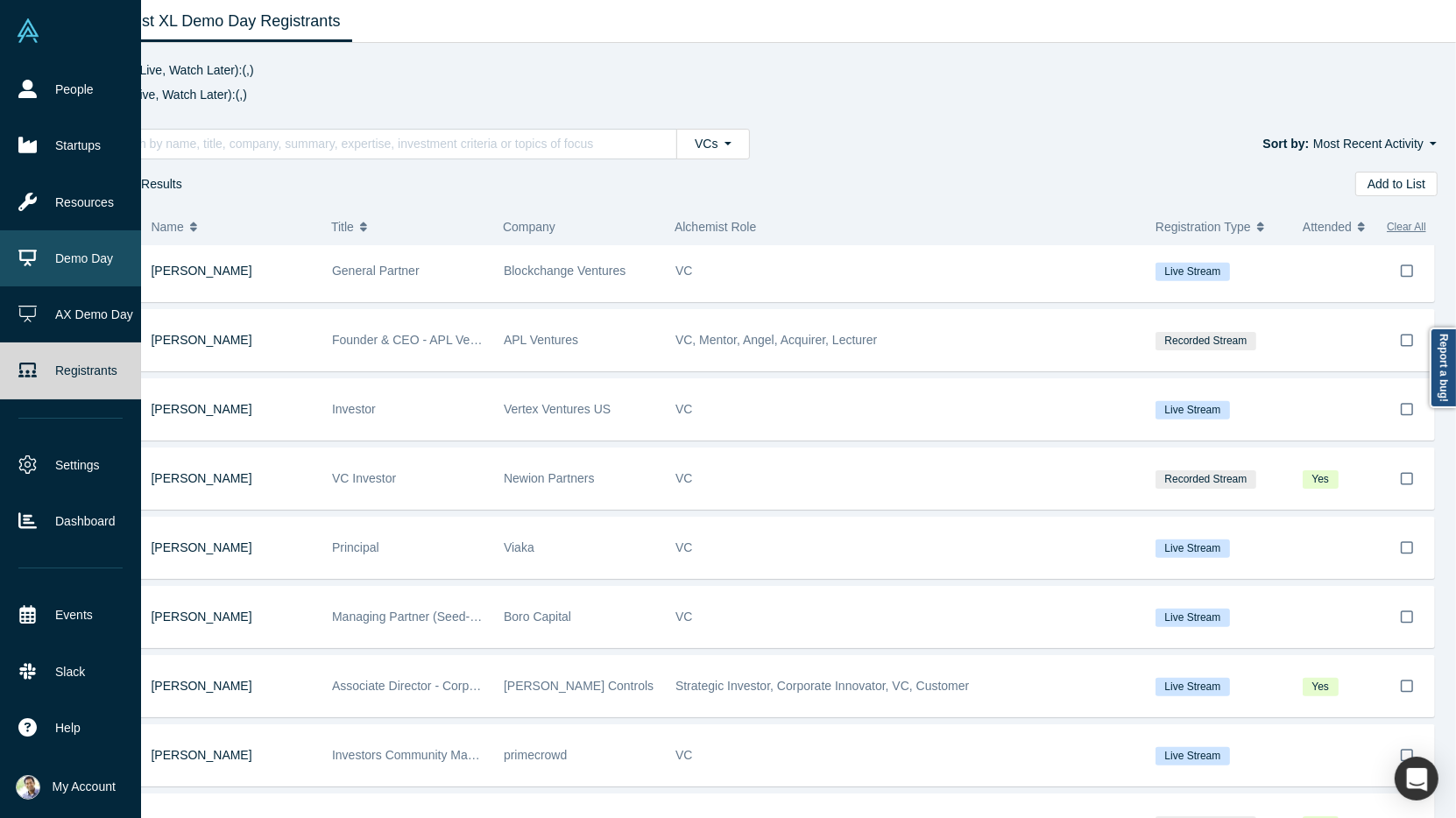
click at [70, 273] on link "Demo Day" at bounding box center [71, 258] width 141 height 56
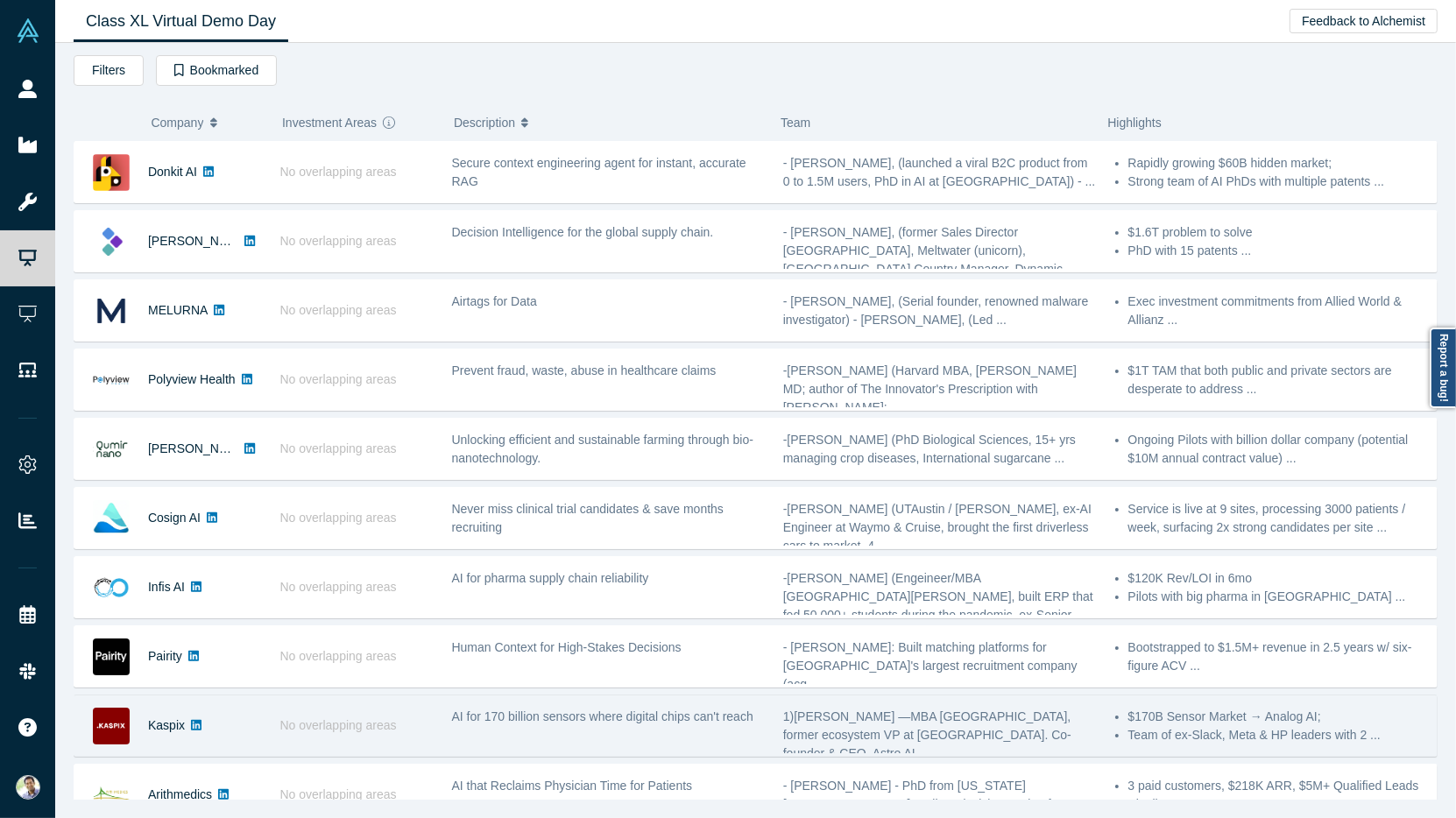
click at [876, 698] on div "1)[PERSON_NAME] —MBA [GEOGRAPHIC_DATA], former ecosystem VP at [GEOGRAPHIC_DATA…" at bounding box center [940, 726] width 332 height 55
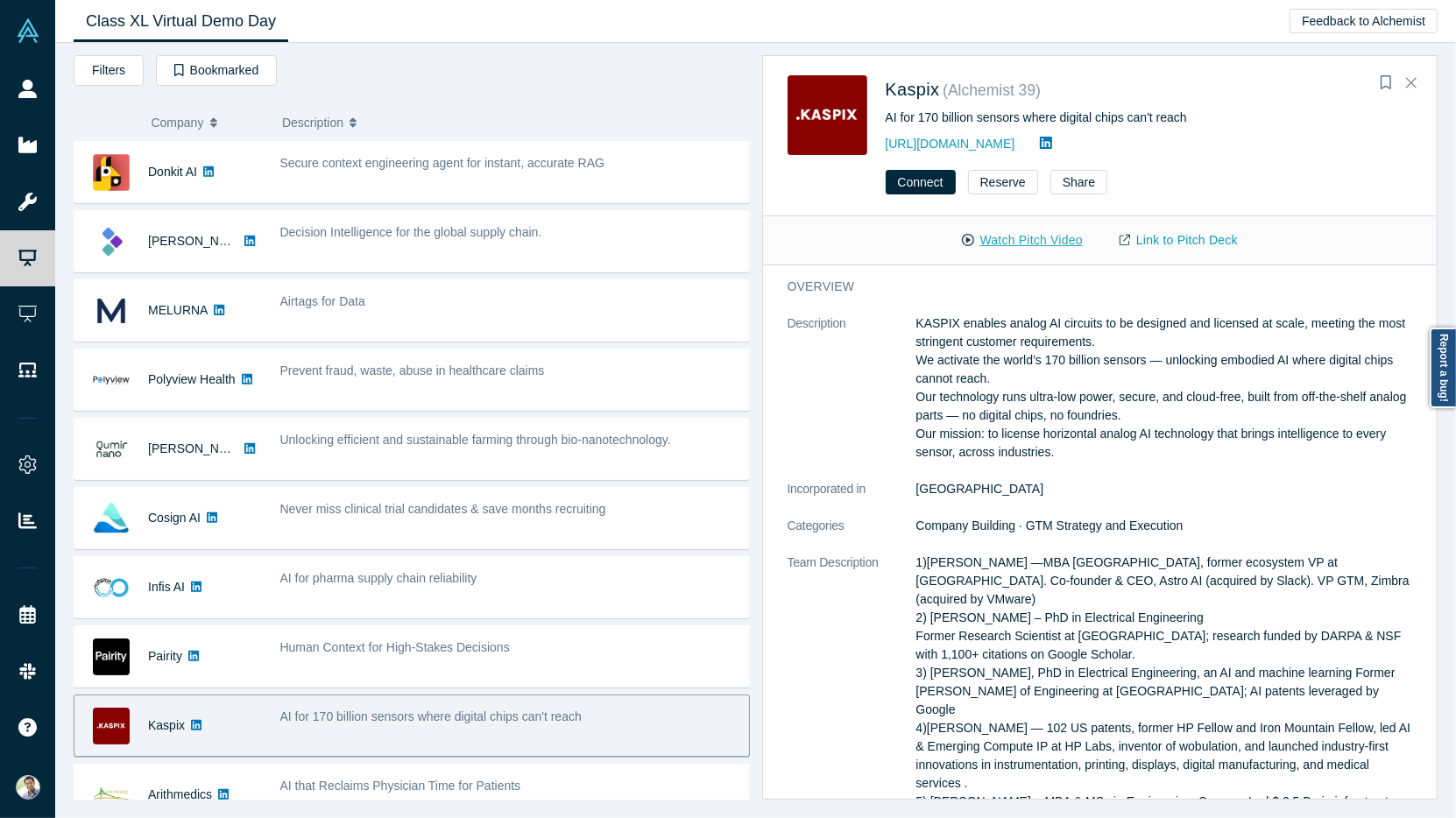
click at [1029, 236] on button "Watch Pitch Video" at bounding box center [1022, 240] width 158 height 30
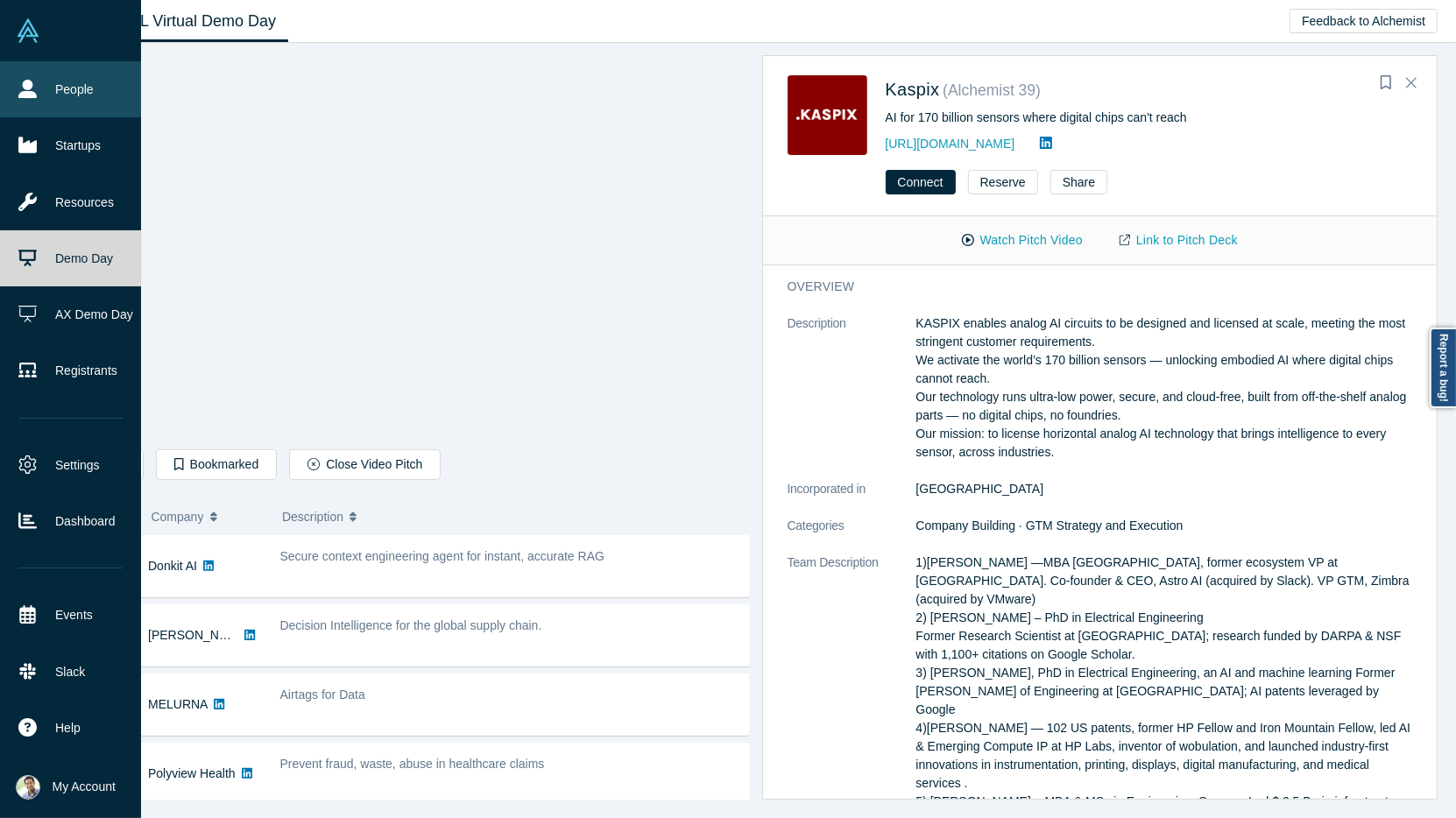
click at [32, 86] on icon at bounding box center [27, 88] width 19 height 19
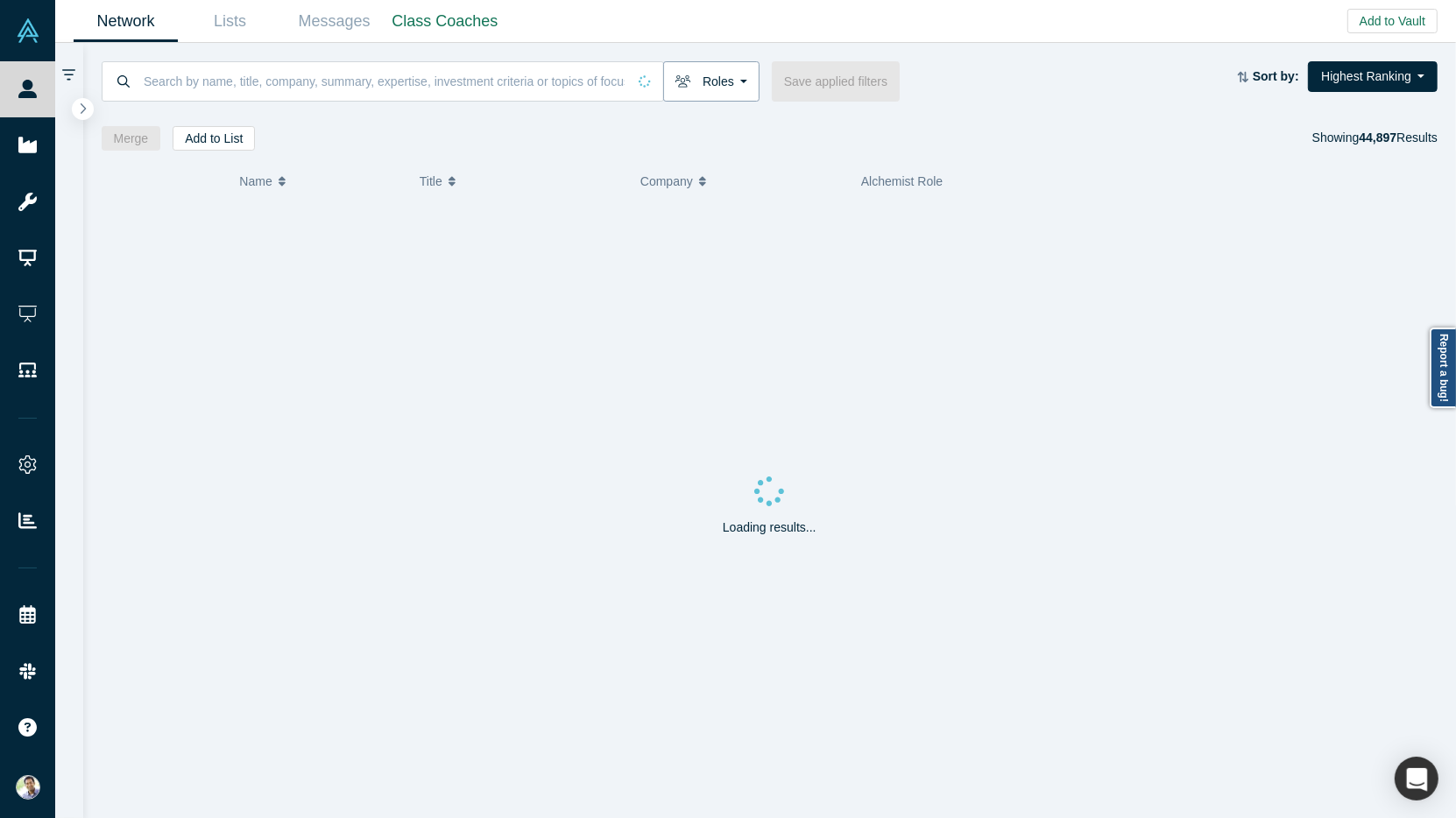
click at [740, 81] on button "Roles" at bounding box center [711, 81] width 96 height 40
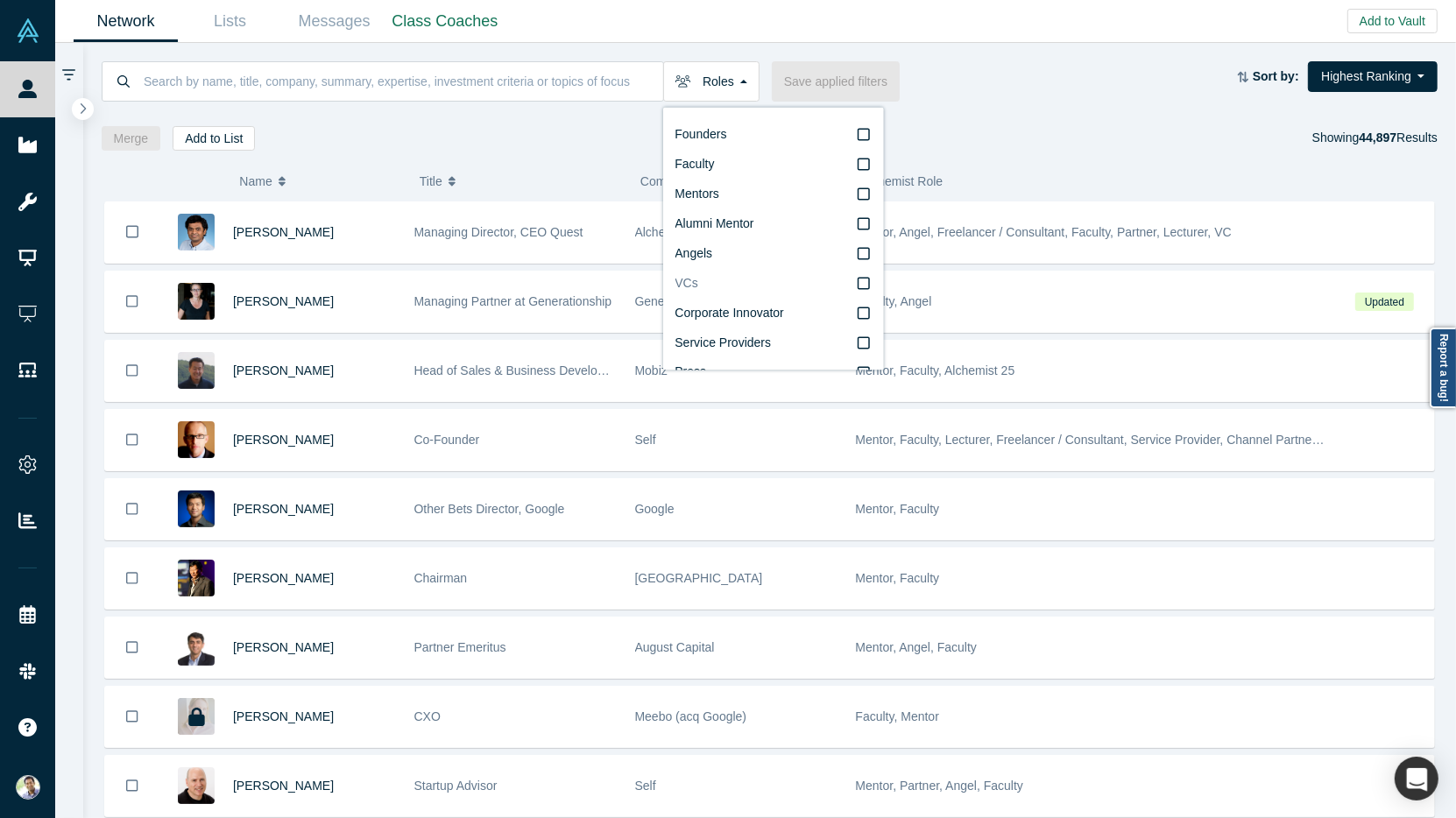
click at [864, 282] on icon at bounding box center [863, 283] width 13 height 14
click at [0, 0] on input "VCs" at bounding box center [0, 0] width 0 height 0
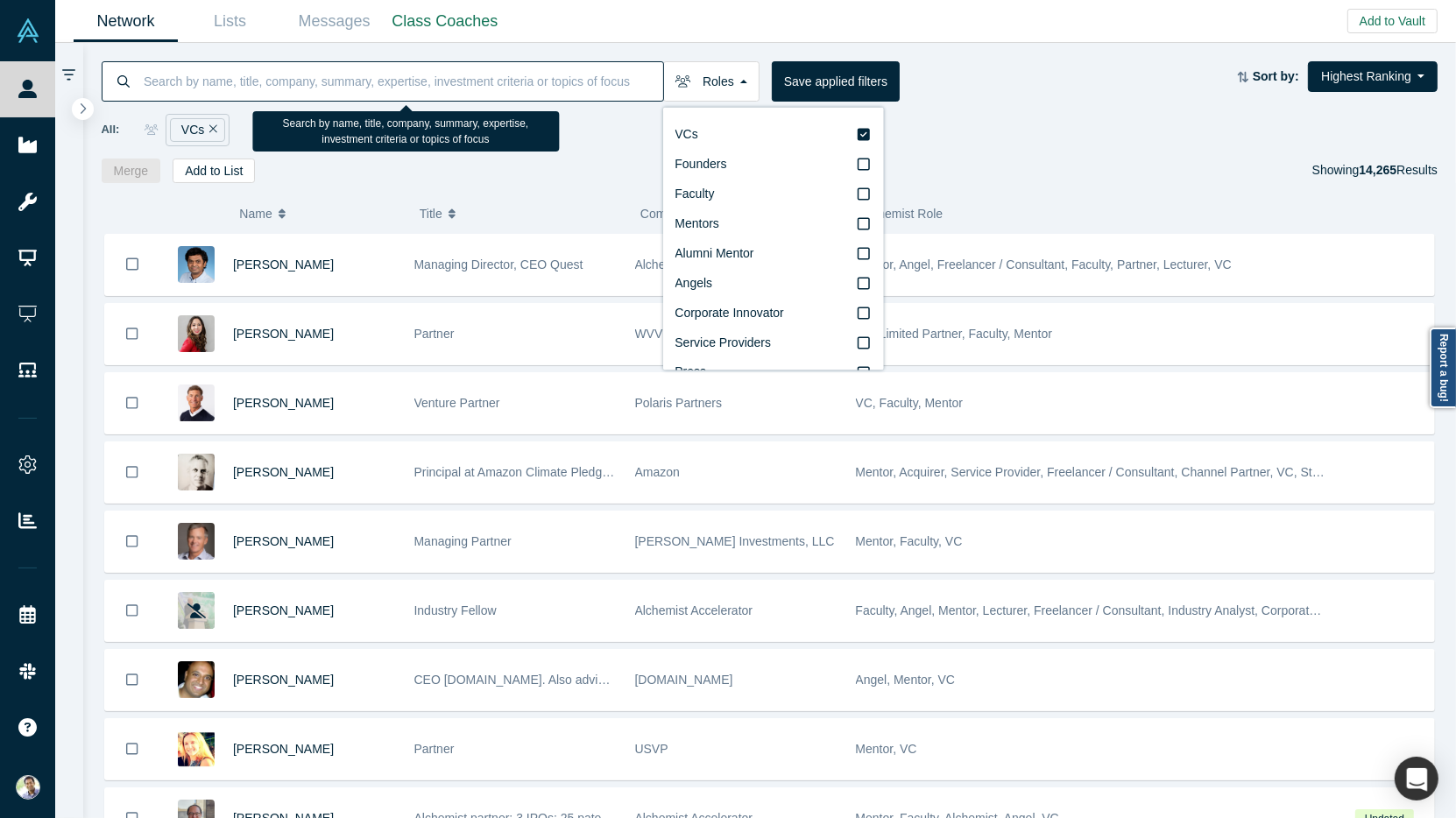
click at [209, 89] on input at bounding box center [402, 81] width 521 height 41
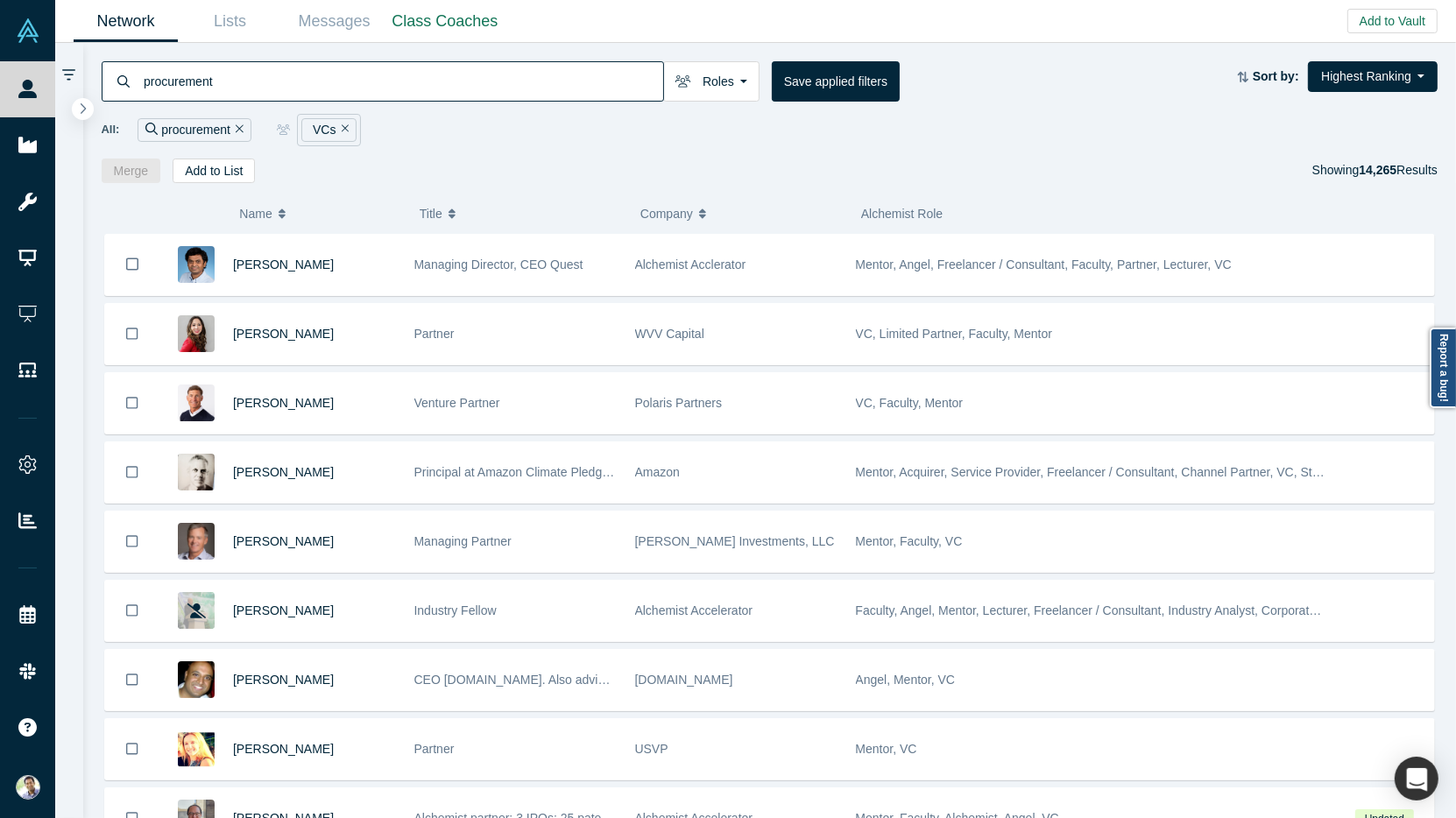
type input "procurement"
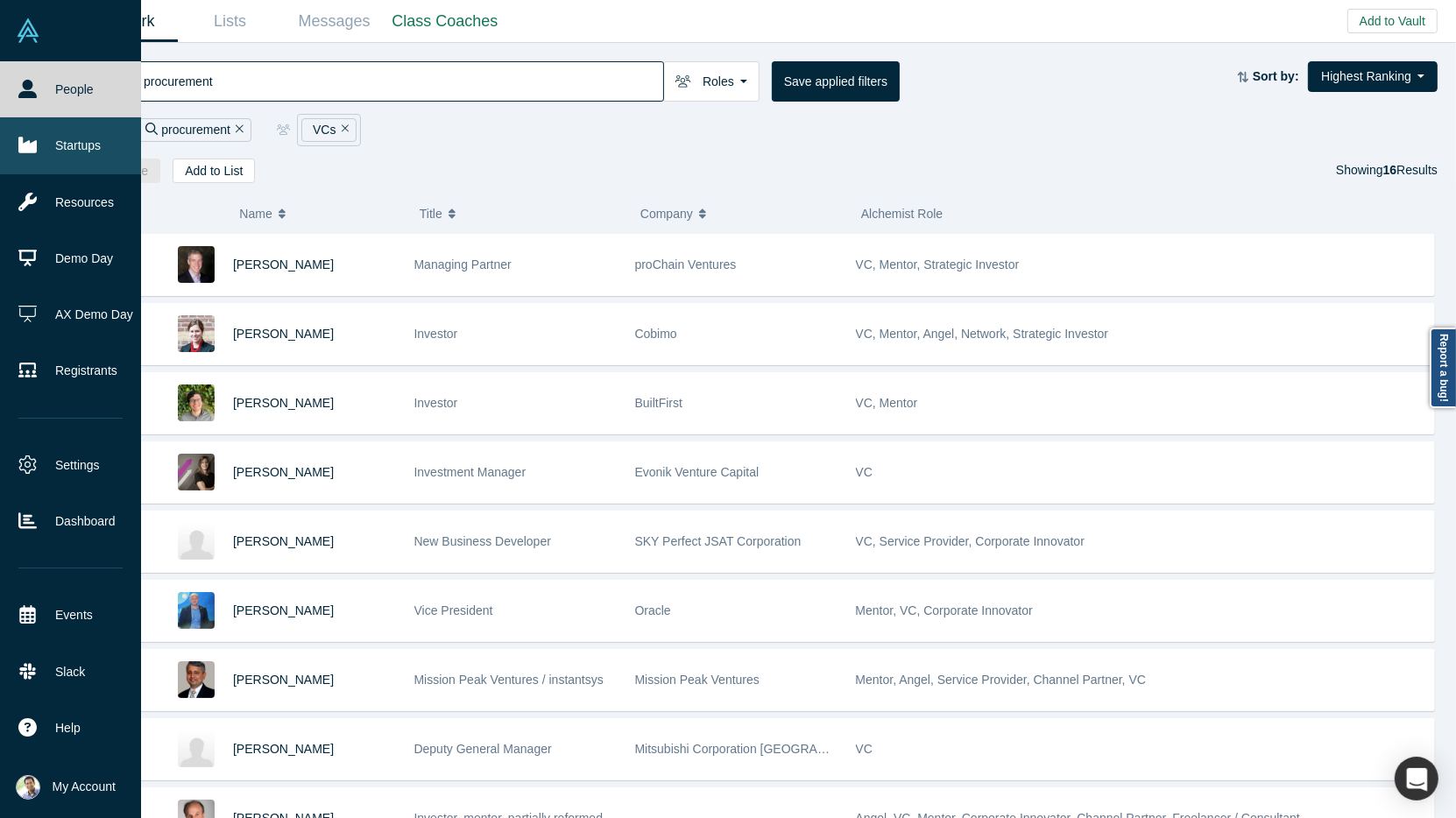
click at [60, 157] on link "Startups" at bounding box center [71, 145] width 141 height 56
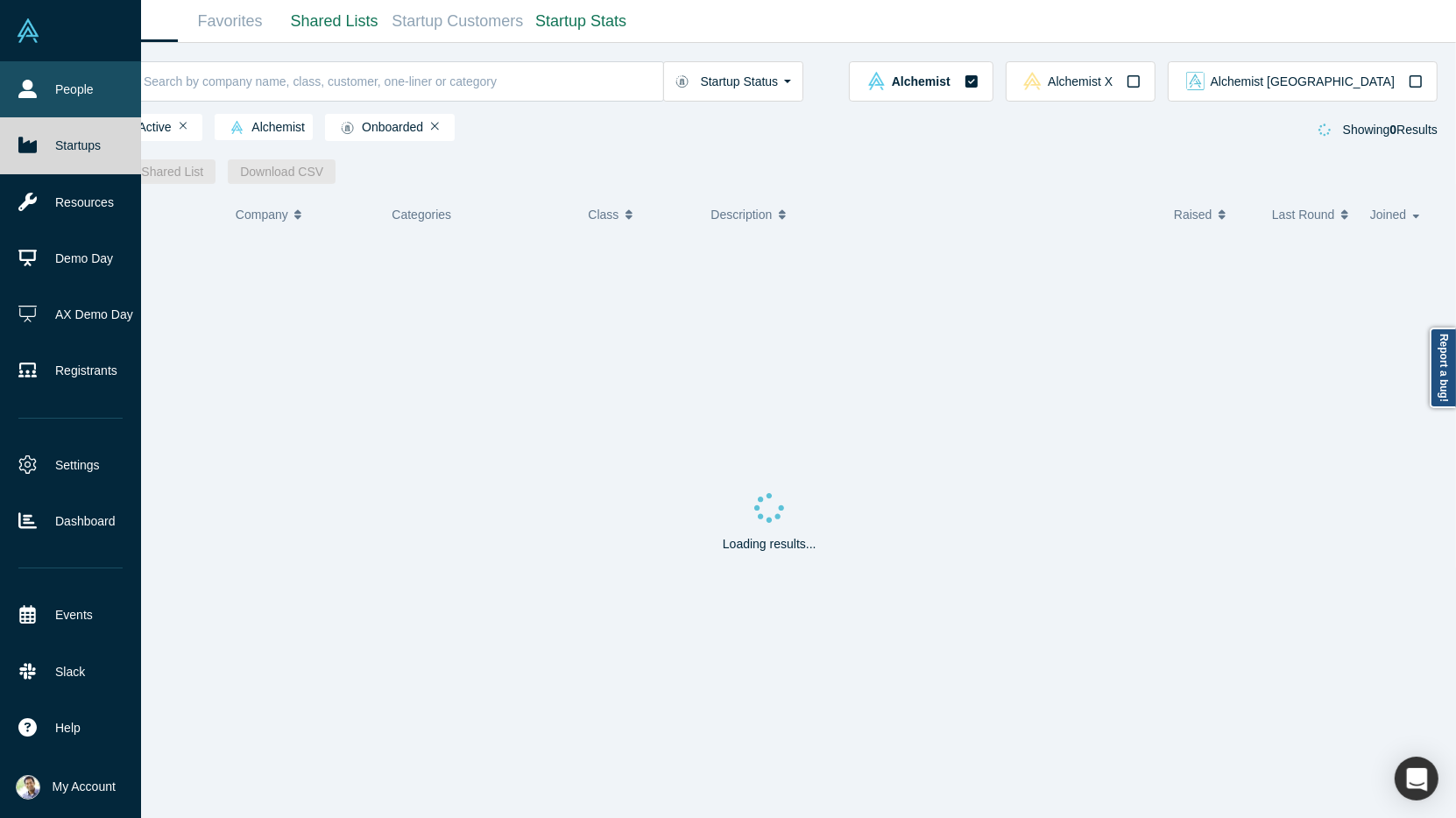
click at [61, 94] on link "People" at bounding box center [71, 89] width 141 height 56
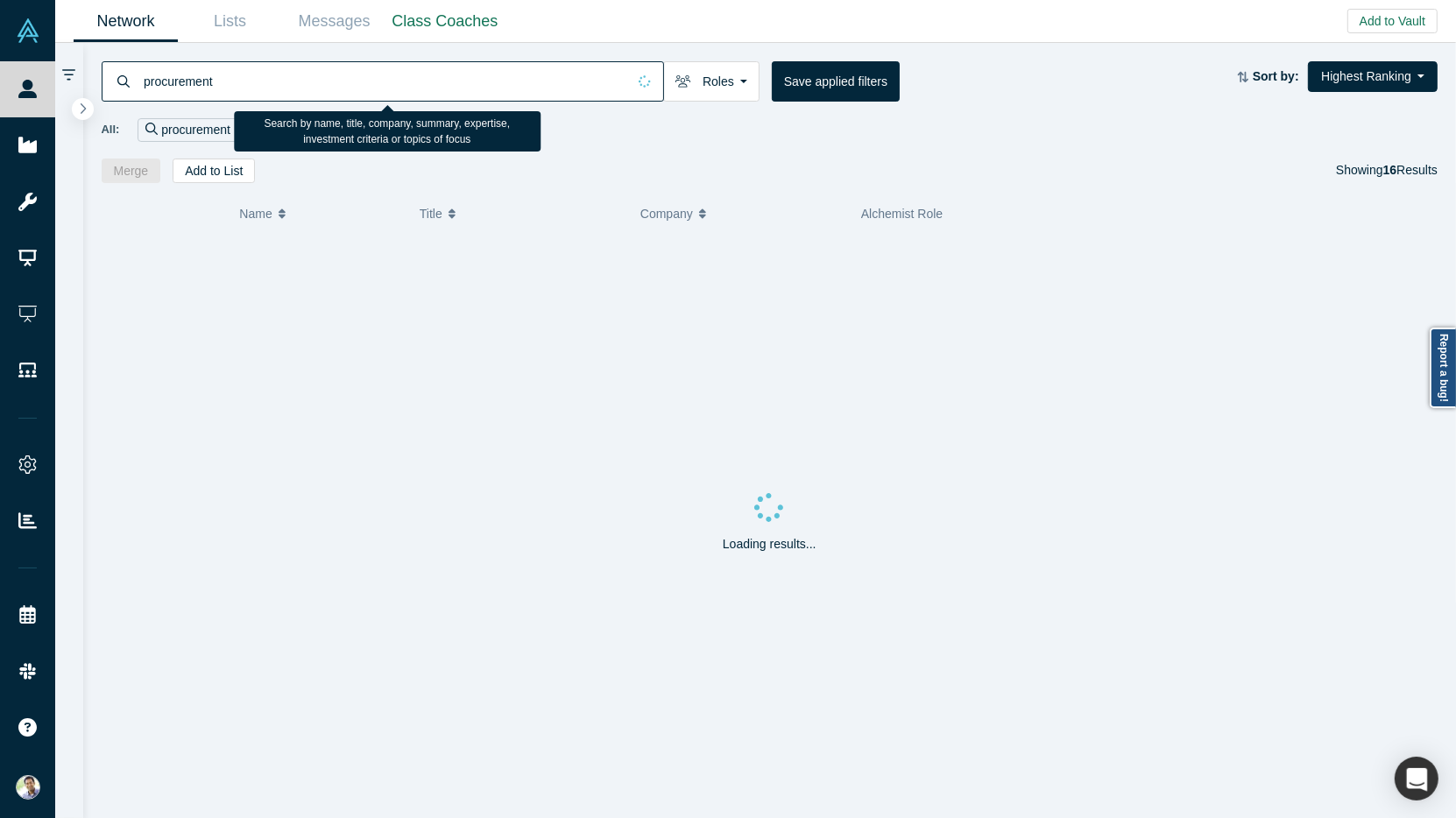
click at [180, 78] on input "procurement" at bounding box center [385, 81] width 485 height 41
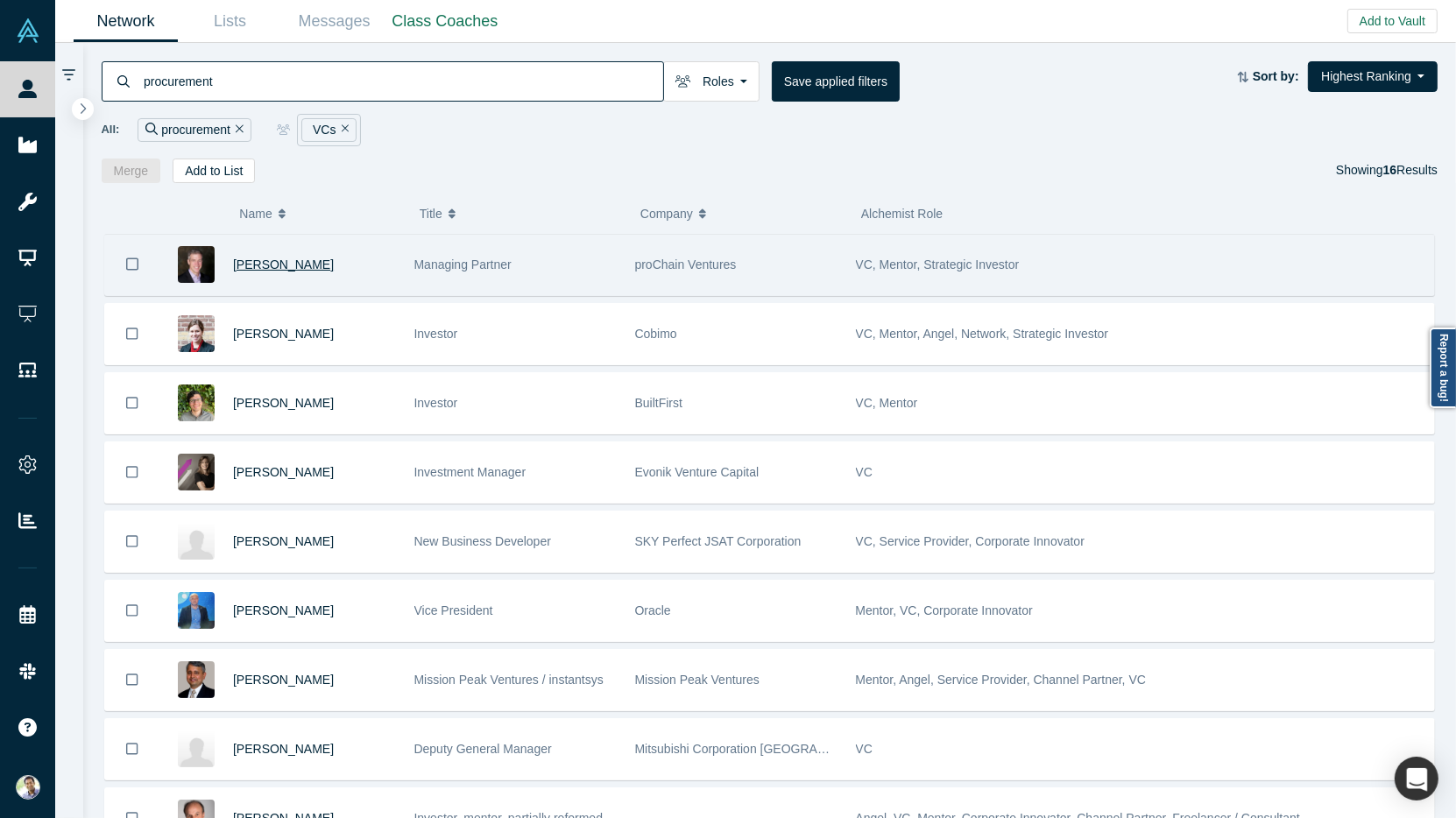
click at [244, 258] on span "[PERSON_NAME]" at bounding box center [284, 265] width 101 height 14
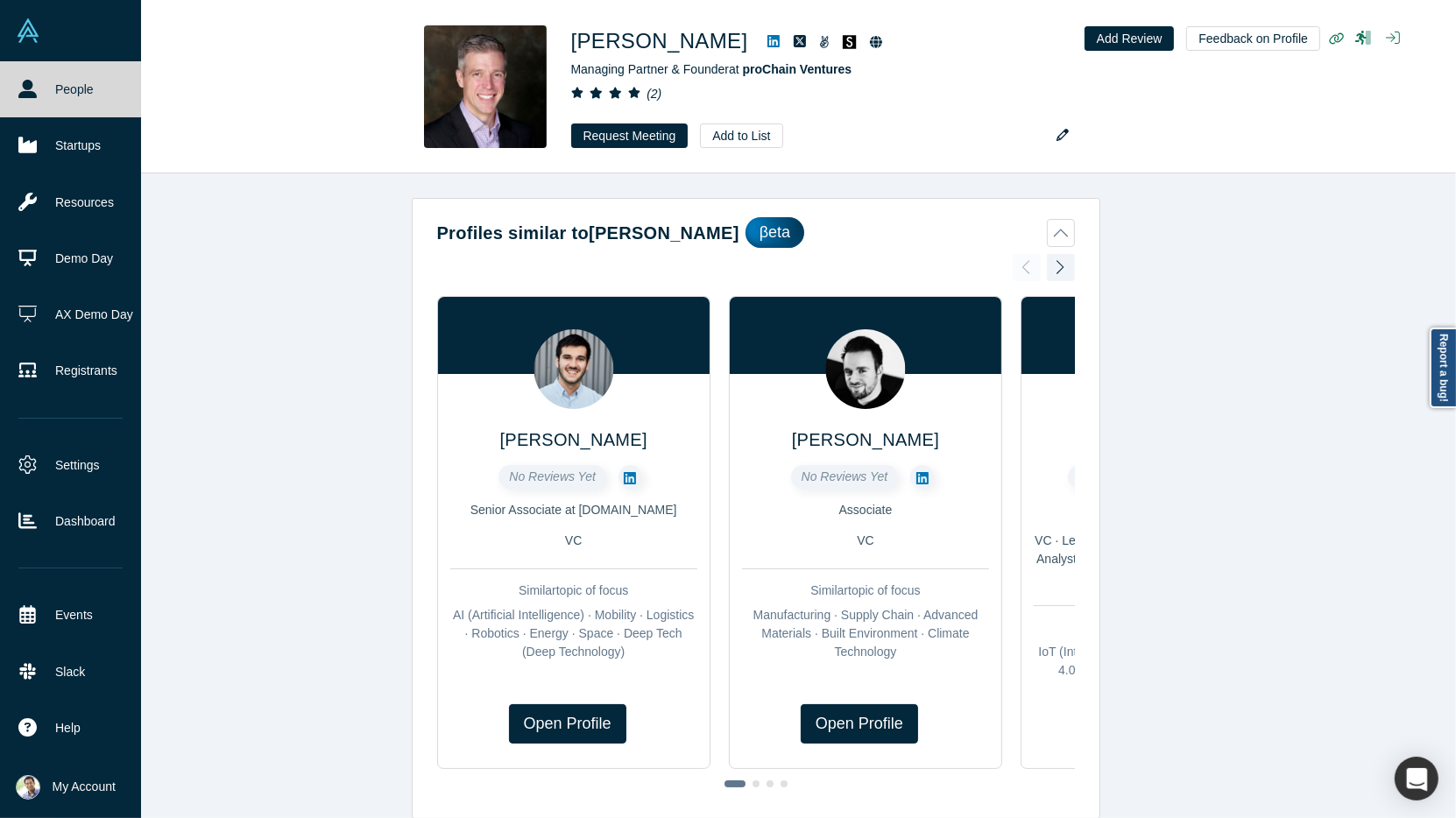
click at [45, 98] on link "People" at bounding box center [71, 89] width 141 height 56
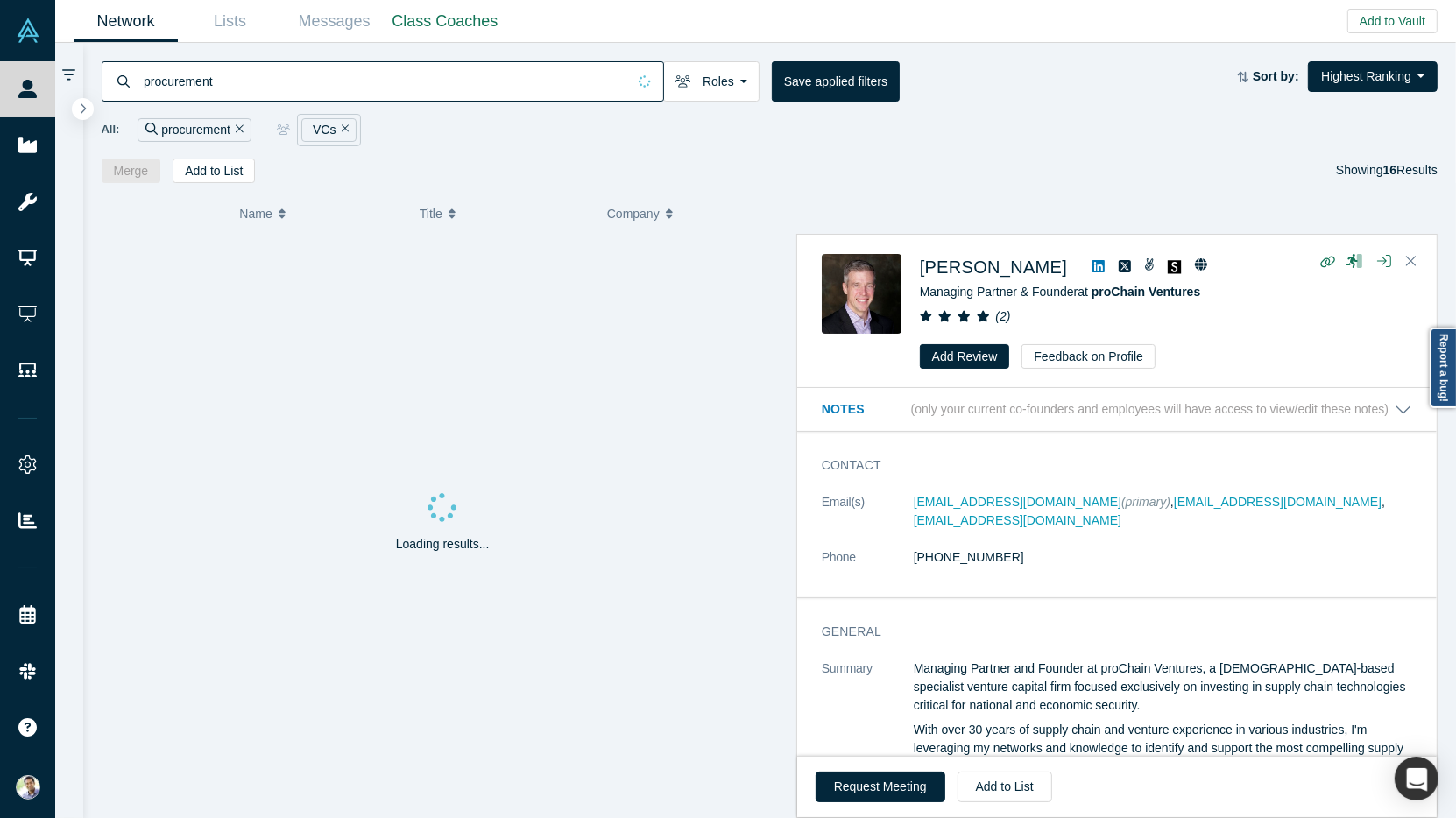
click at [239, 127] on icon "Remove Filter" at bounding box center [239, 129] width 8 height 8
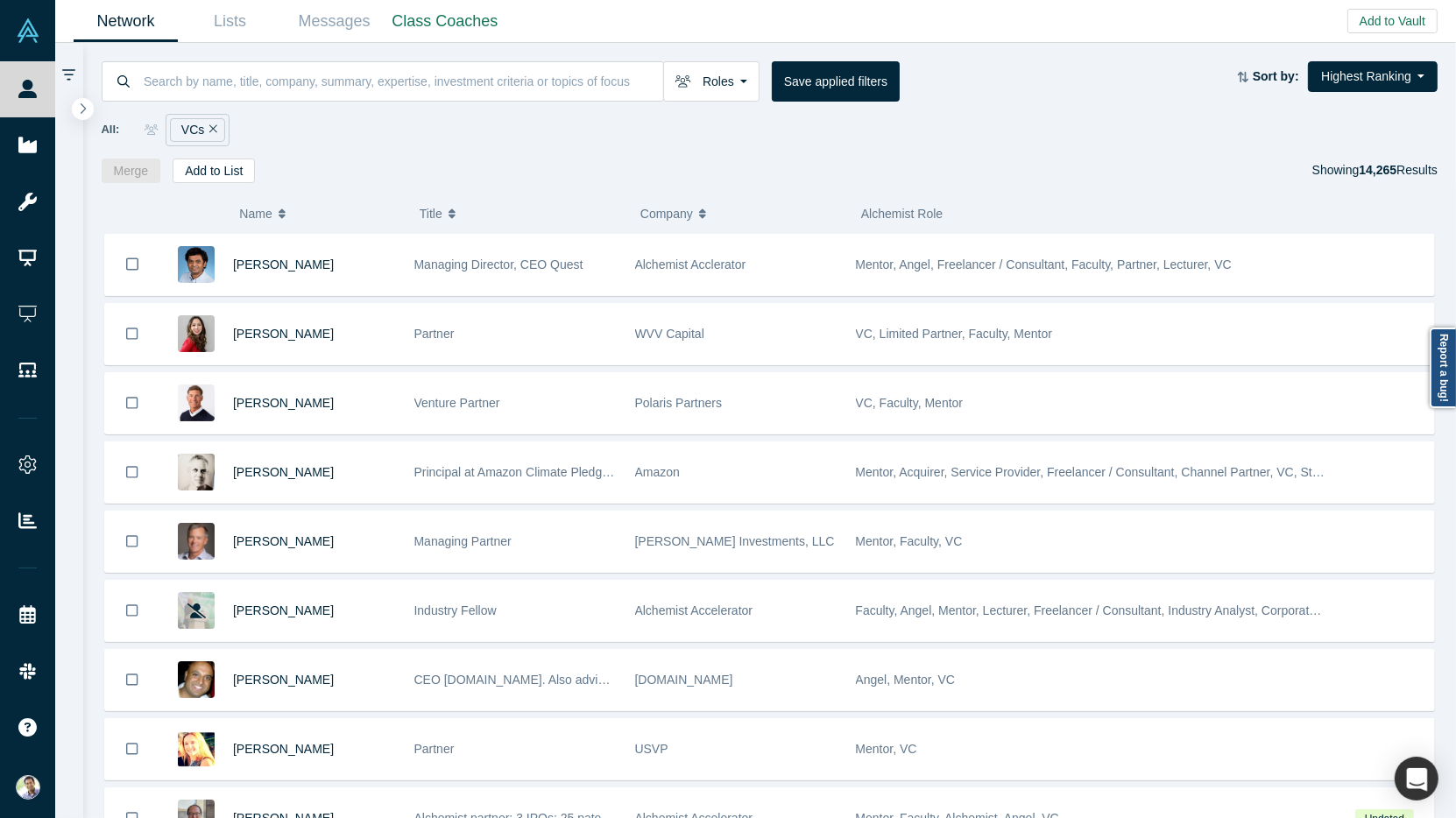
click at [210, 128] on icon "Remove Filter" at bounding box center [213, 129] width 8 height 8
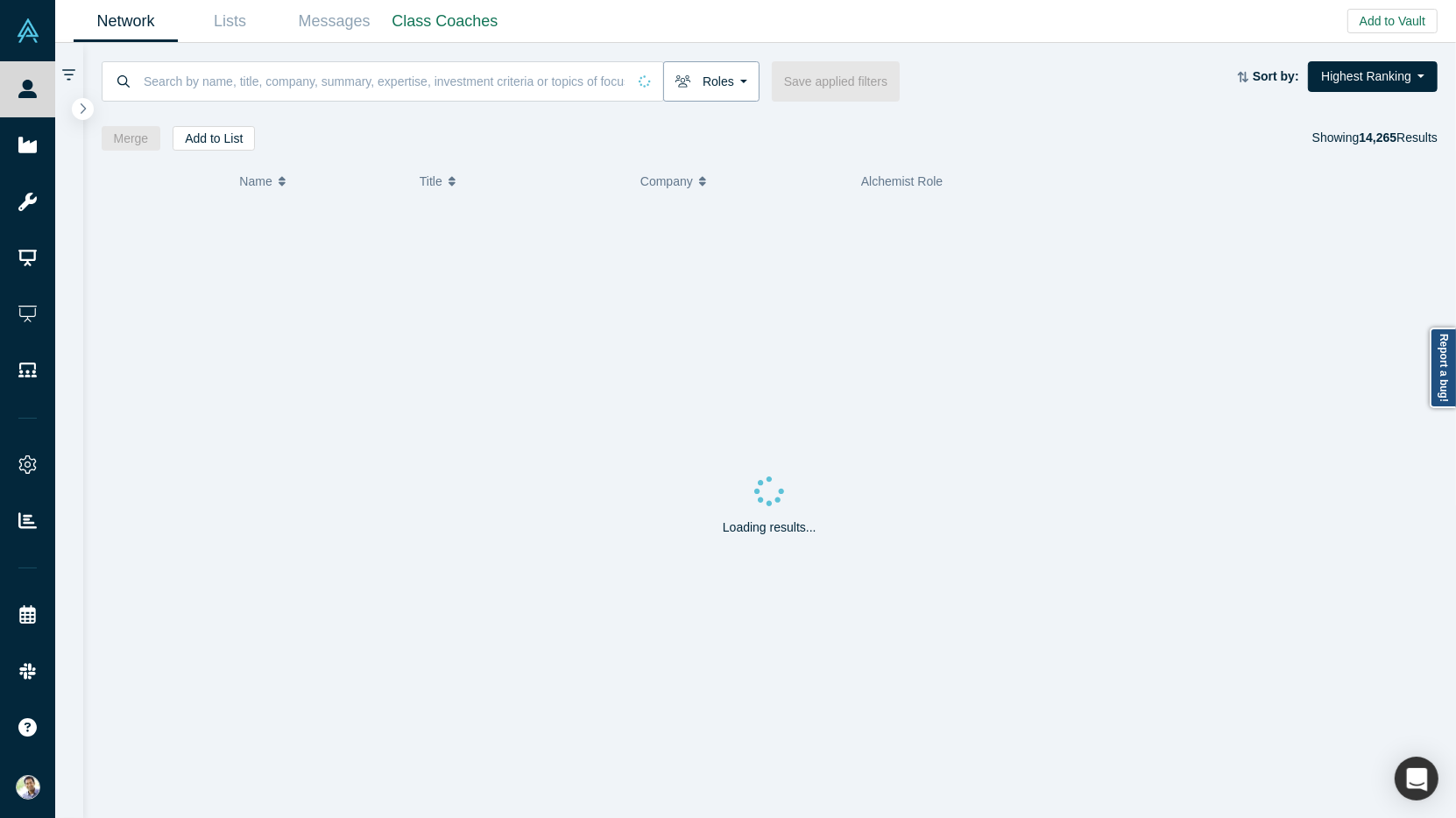
click at [709, 75] on button "Roles" at bounding box center [711, 81] width 96 height 40
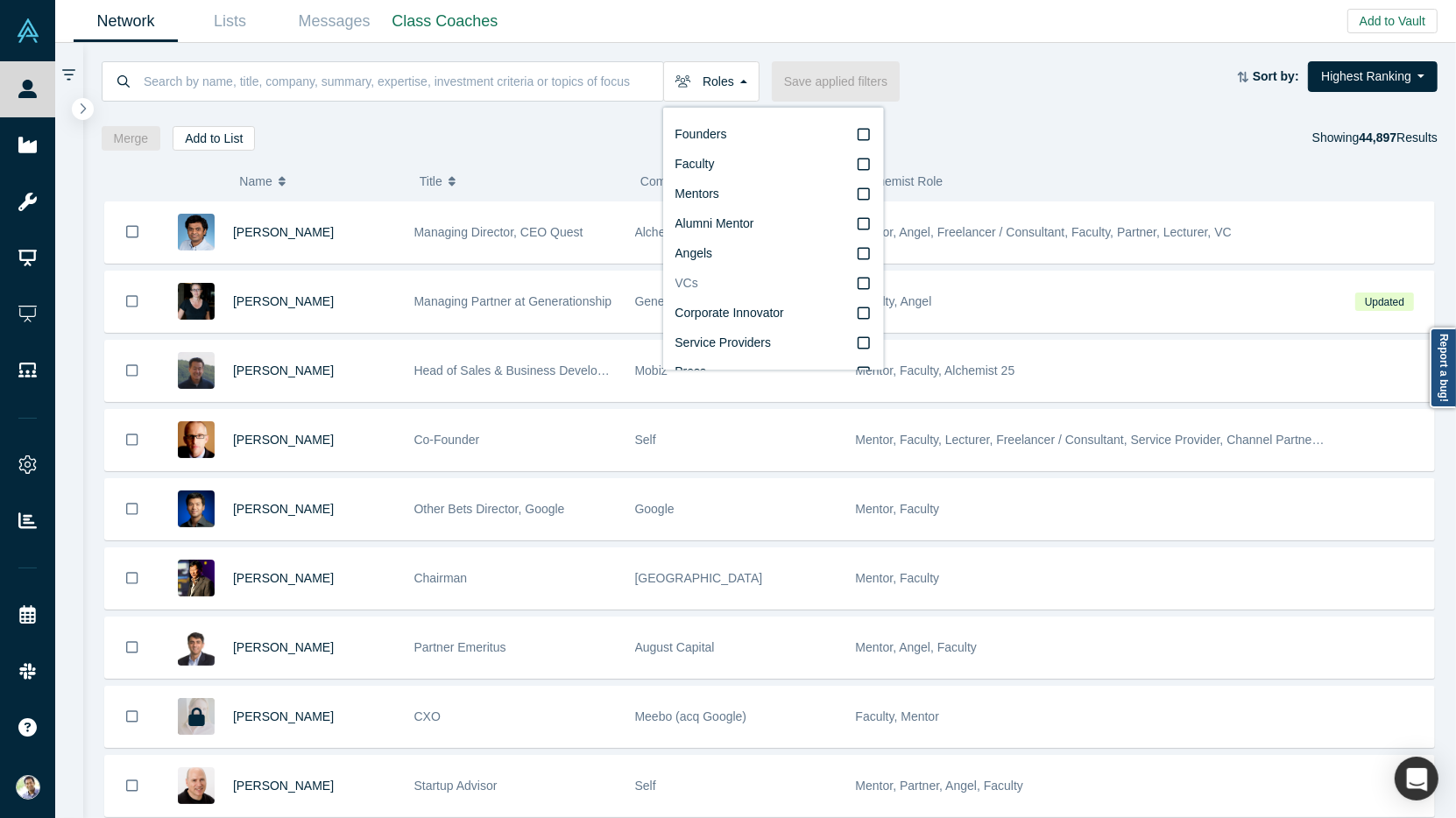
click at [869, 282] on icon at bounding box center [863, 283] width 13 height 13
click at [0, 0] on input "VCs" at bounding box center [0, 0] width 0 height 0
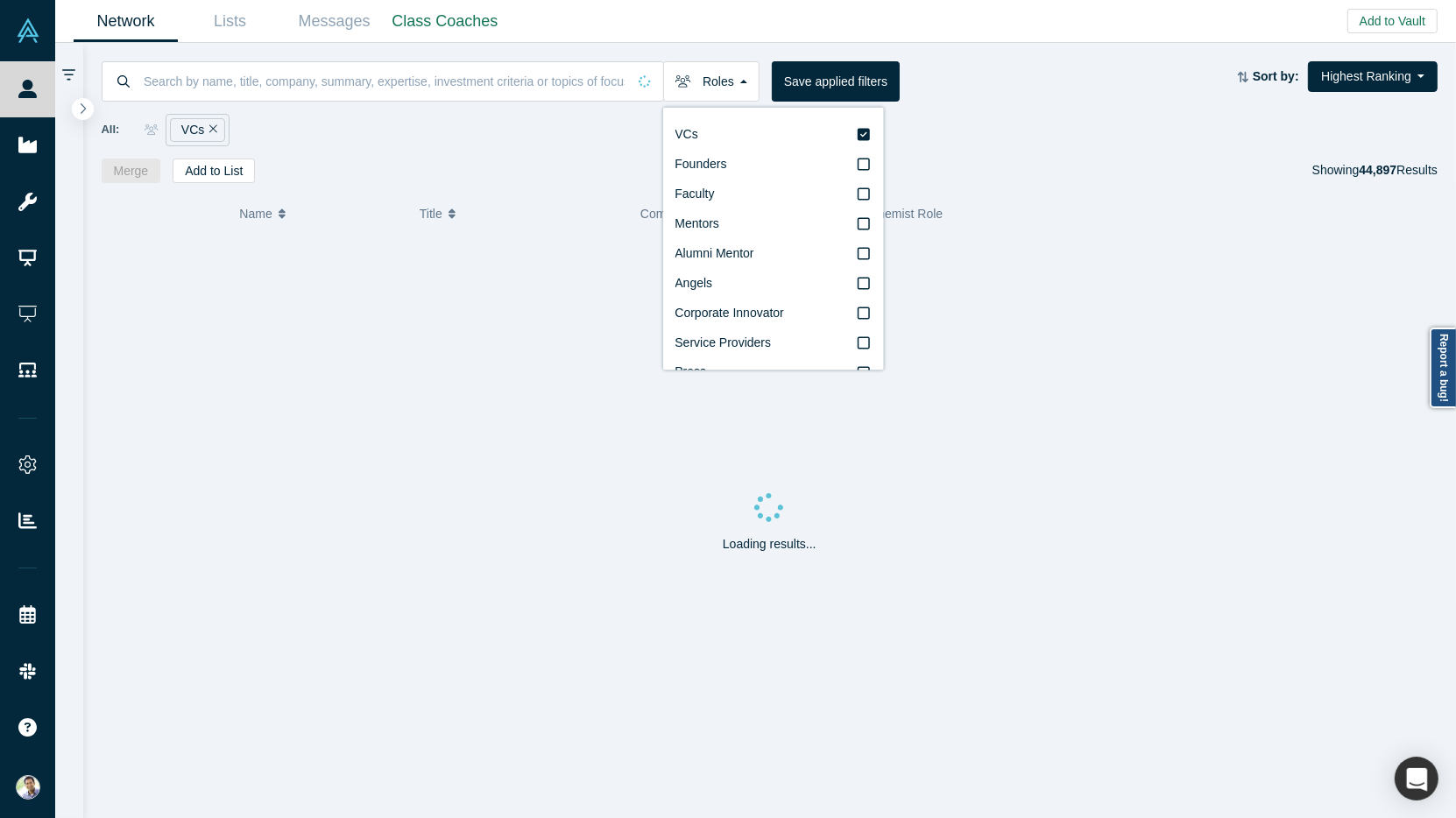
click at [1020, 148] on div "Roles VCs Founders Faculty Mentors Alumni Mentor Angels Corporate Innovator Ser…" at bounding box center [770, 113] width 1374 height 140
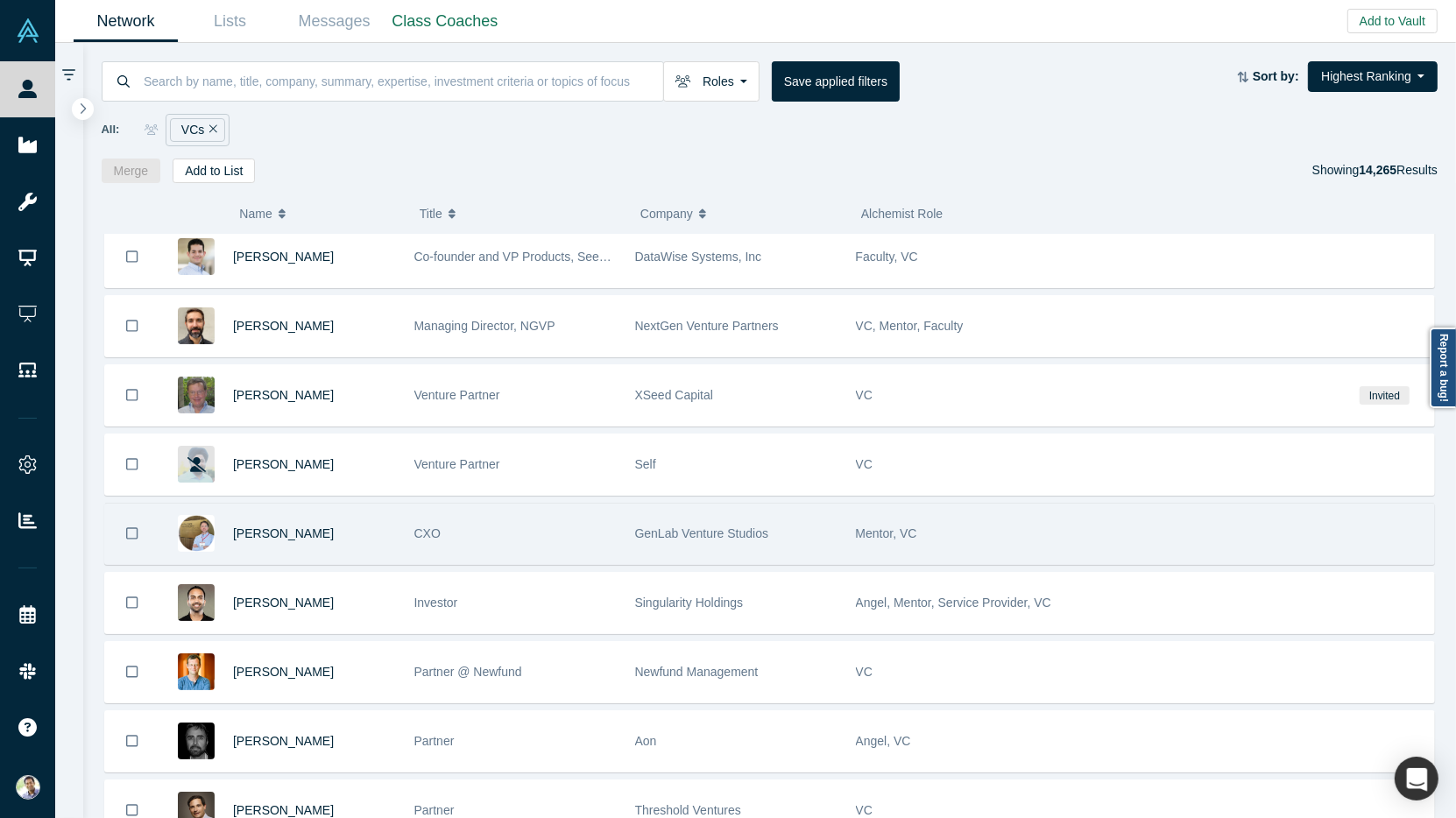
scroll to position [768, 0]
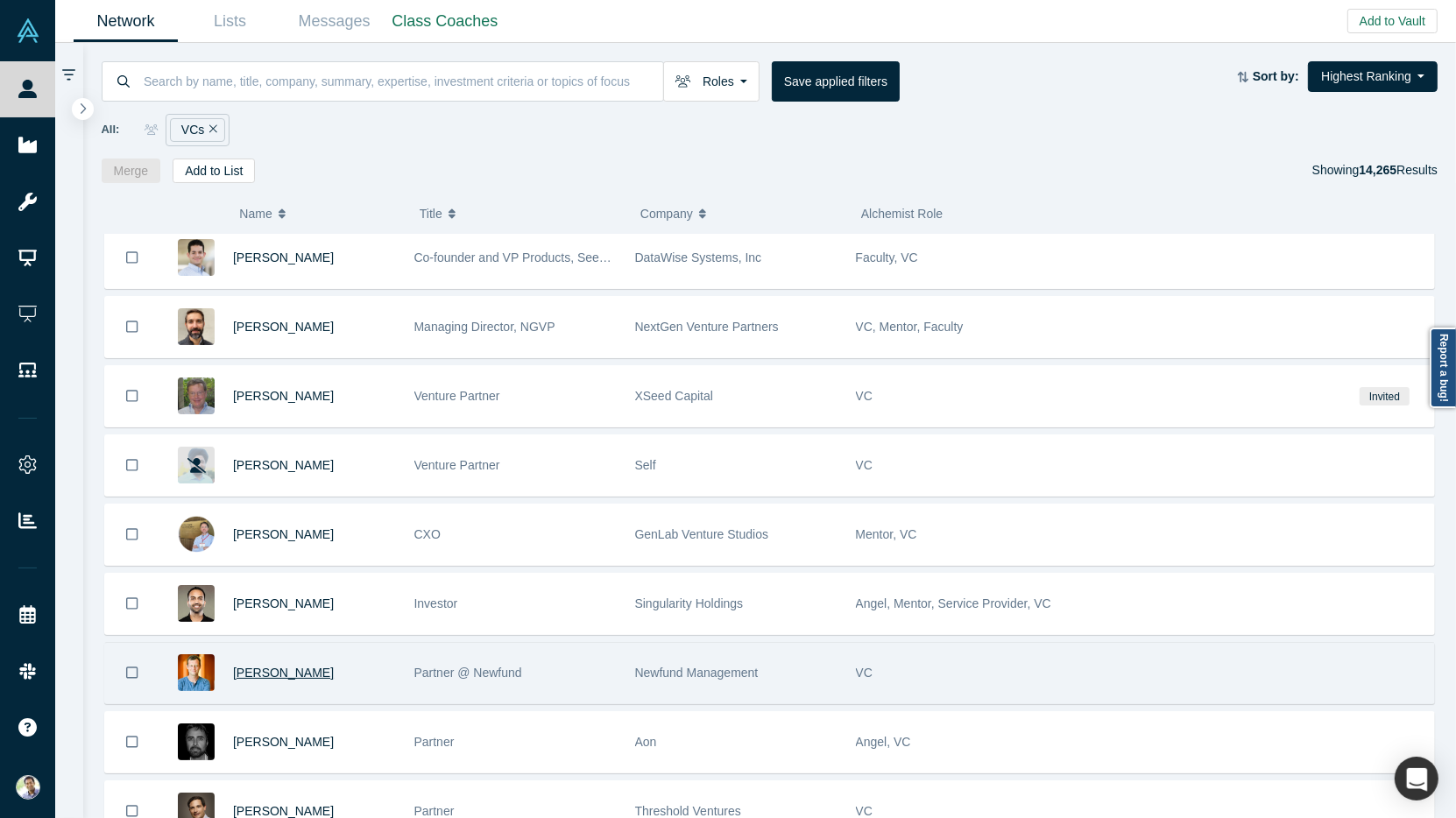
click at [277, 666] on span "[PERSON_NAME]" at bounding box center [284, 673] width 101 height 14
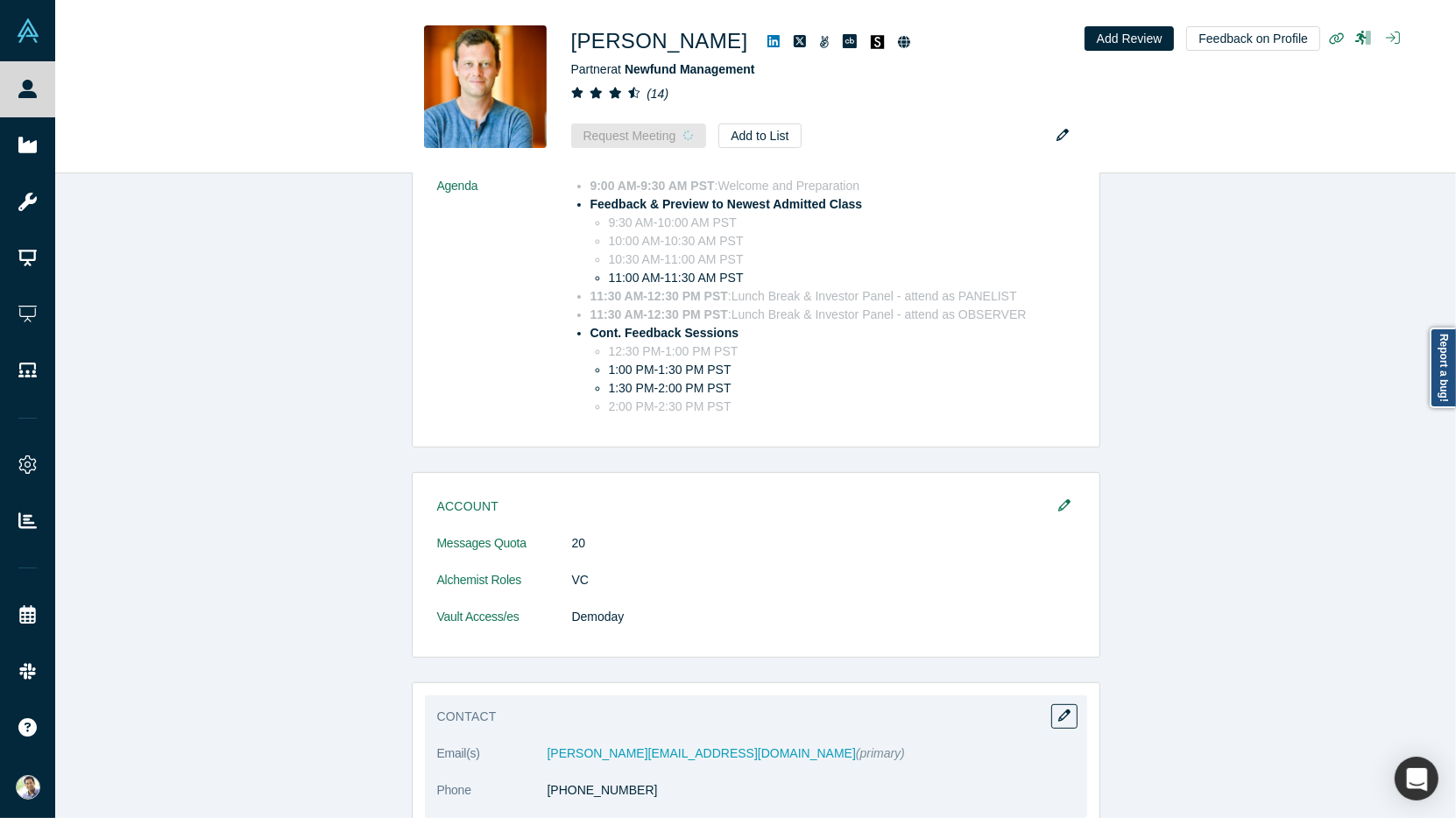
scroll to position [1279, 0]
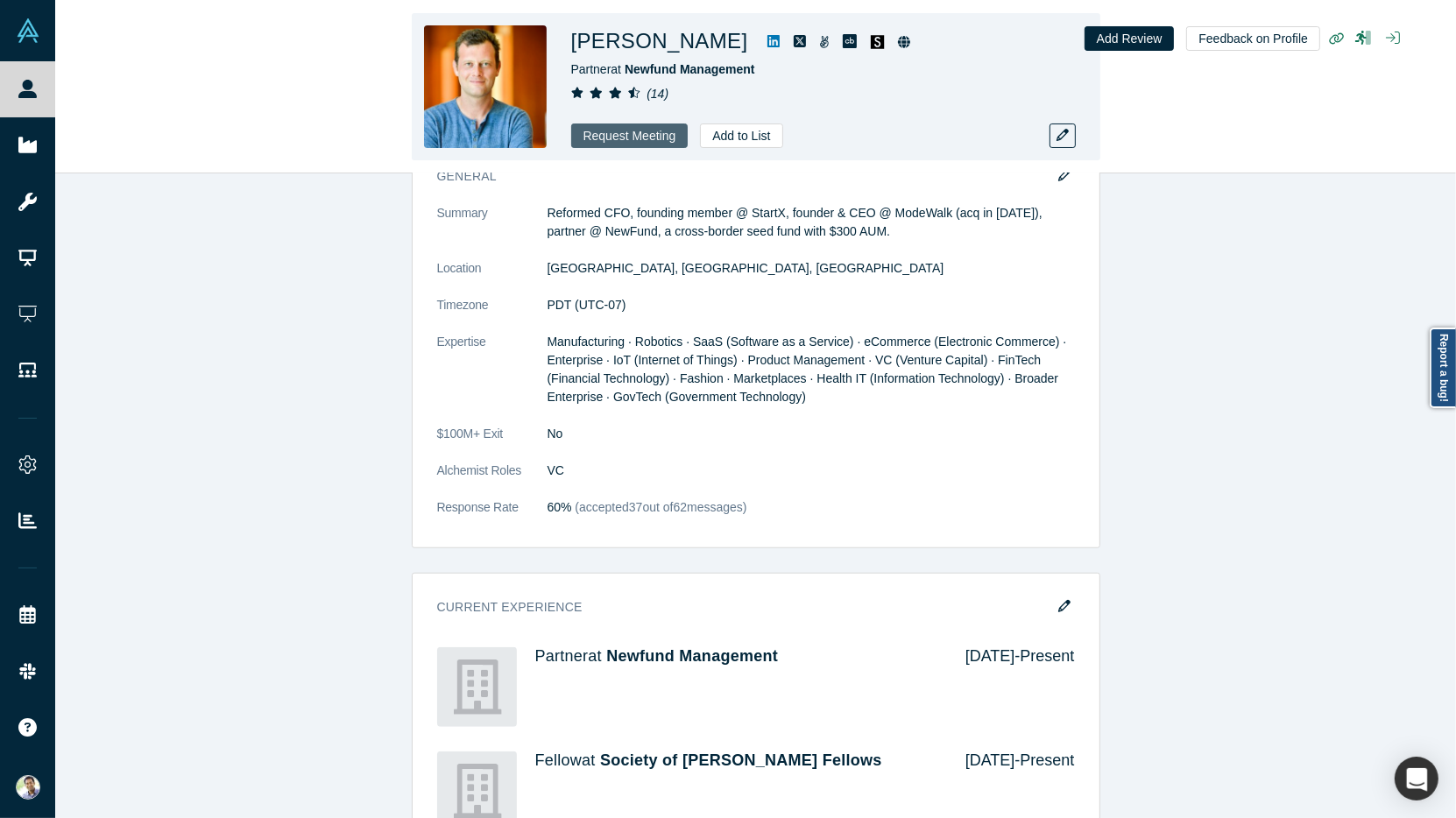
click at [598, 134] on button "Request Meeting" at bounding box center [630, 135] width 118 height 25
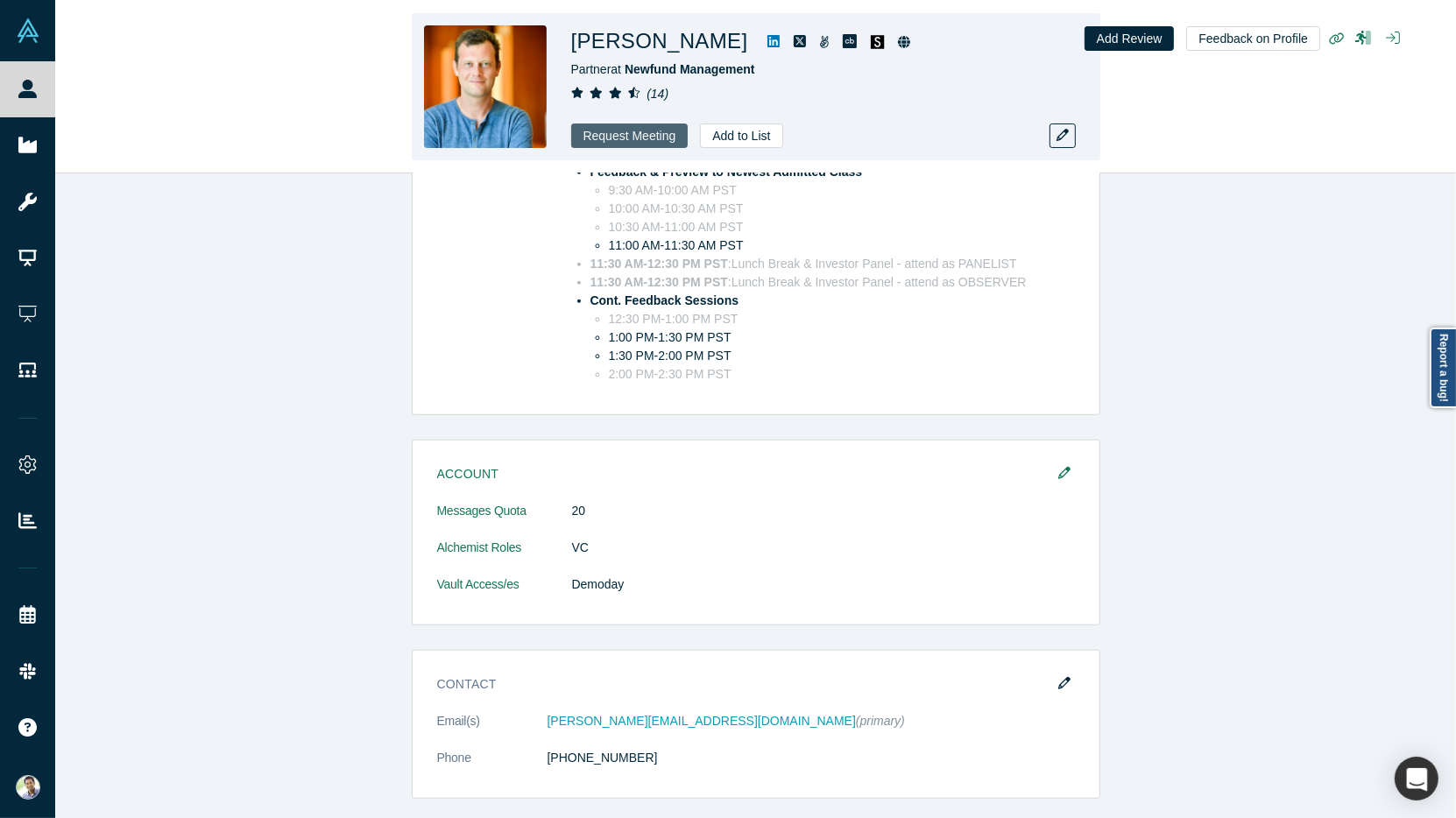
scroll to position [1958, 0]
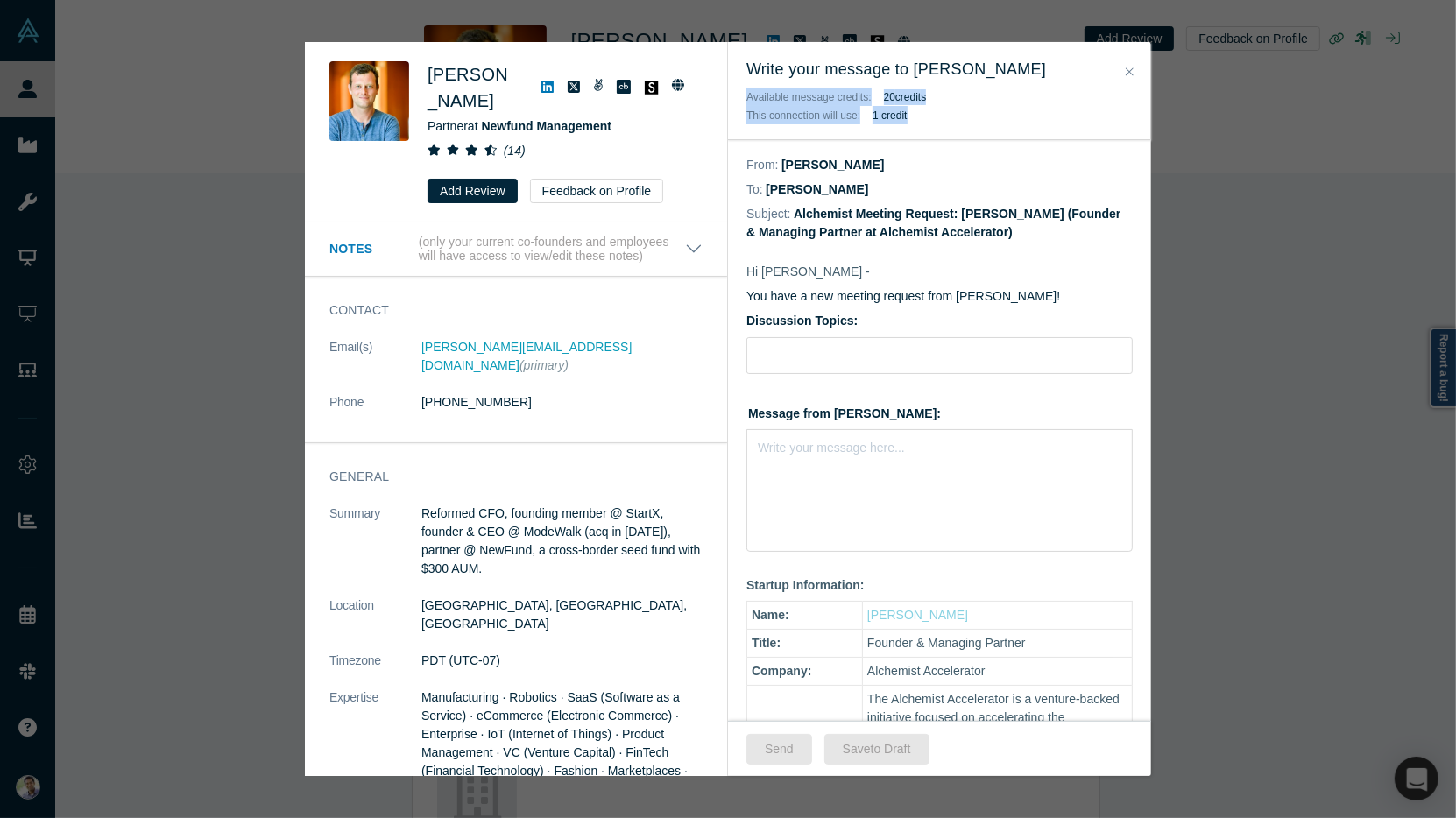
drag, startPoint x: 914, startPoint y: 117, endPoint x: 747, endPoint y: 82, distance: 170.6
click at [747, 82] on div "Write your message to [PERSON_NAME] Available message credits: 20 credit s This…" at bounding box center [939, 91] width 423 height 98
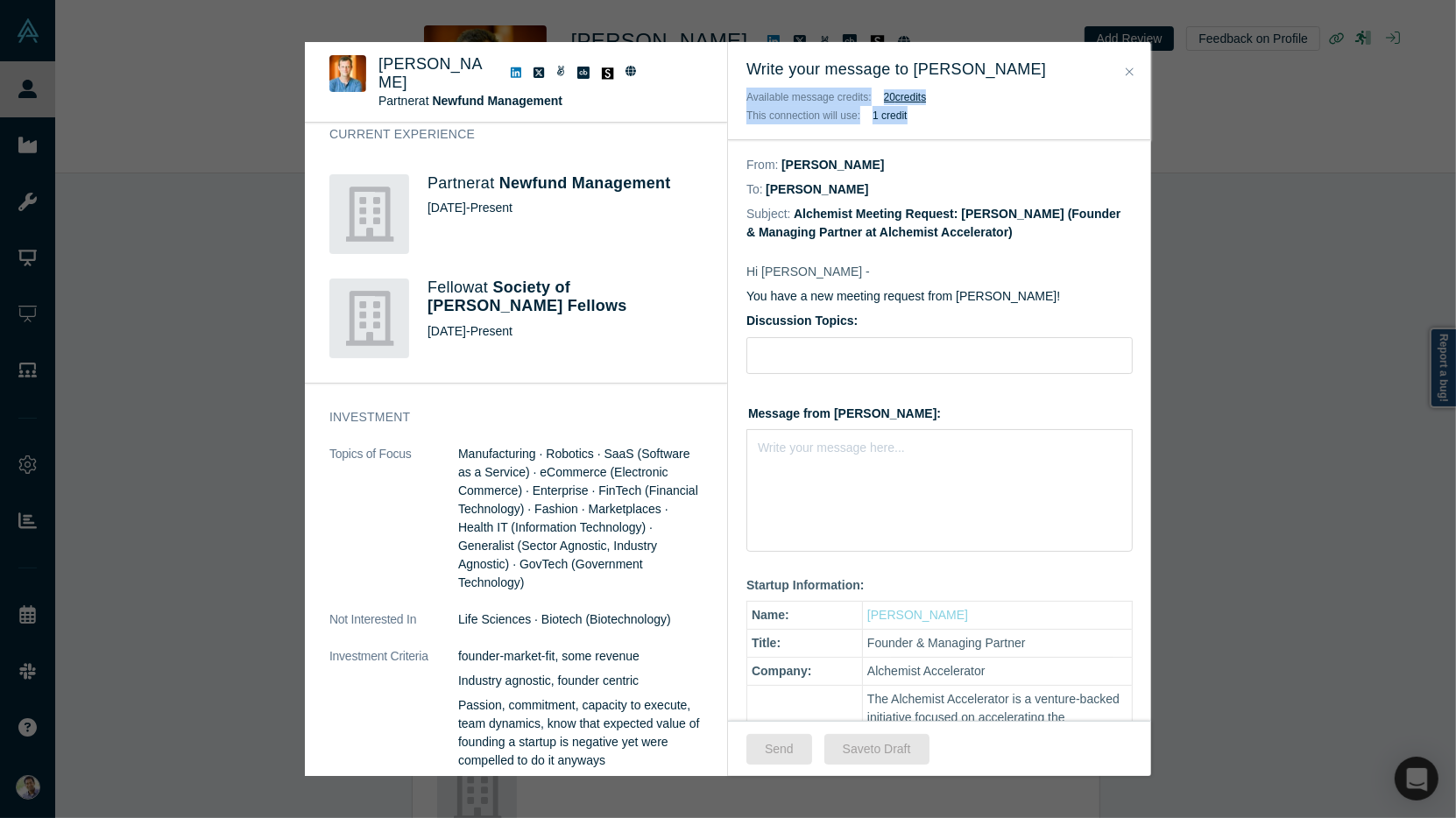
scroll to position [800, 0]
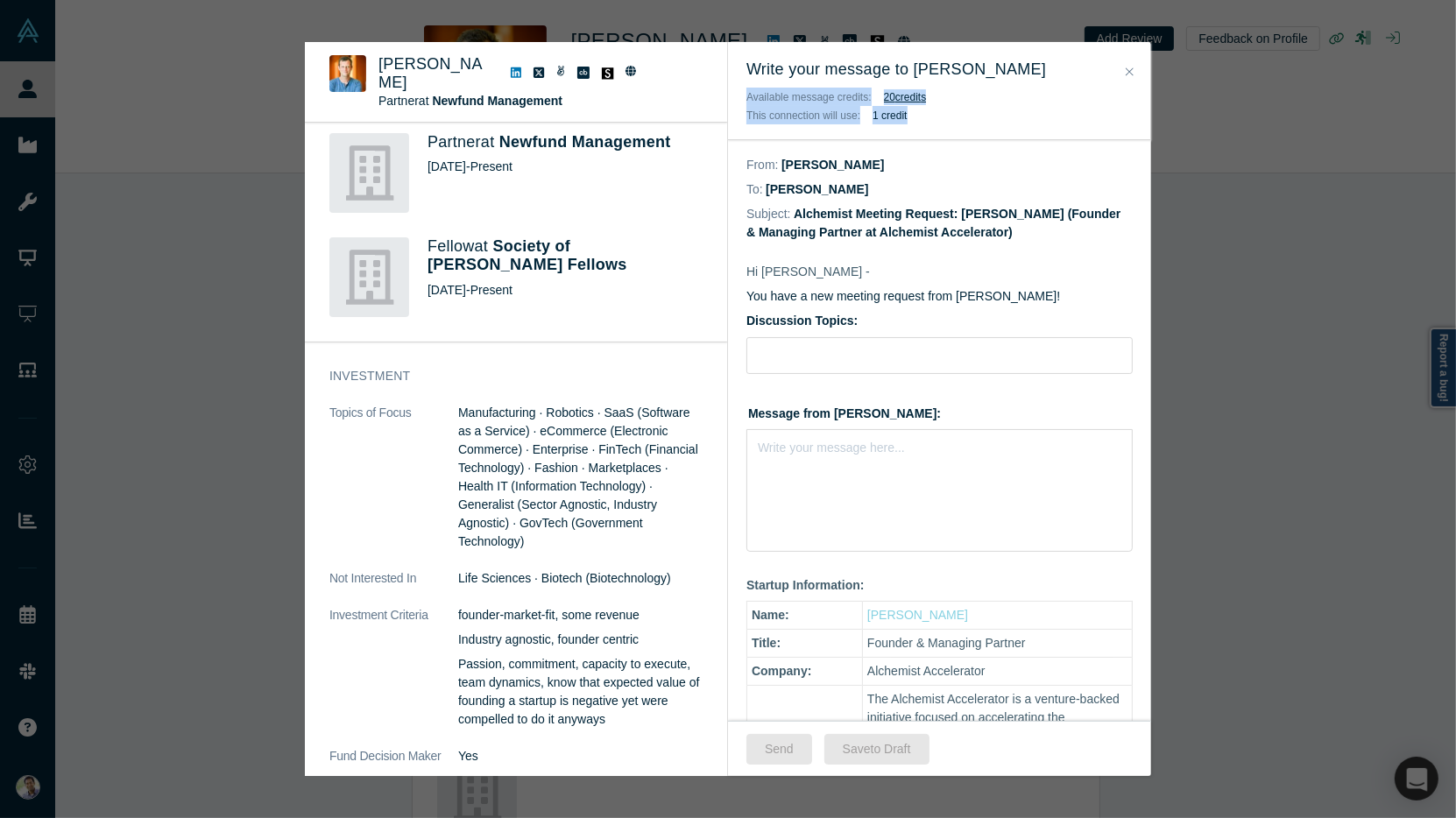
click at [1132, 71] on icon "Close" at bounding box center [1130, 72] width 8 height 13
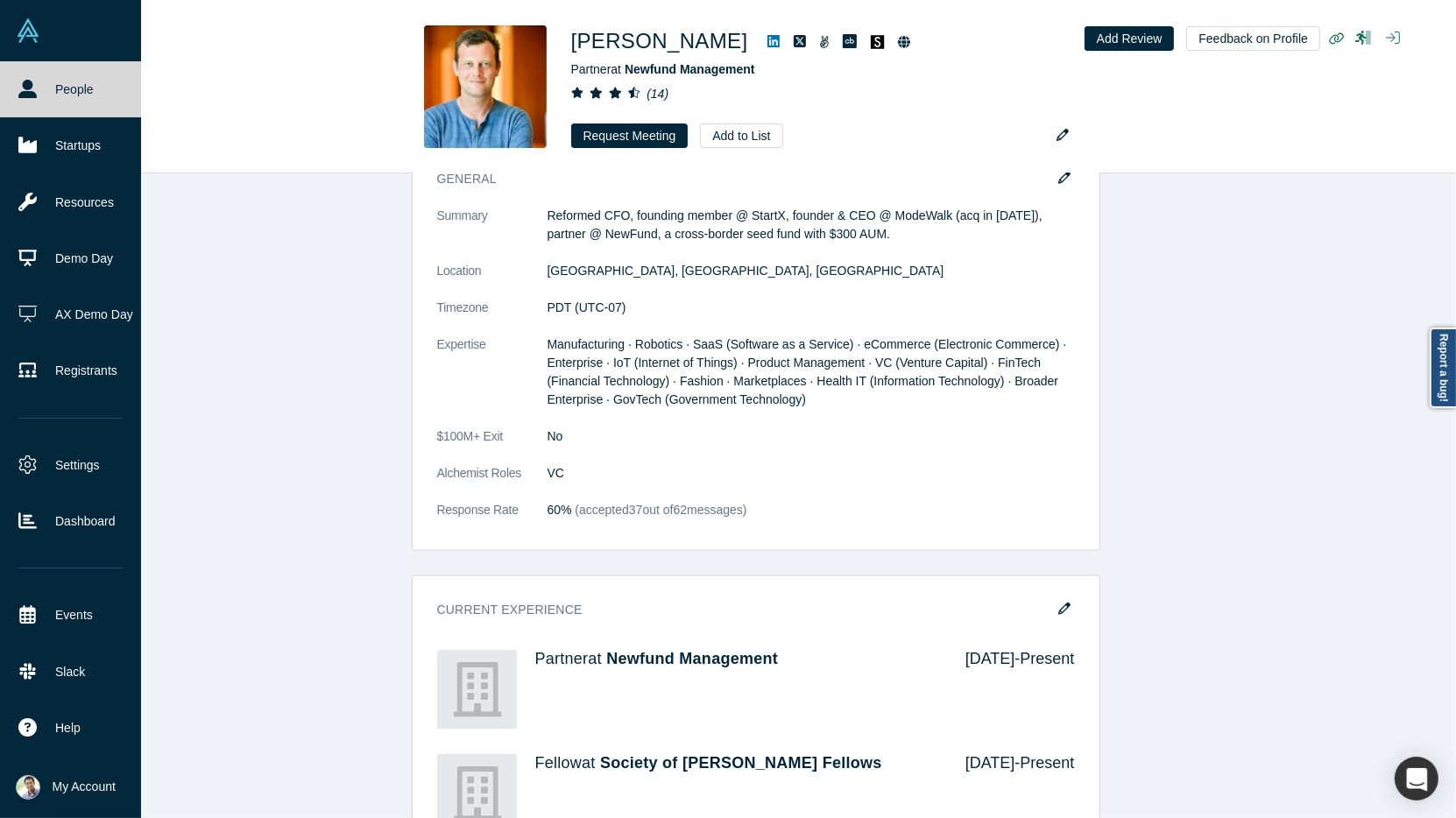
click at [50, 97] on link "People" at bounding box center [71, 89] width 141 height 56
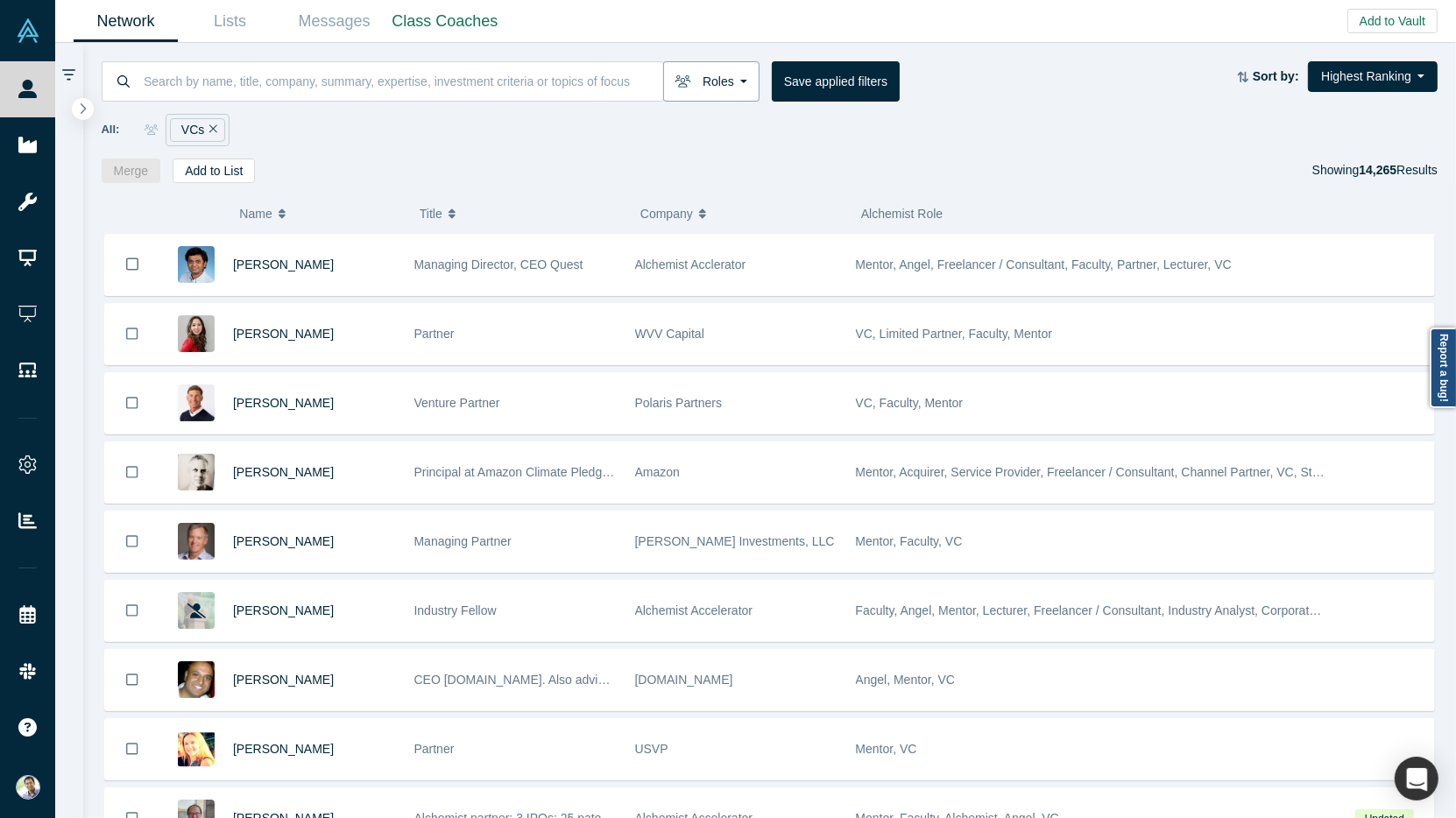
click at [732, 77] on button "Roles" at bounding box center [711, 81] width 96 height 40
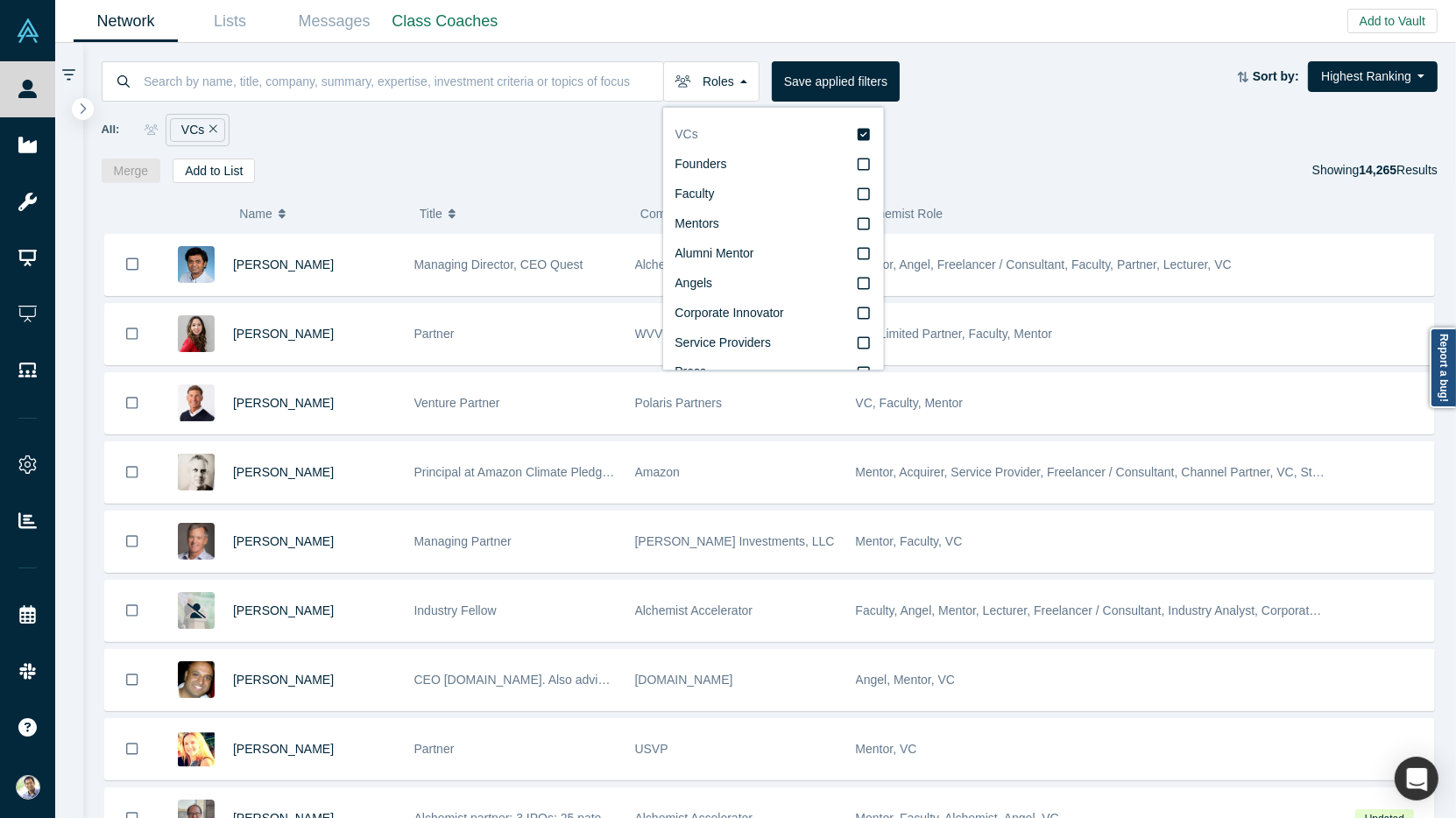
click at [861, 134] on icon at bounding box center [863, 134] width 13 height 13
click at [0, 0] on input "VCs" at bounding box center [0, 0] width 0 height 0
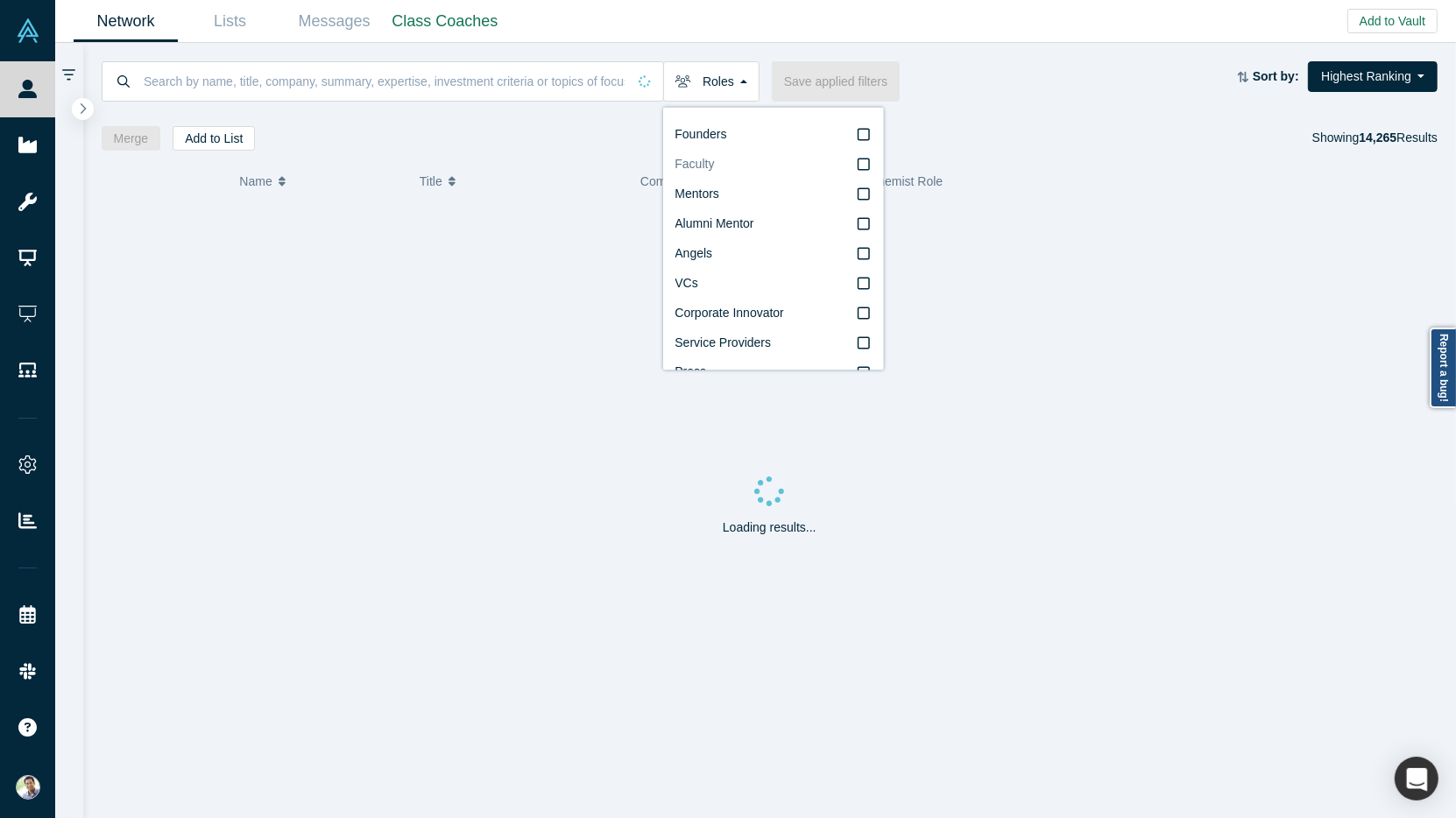
click at [865, 166] on icon at bounding box center [863, 165] width 13 height 14
click at [0, 0] on input "Faculty" at bounding box center [0, 0] width 0 height 0
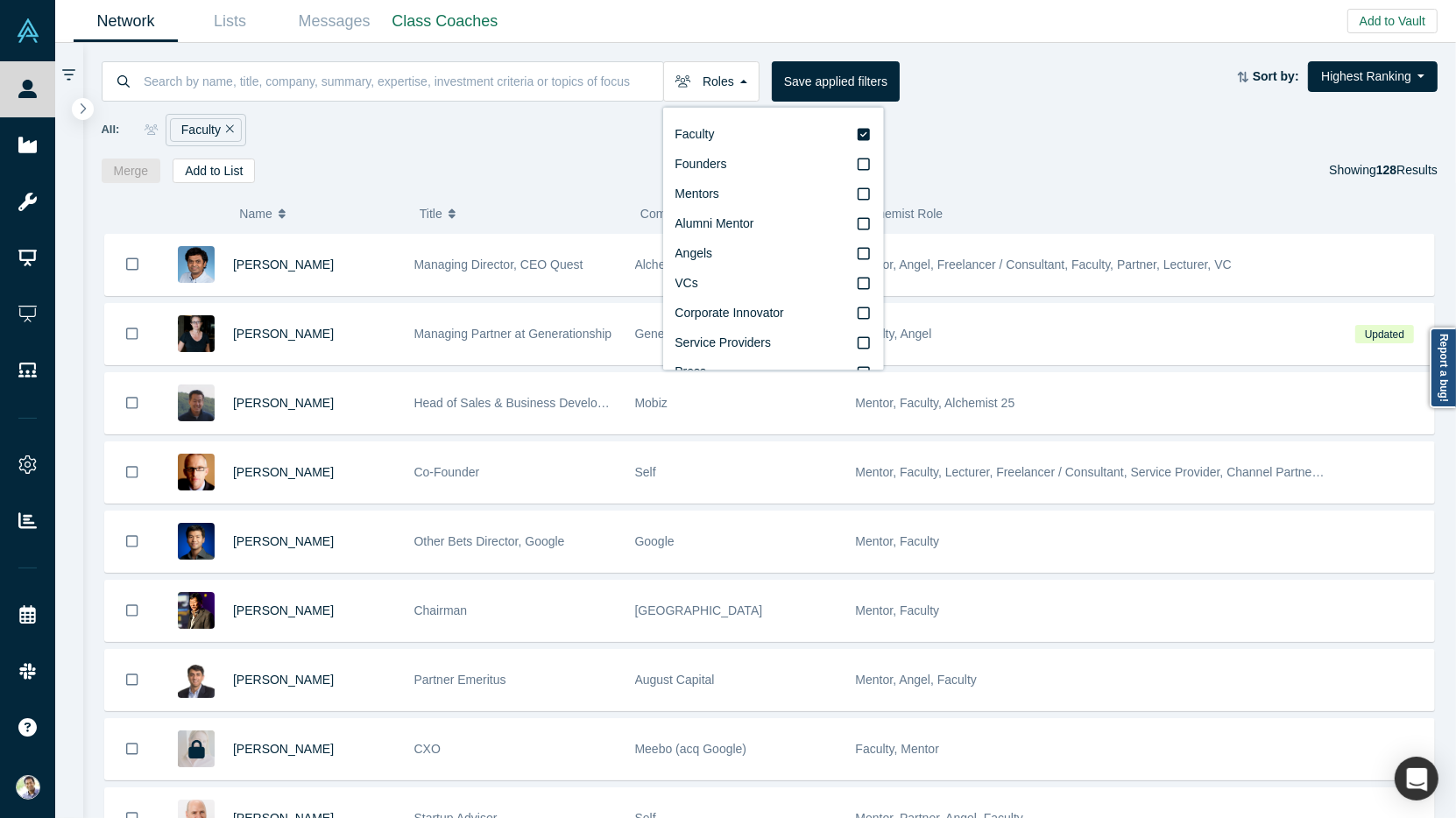
click at [512, 159] on div "Merge Add to List Showing 128 Results" at bounding box center [770, 171] width 1337 height 25
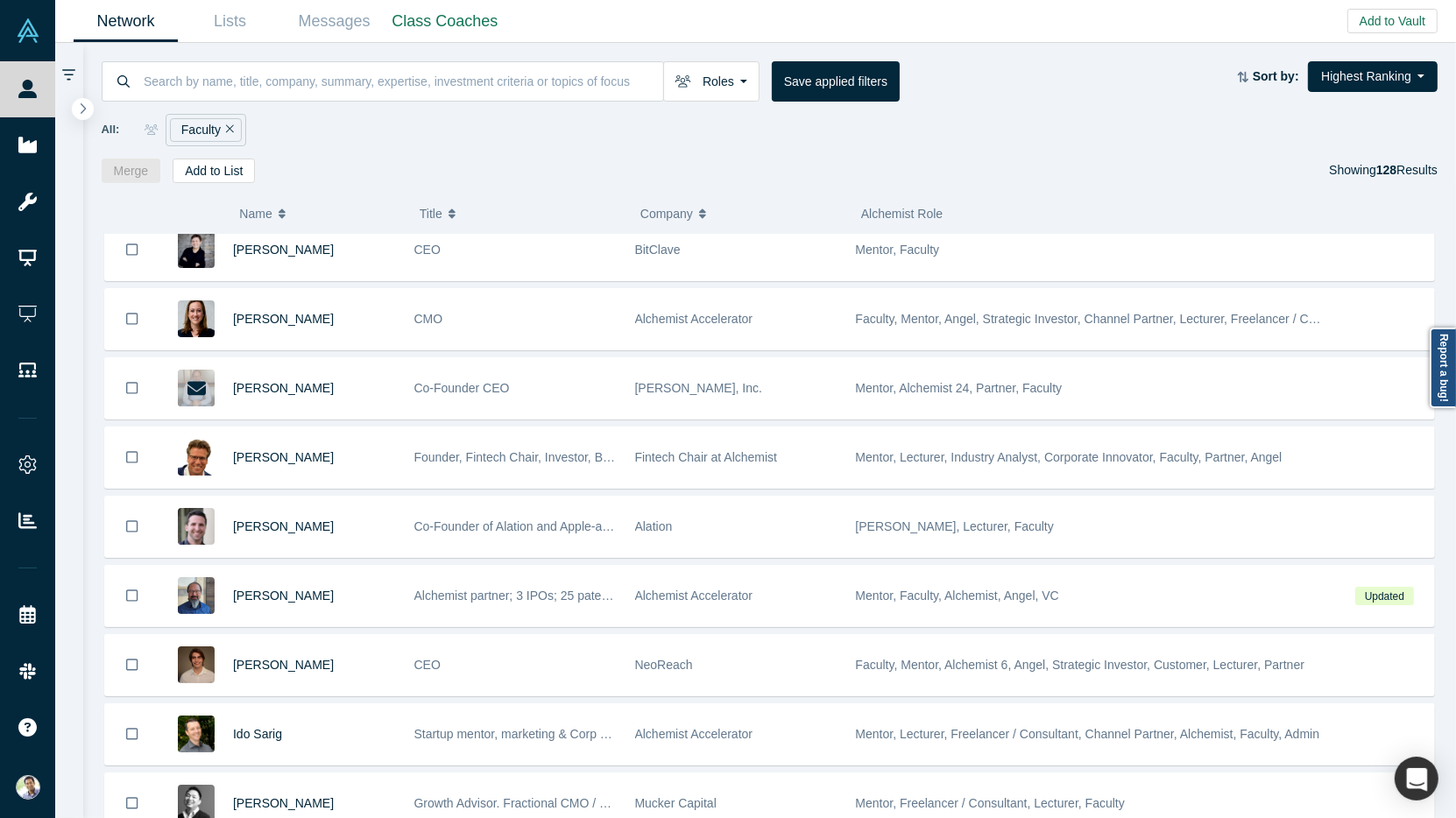
scroll to position [1268, 0]
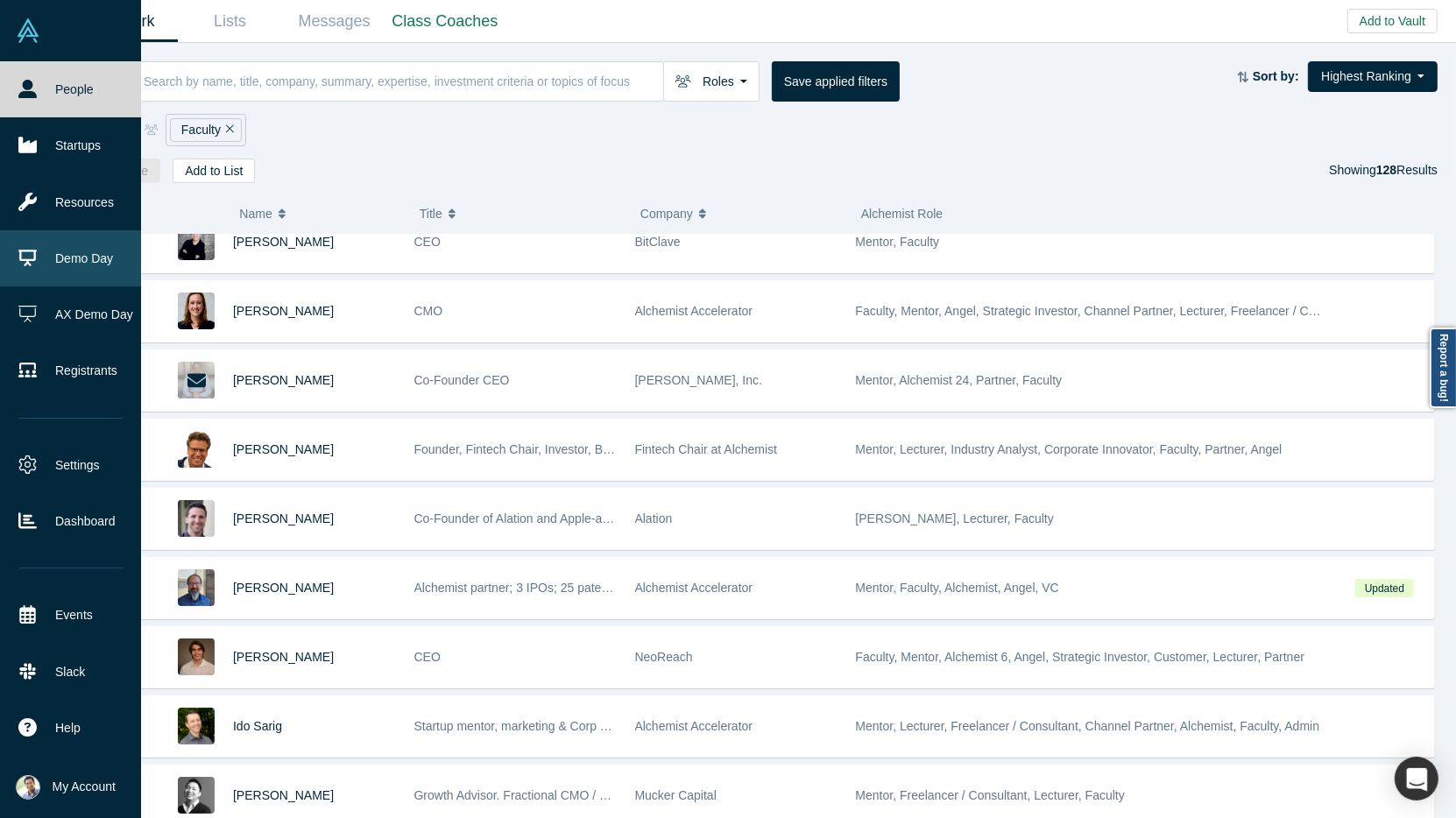
click at [70, 258] on link "Demo Day" at bounding box center [71, 258] width 141 height 56
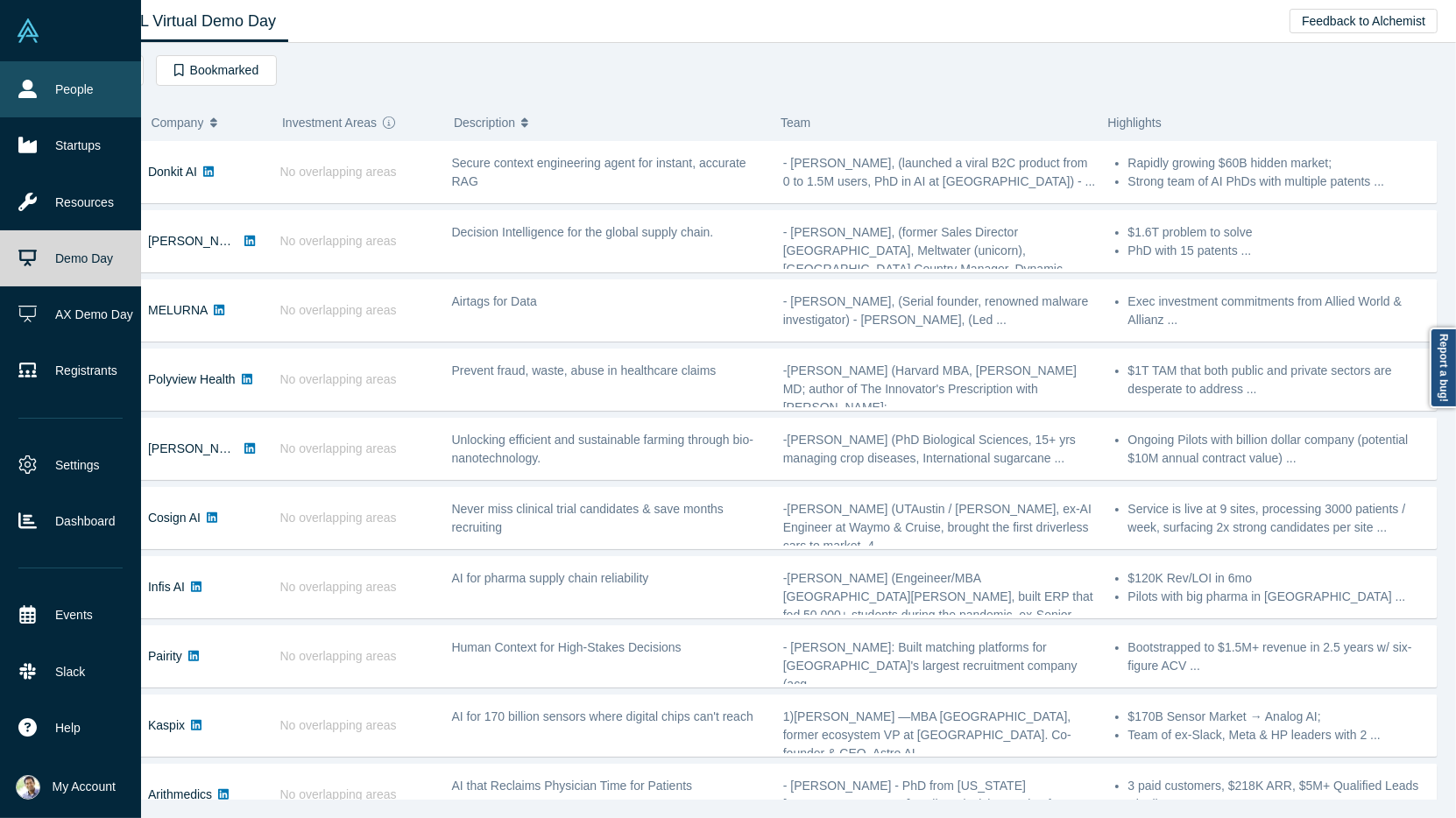
click at [74, 94] on link "People" at bounding box center [71, 89] width 141 height 56
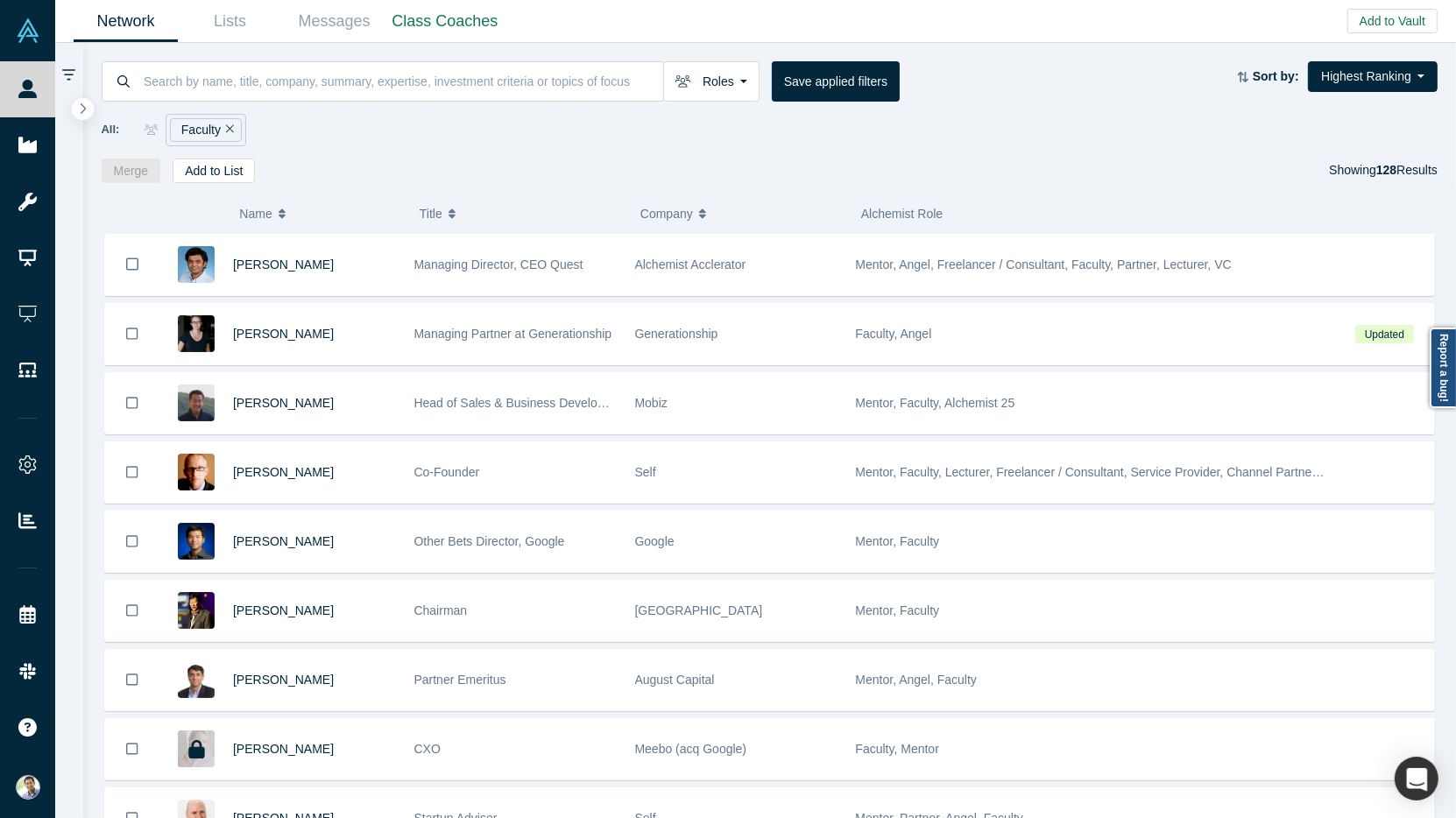
click at [228, 128] on icon "Remove Filter" at bounding box center [230, 129] width 8 height 8
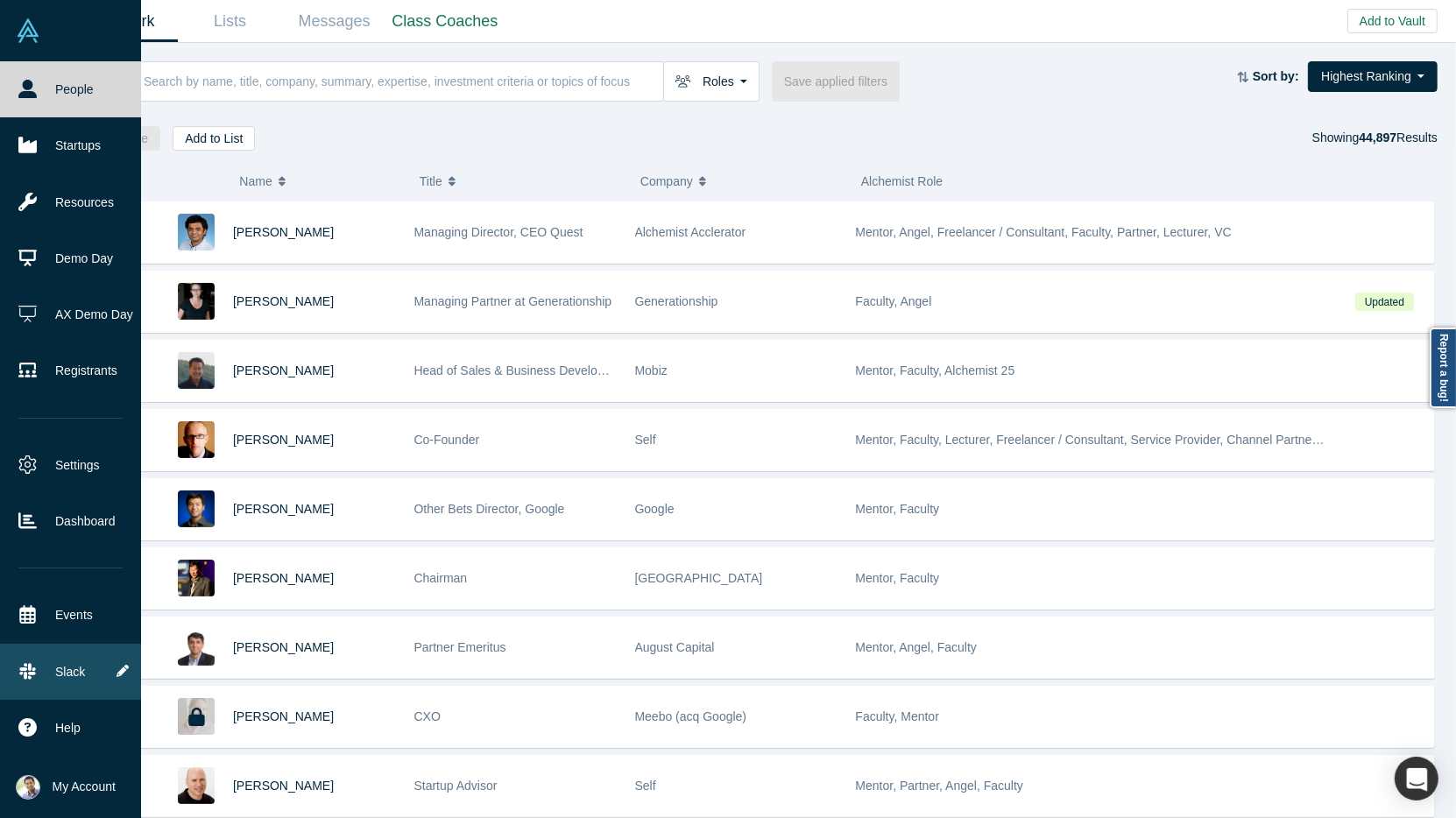
click at [44, 664] on link "Slack" at bounding box center [71, 671] width 141 height 56
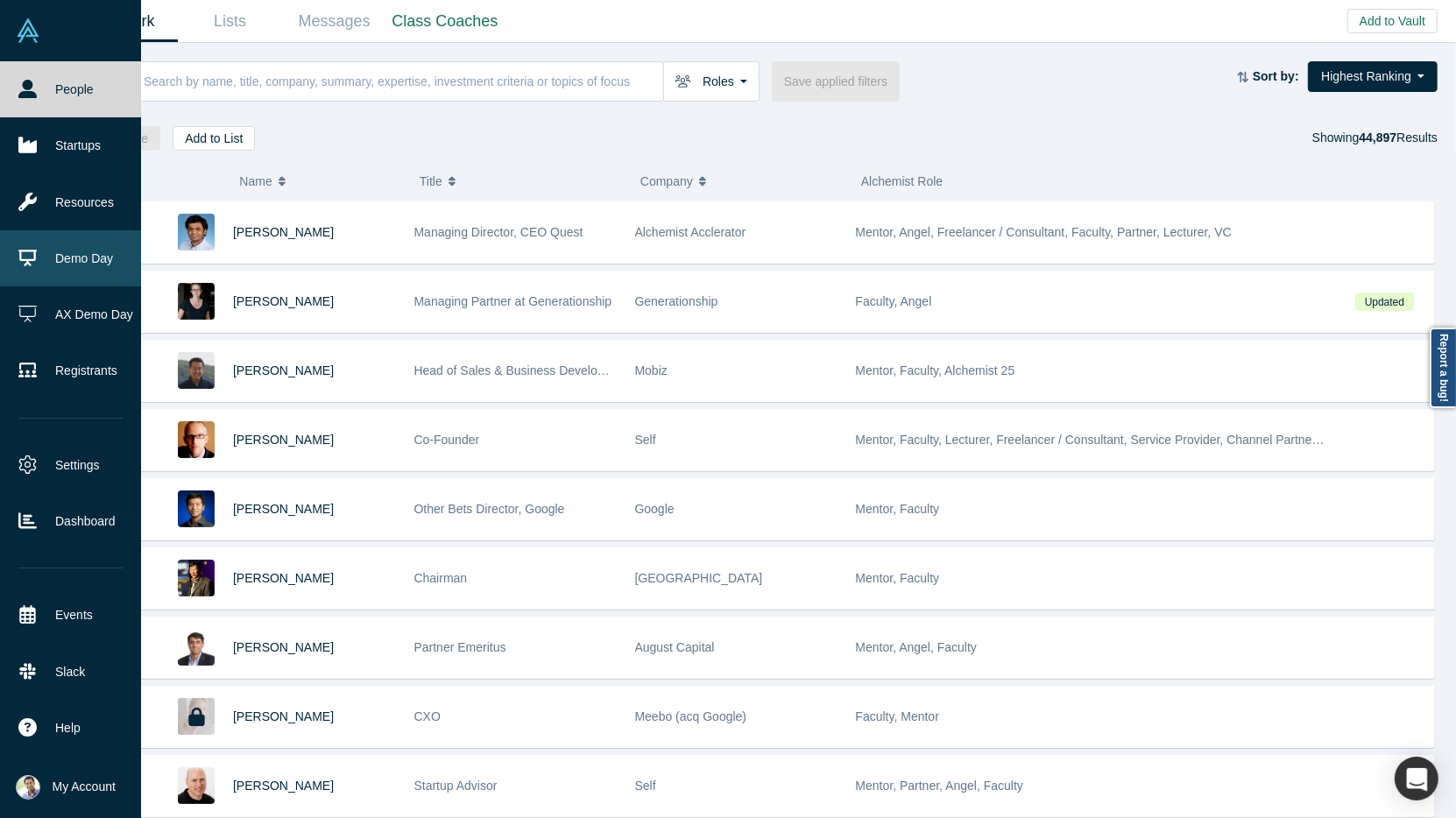
click at [104, 263] on link "Demo Day" at bounding box center [71, 258] width 141 height 56
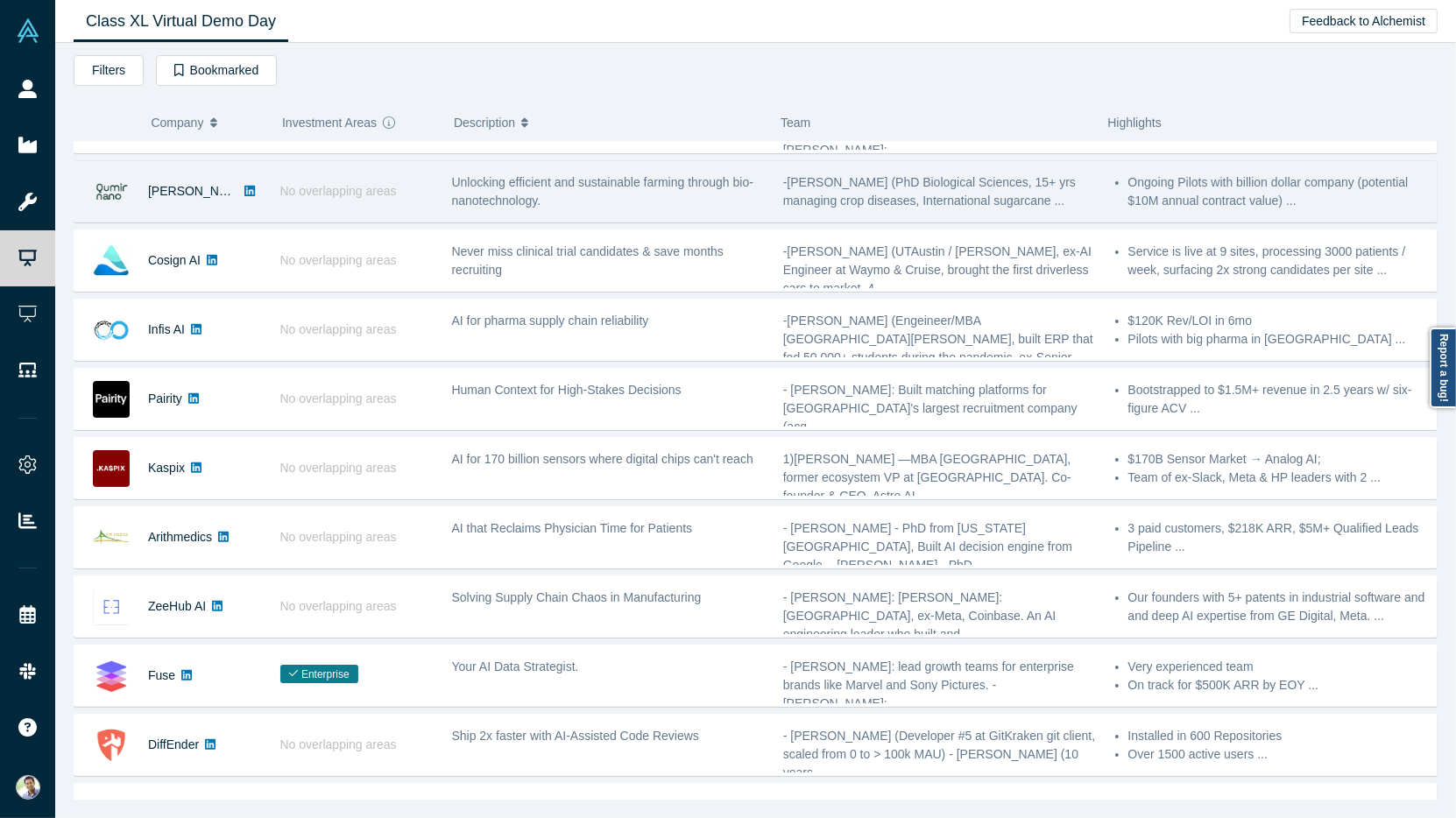
scroll to position [226, 0]
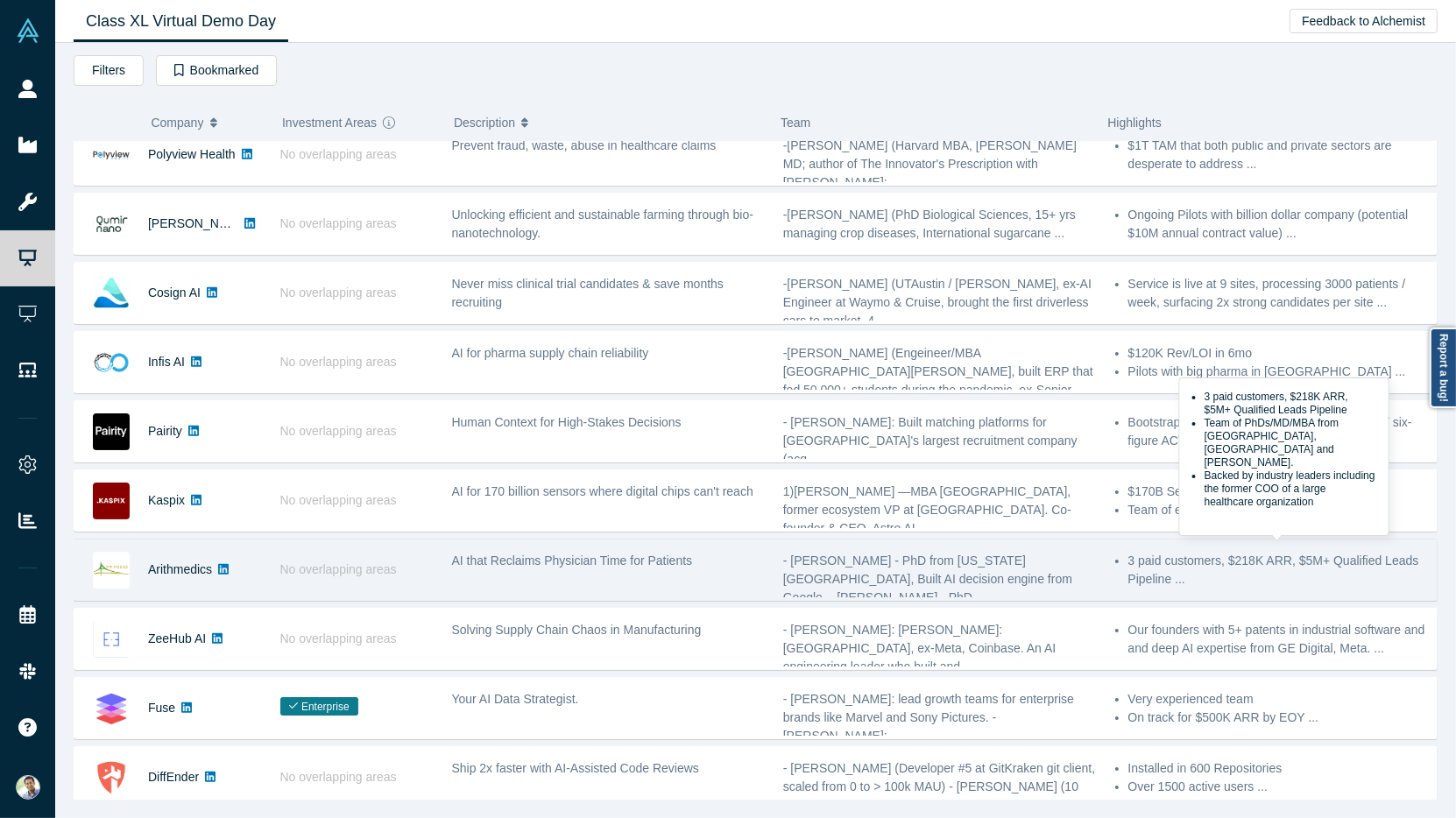
click at [1156, 561] on li "3 paid customers, $218K ARR, $5M+ Qualified Leads Pipeline ..." at bounding box center [1277, 571] width 299 height 37
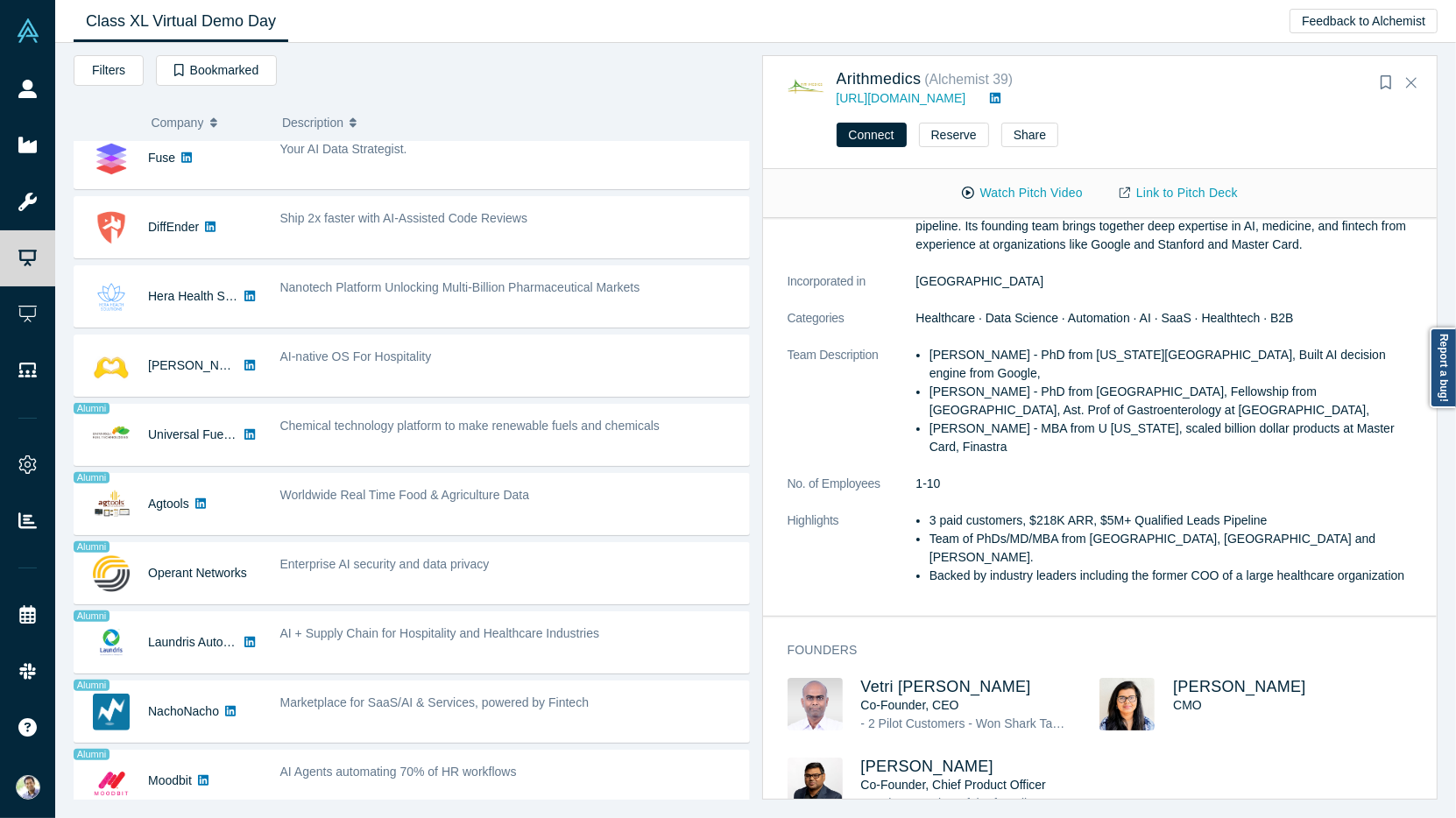
scroll to position [798, 0]
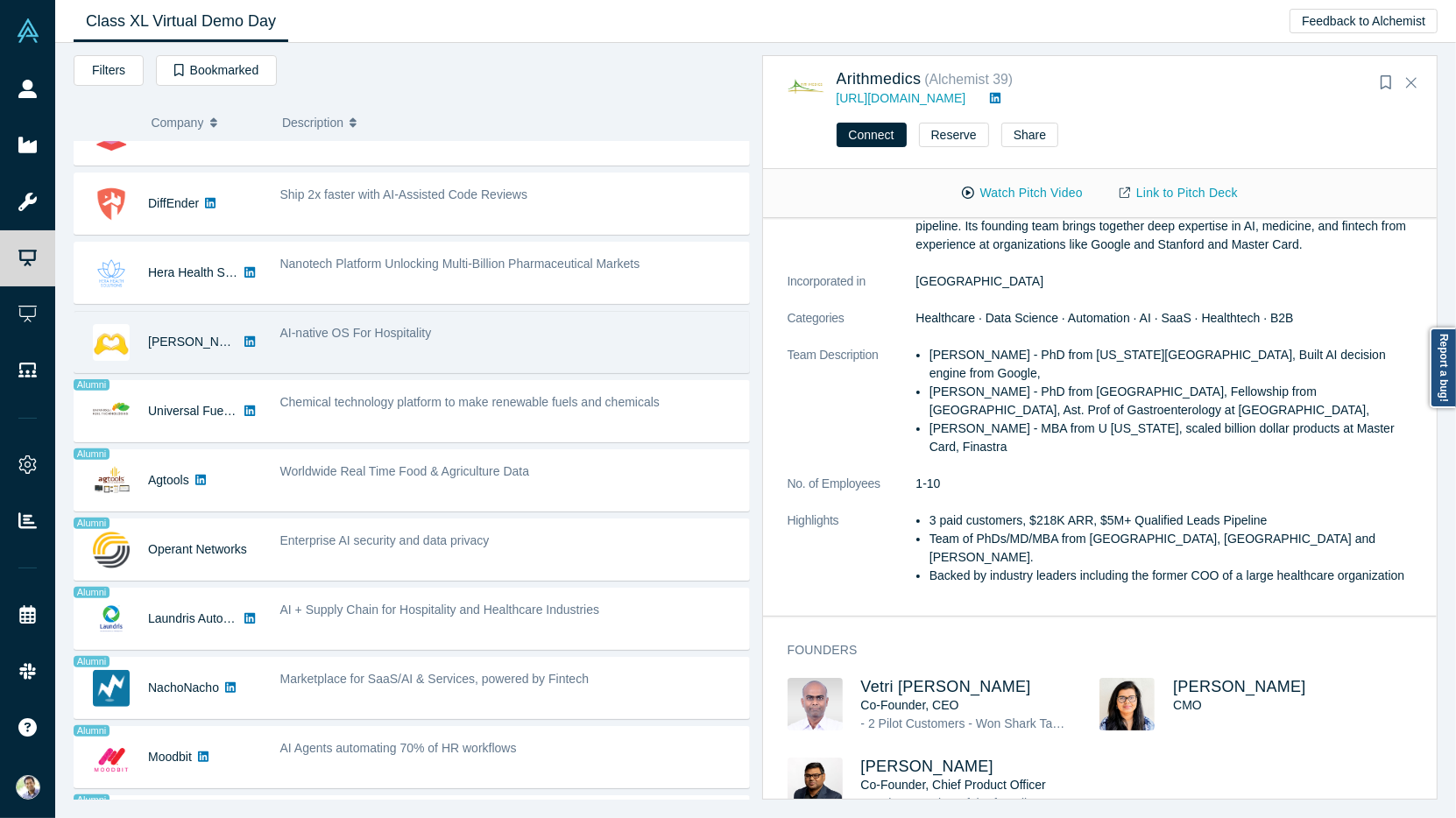
click at [592, 329] on div "AI-native OS For Hospitality" at bounding box center [510, 332] width 460 height 19
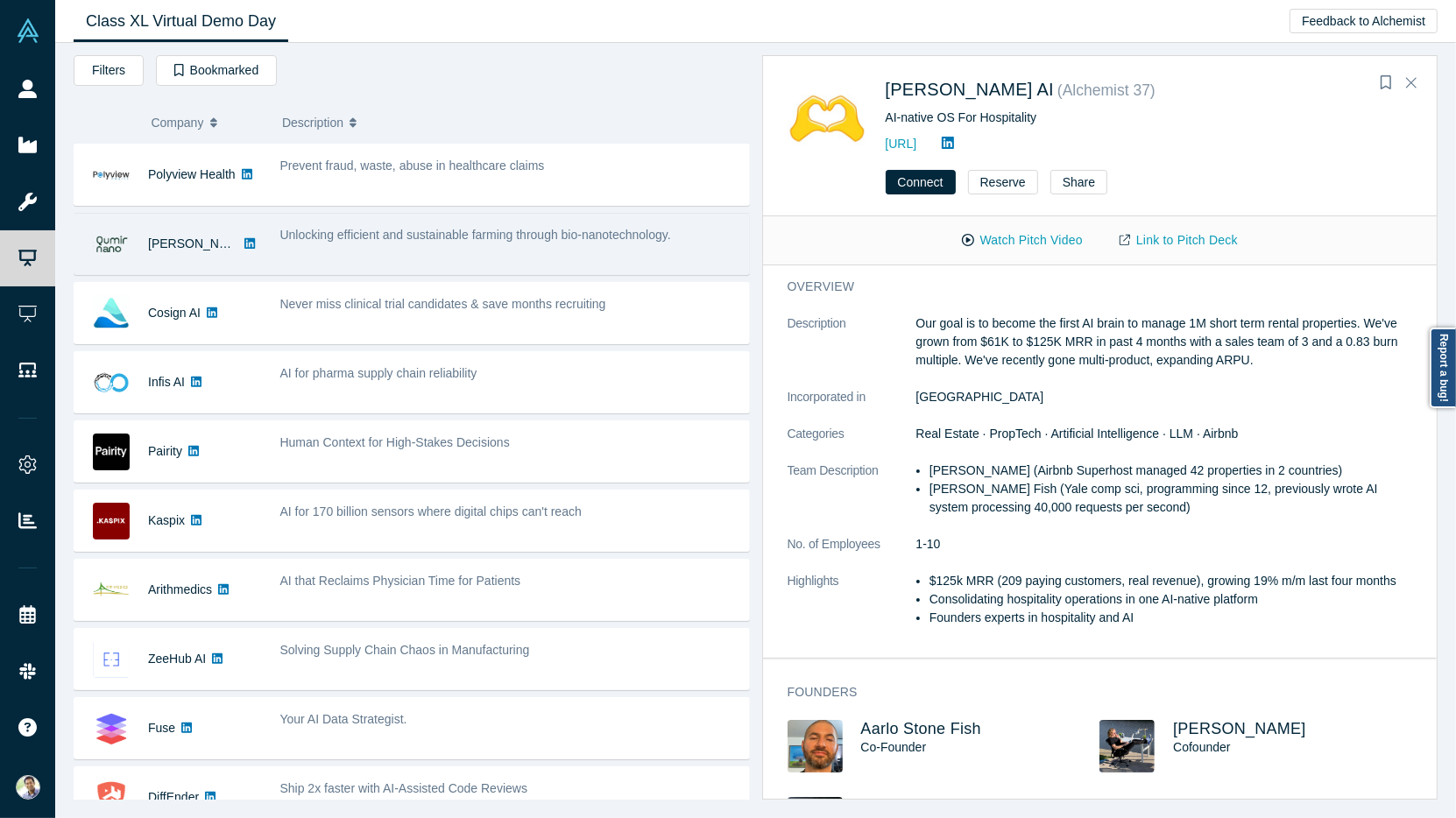
scroll to position [404, 0]
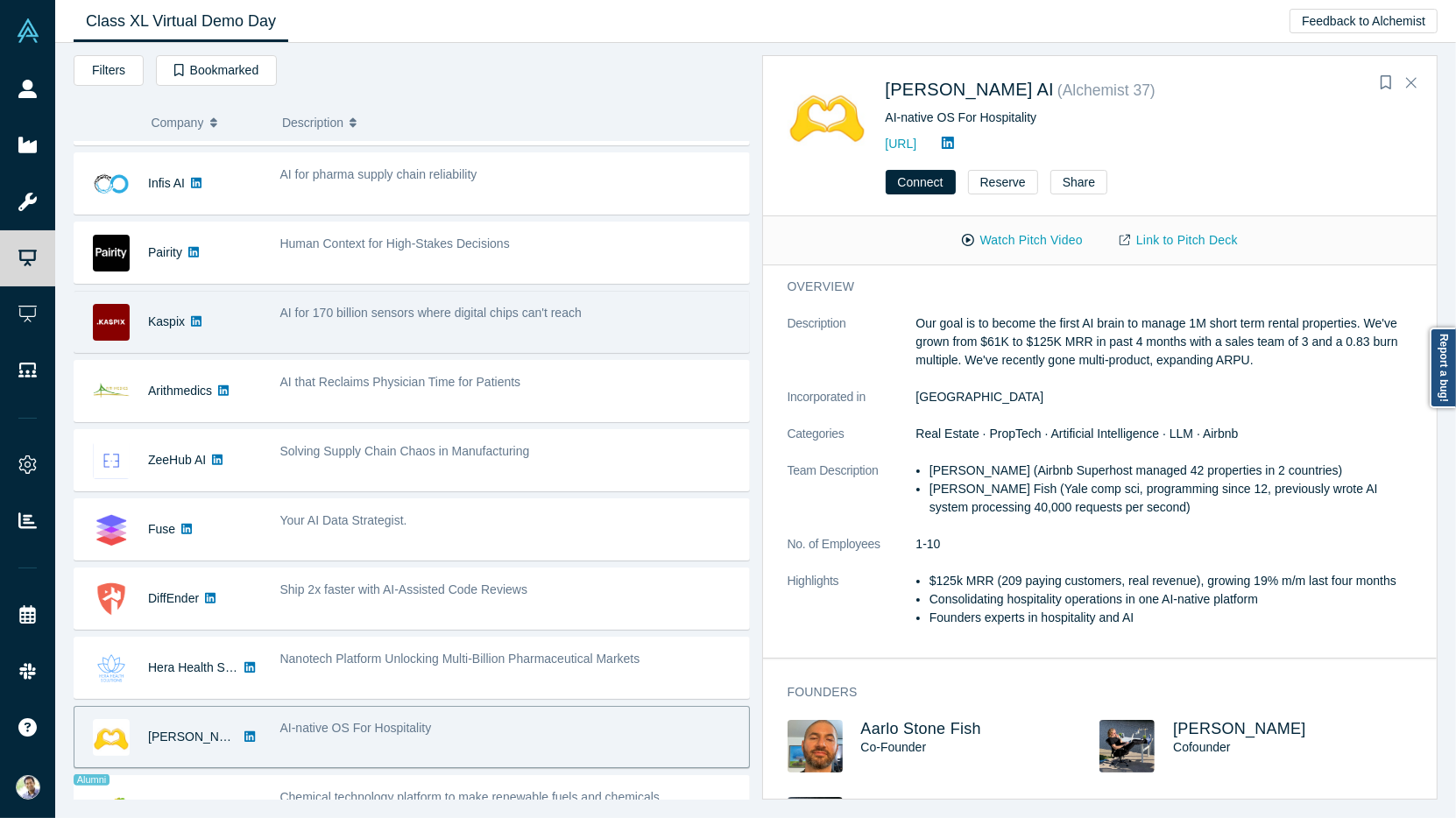
click at [522, 320] on div "AI for 170 billion sensors where digital chips can't reach" at bounding box center [510, 322] width 479 height 55
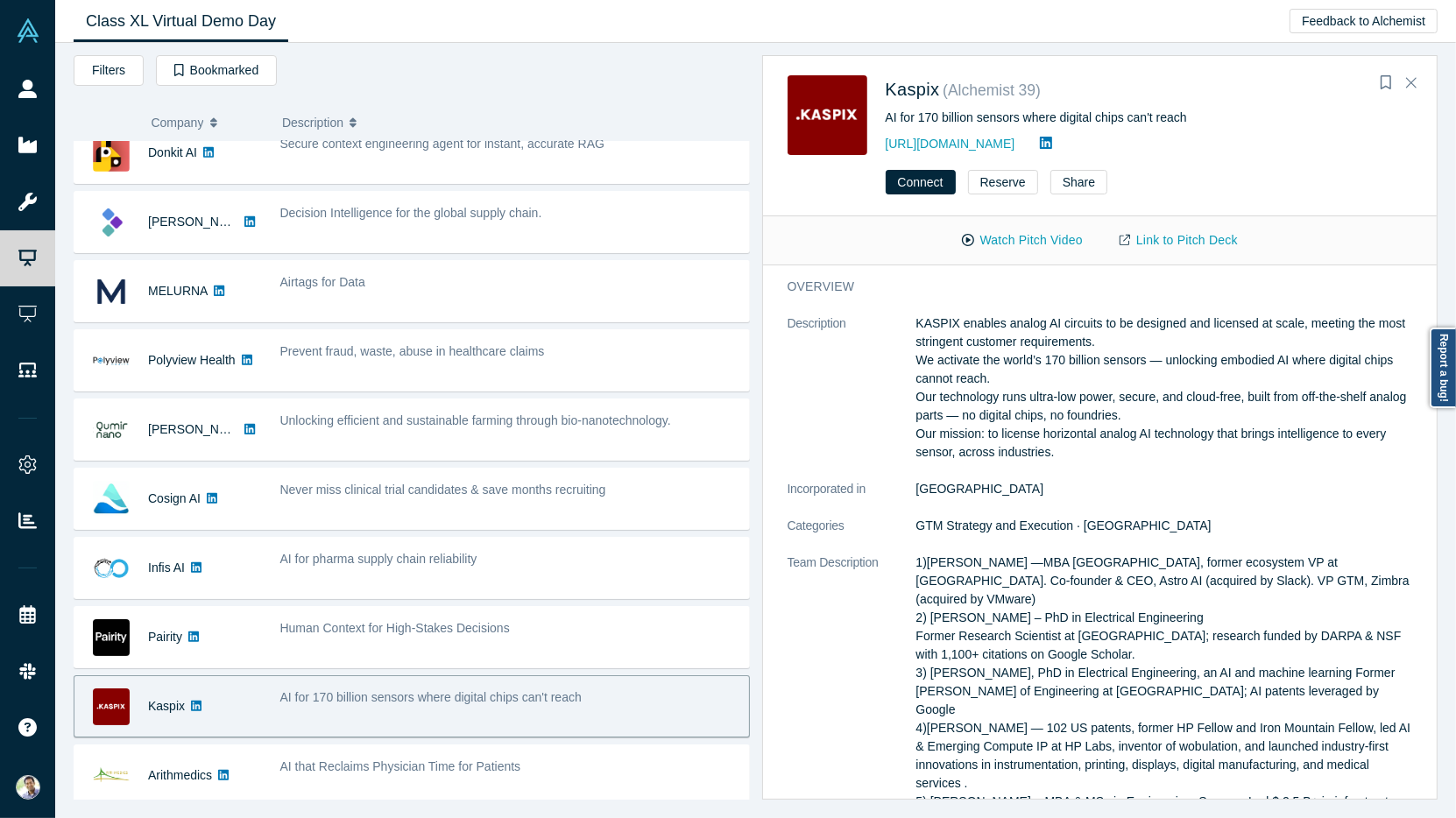
scroll to position [18, 0]
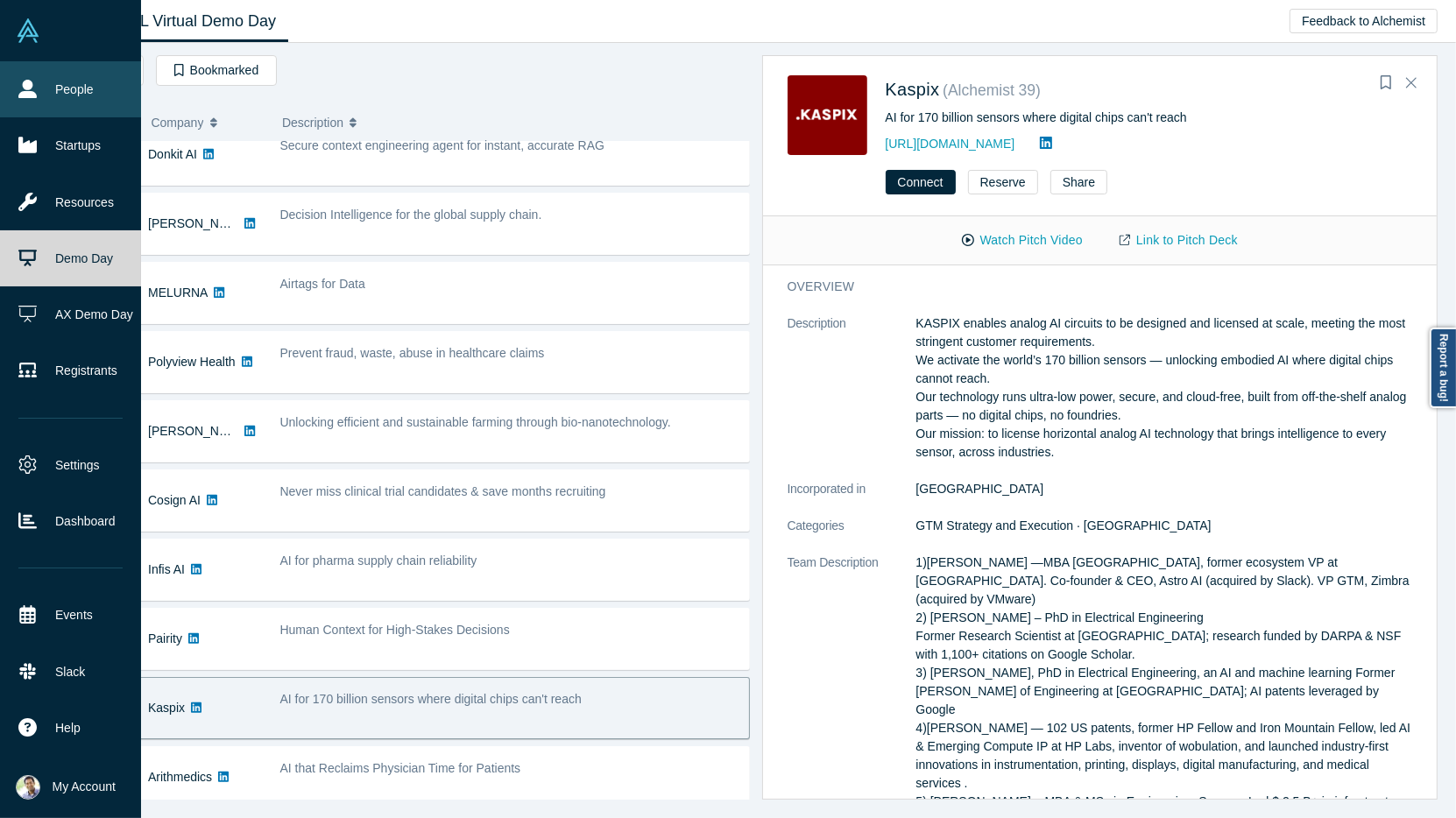
click at [82, 98] on link "People" at bounding box center [71, 89] width 141 height 56
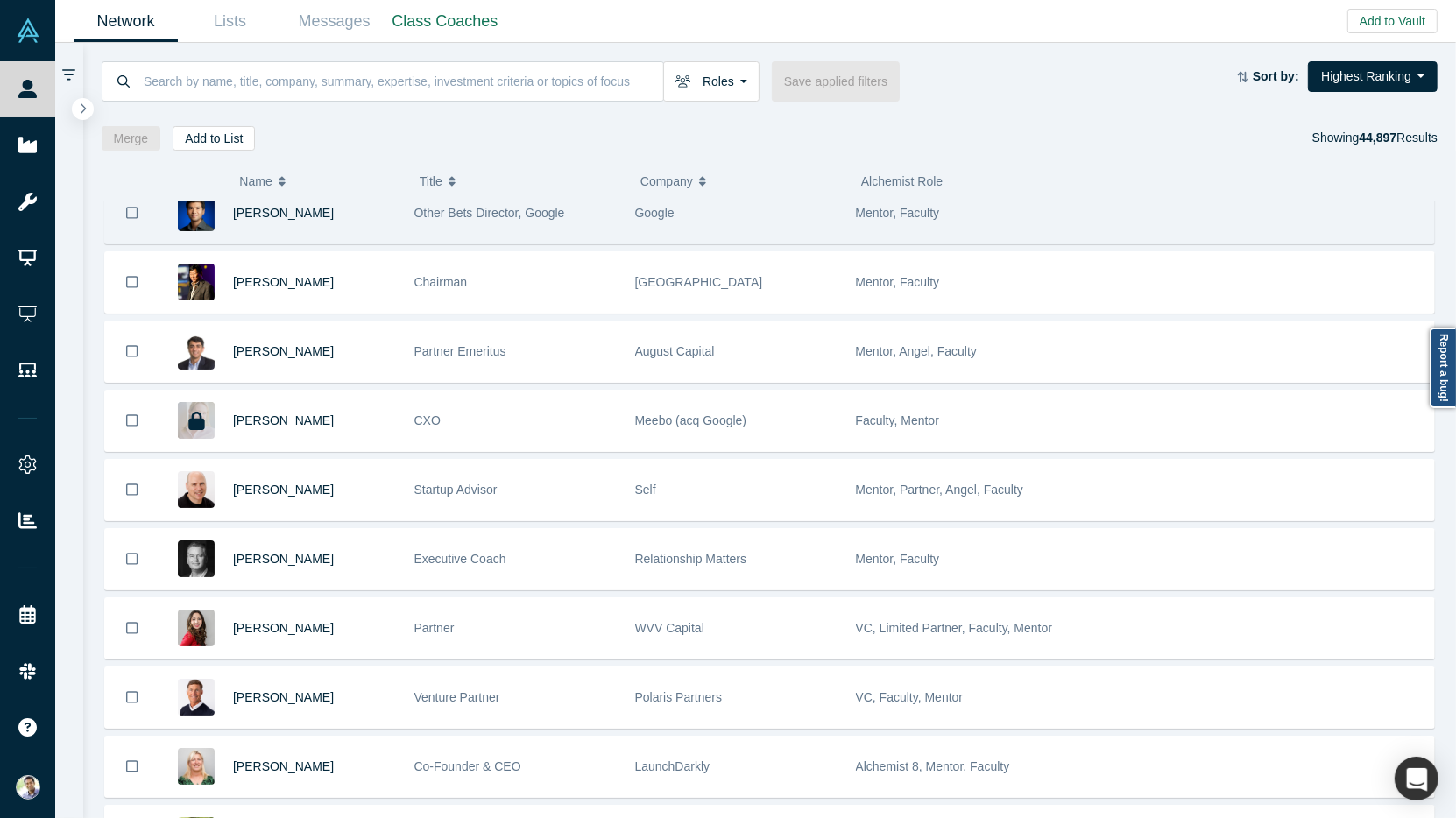
scroll to position [336, 0]
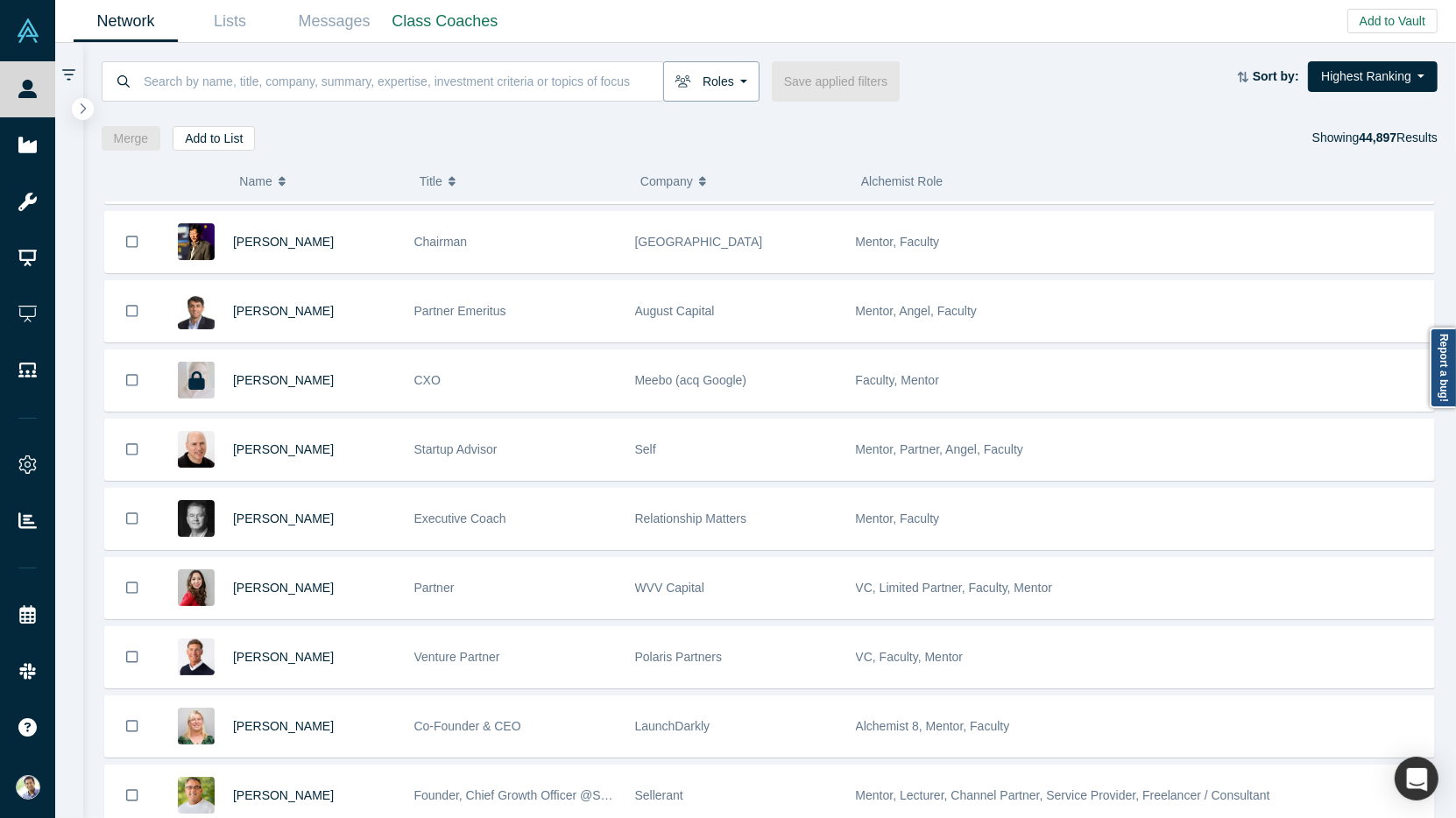
click at [739, 80] on button "Roles" at bounding box center [711, 81] width 96 height 40
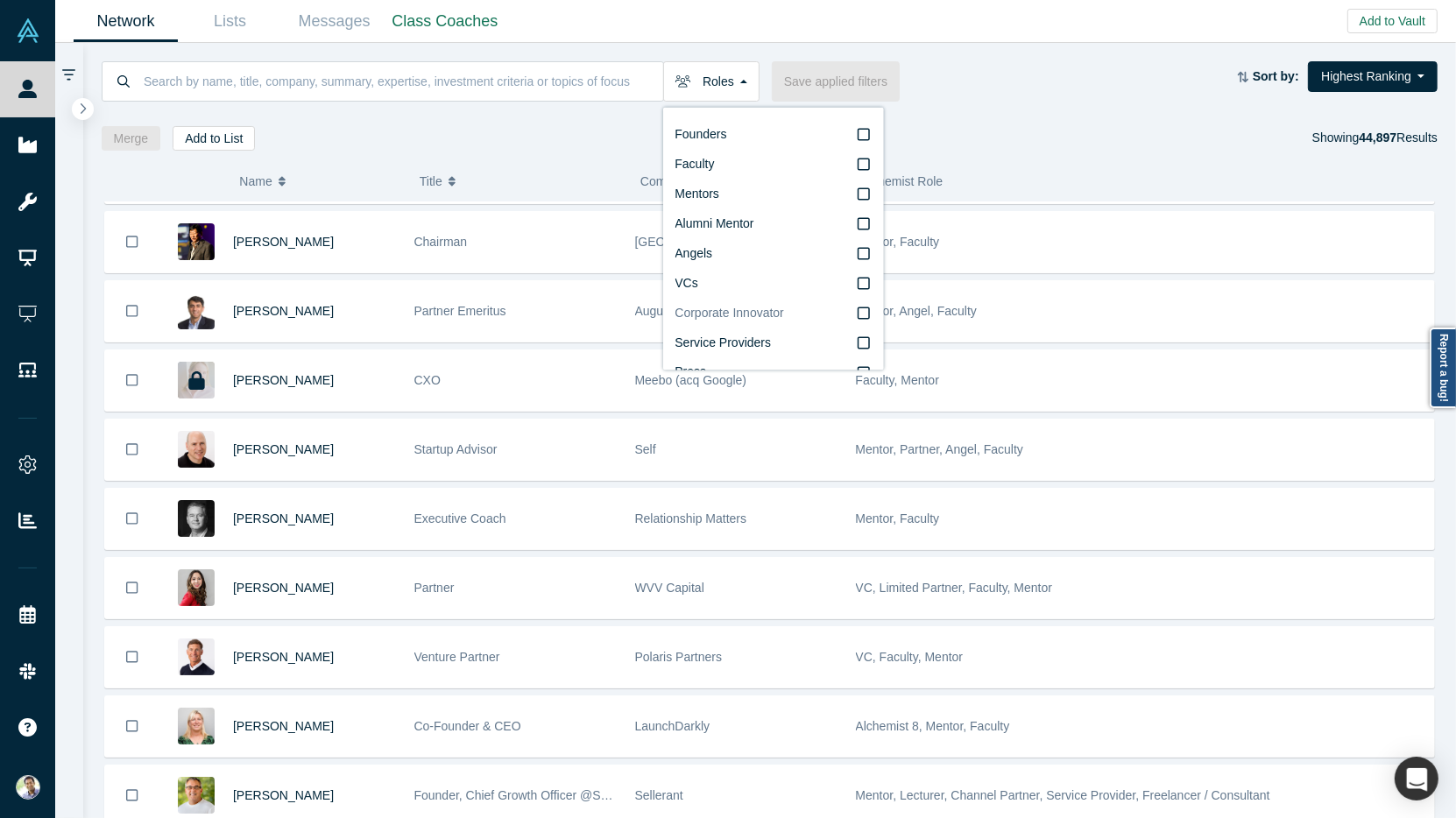
click at [858, 311] on icon at bounding box center [863, 314] width 13 height 14
click at [0, 0] on input "Corporate Innovator" at bounding box center [0, 0] width 0 height 0
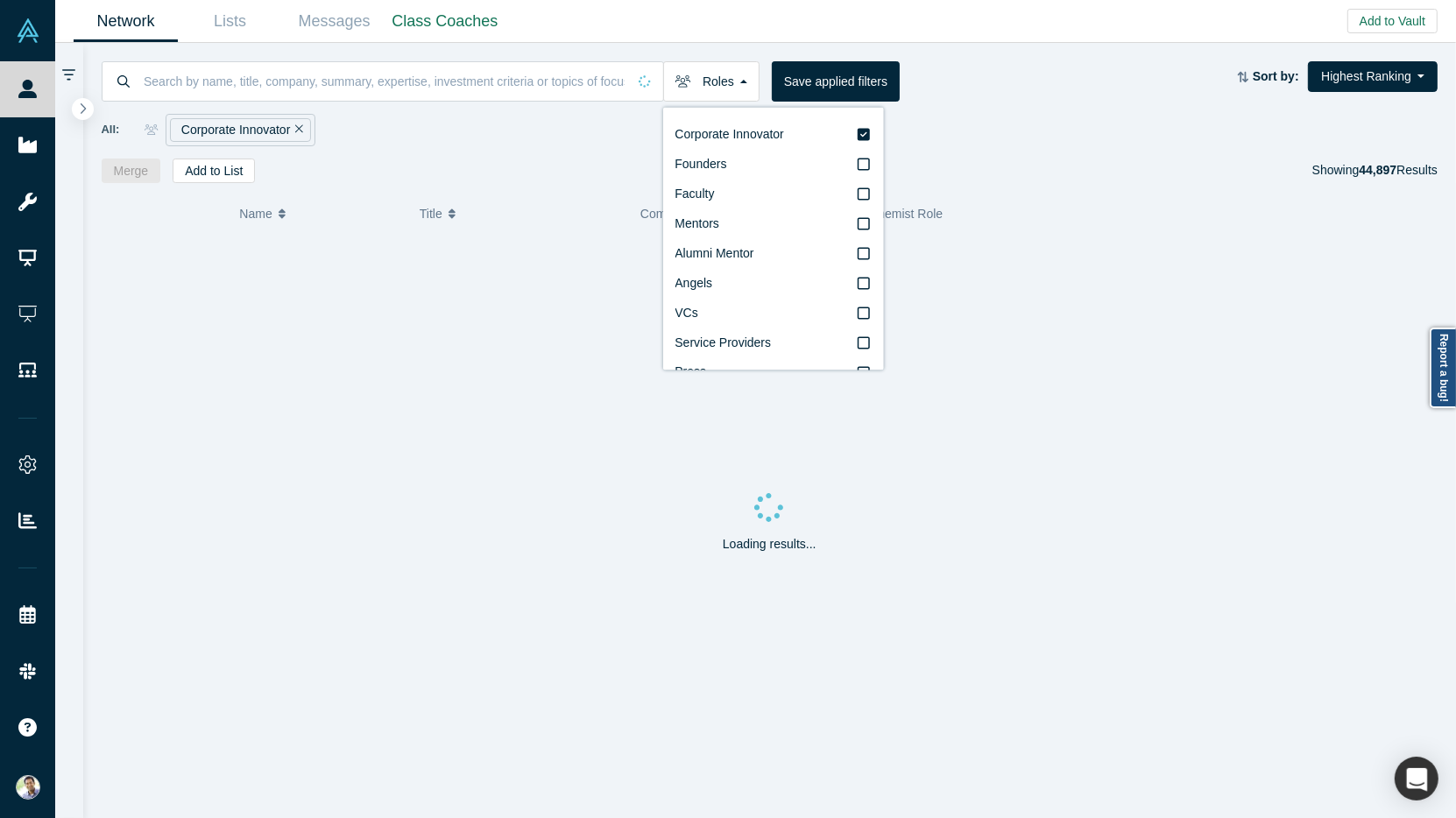
click at [496, 144] on div "Roles Corporate Innovator Founders Faculty Mentors Alumni Mentor Angels VCs Ser…" at bounding box center [770, 113] width 1374 height 140
